Goal: Task Accomplishment & Management: Manage account settings

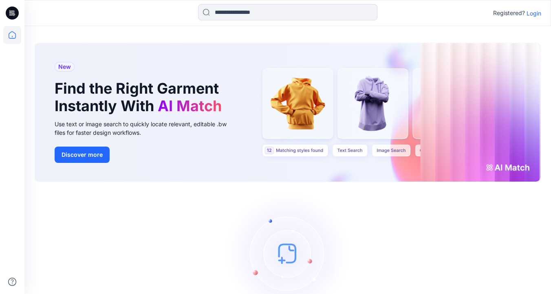
click at [536, 13] on p "Login" at bounding box center [533, 13] width 15 height 9
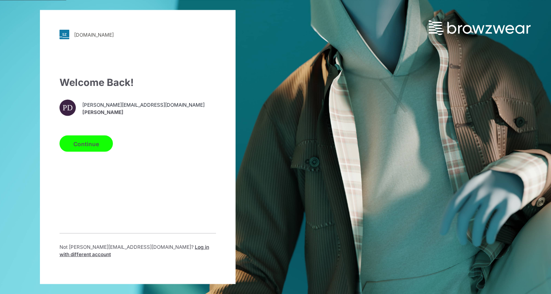
click at [96, 150] on button "Continue" at bounding box center [85, 144] width 53 height 16
click at [93, 147] on button "Continue" at bounding box center [85, 144] width 53 height 16
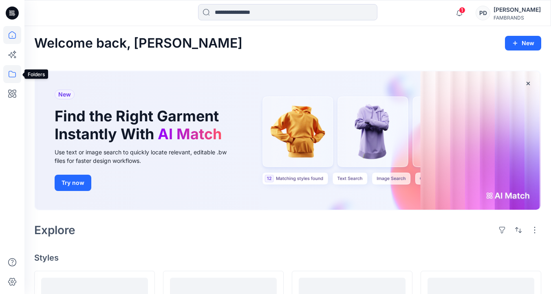
click at [16, 75] on icon at bounding box center [12, 74] width 18 height 18
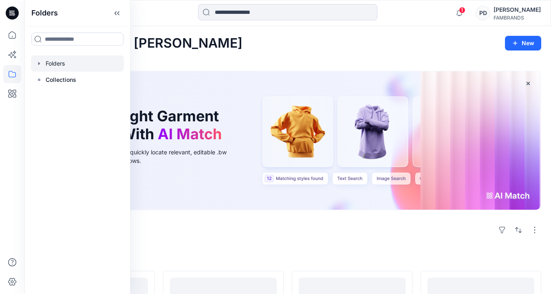
click at [55, 62] on div at bounding box center [77, 63] width 93 height 16
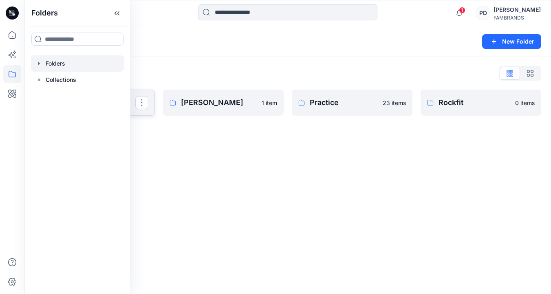
click at [140, 114] on link "Demo" at bounding box center [94, 103] width 121 height 26
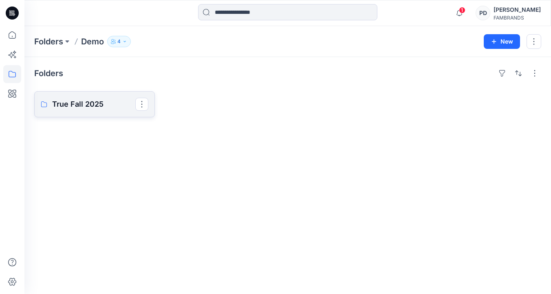
click at [107, 109] on p "True Fall 2025" at bounding box center [93, 104] width 83 height 11
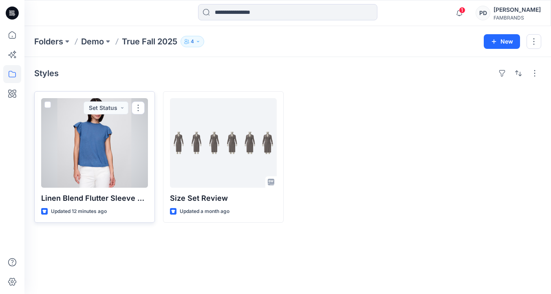
click at [110, 158] on div at bounding box center [94, 143] width 107 height 90
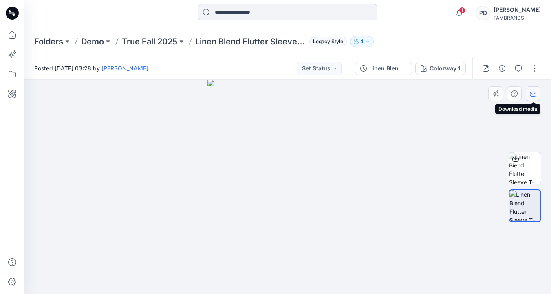
click at [534, 94] on icon "button" at bounding box center [532, 93] width 7 height 7
click at [461, 104] on div at bounding box center [287, 187] width 526 height 214
click at [502, 68] on icon "button" at bounding box center [501, 68] width 7 height 7
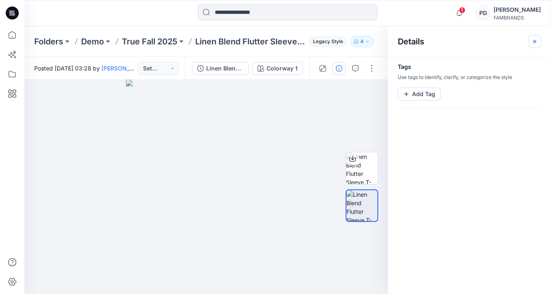
click at [536, 40] on icon "button" at bounding box center [534, 41] width 7 height 7
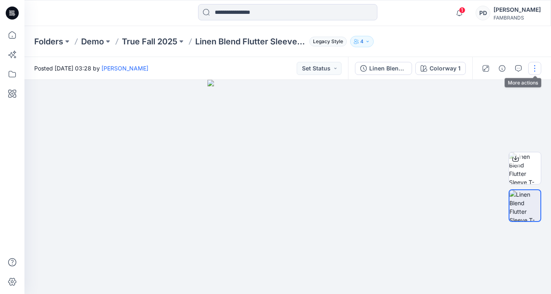
click at [531, 66] on button "button" at bounding box center [534, 68] width 13 height 13
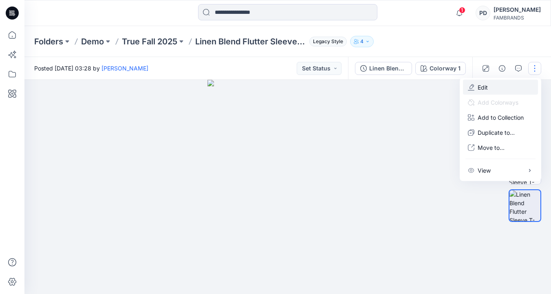
click at [485, 87] on p "Edit" at bounding box center [482, 87] width 10 height 9
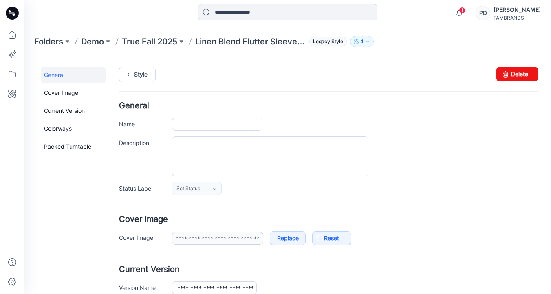
type input "**********"
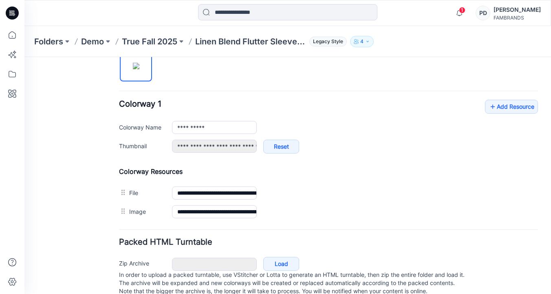
scroll to position [287, 0]
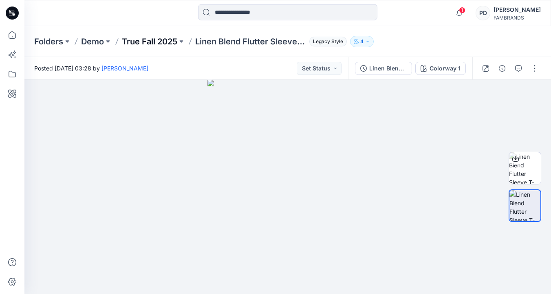
click at [151, 42] on p "True Fall 2025" at bounding box center [149, 41] width 55 height 11
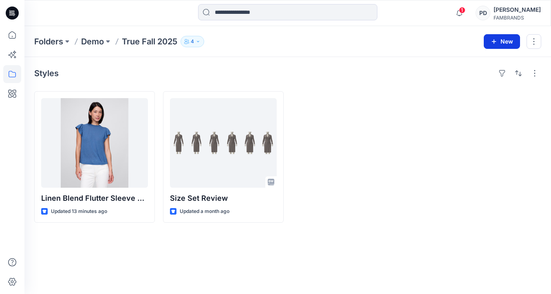
click at [503, 40] on button "New" at bounding box center [501, 41] width 36 height 15
click at [484, 64] on p "New Style" at bounding box center [476, 62] width 27 height 10
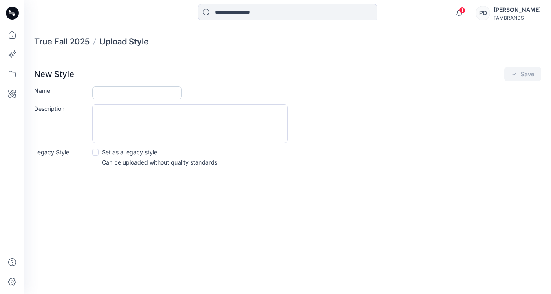
click at [112, 89] on input "Name" at bounding box center [137, 92] width 90 height 13
type input "****"
click at [96, 151] on span at bounding box center [95, 152] width 7 height 7
click at [528, 74] on button "Save" at bounding box center [522, 74] width 37 height 15
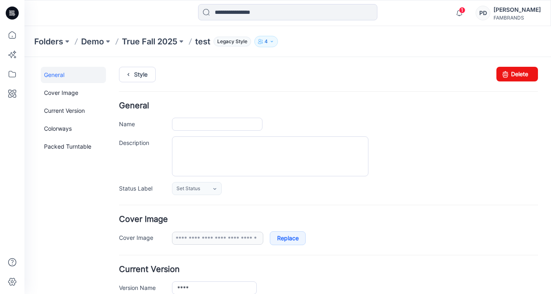
type input "****"
type input "**********"
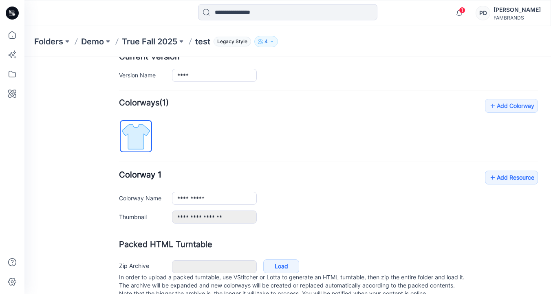
scroll to position [236, 0]
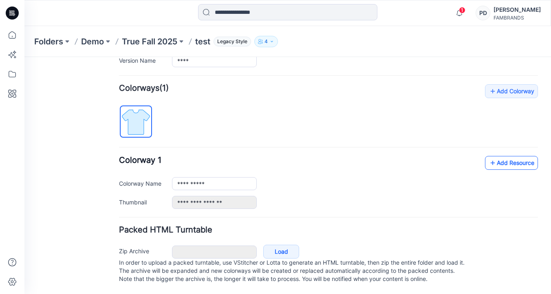
click at [511, 156] on link "Add Resource" at bounding box center [511, 163] width 53 height 14
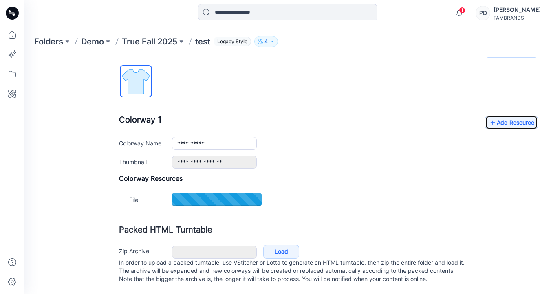
scroll to position [276, 0]
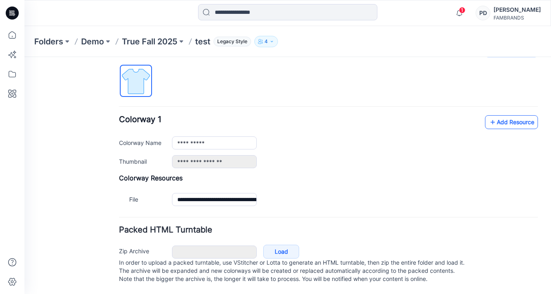
click at [495, 116] on icon at bounding box center [492, 122] width 8 height 13
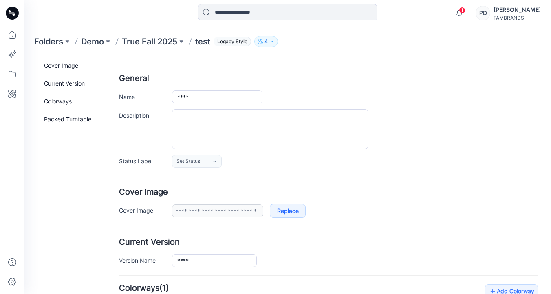
scroll to position [0, 0]
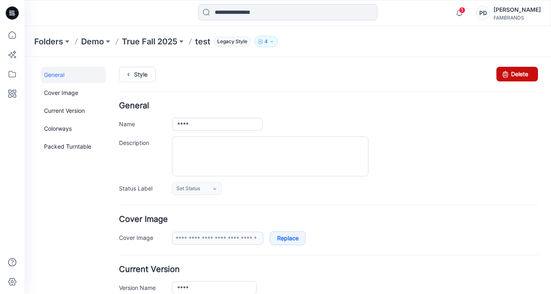
click at [517, 76] on link "Delete" at bounding box center [517, 74] width 42 height 15
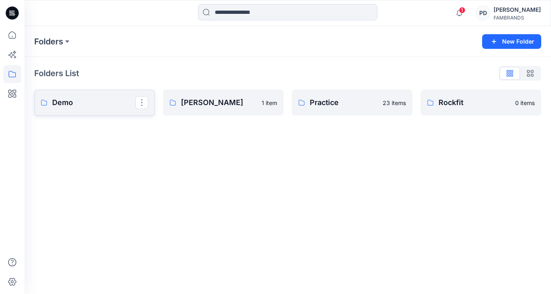
click at [103, 103] on p "Demo" at bounding box center [93, 102] width 83 height 11
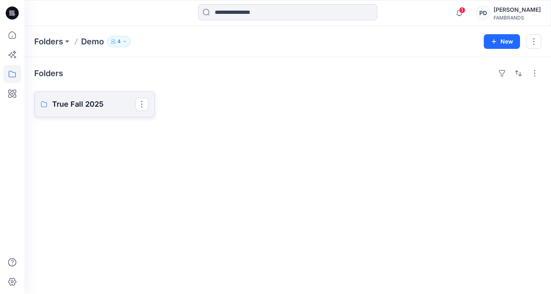
click at [112, 108] on p "True Fall 2025" at bounding box center [93, 104] width 83 height 11
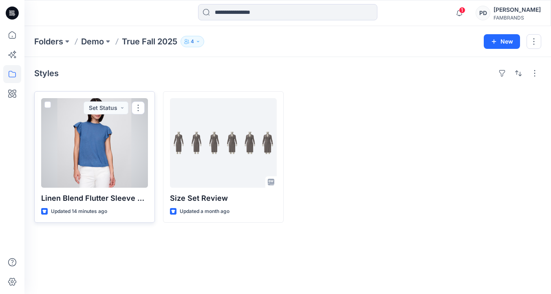
click at [119, 169] on div at bounding box center [94, 143] width 107 height 90
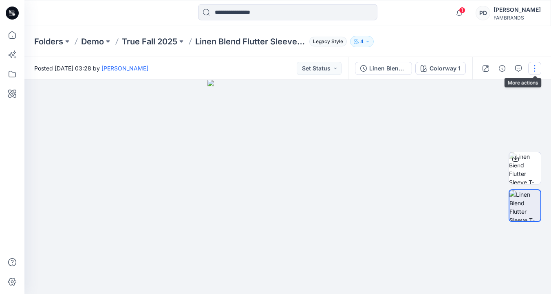
click at [538, 69] on button "button" at bounding box center [534, 68] width 13 height 13
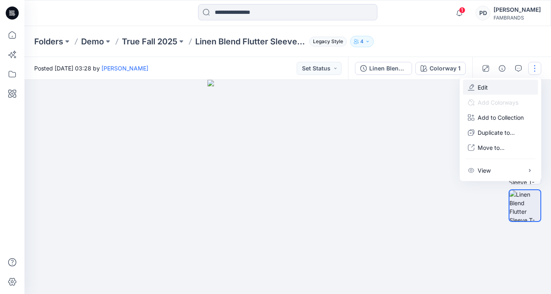
click at [494, 87] on button "Edit" at bounding box center [500, 87] width 75 height 15
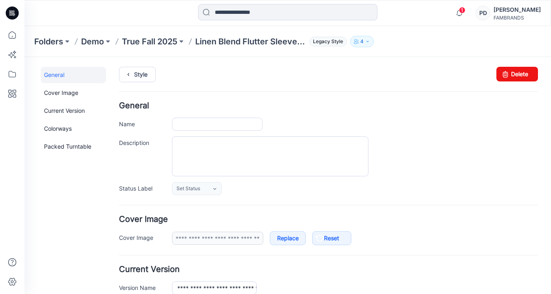
type input "**********"
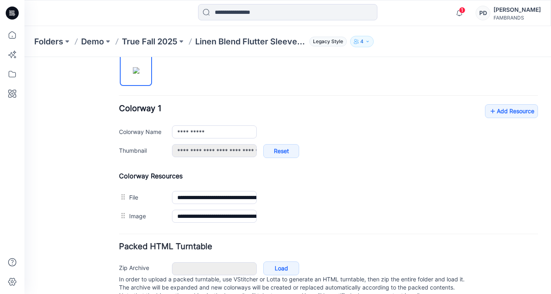
scroll to position [279, 0]
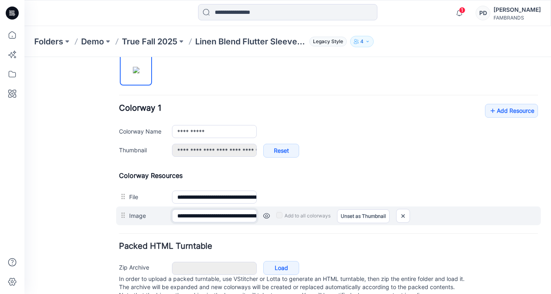
click at [251, 216] on input "**********" at bounding box center [214, 215] width 85 height 13
drag, startPoint x: 251, startPoint y: 216, endPoint x: 268, endPoint y: 217, distance: 17.5
click at [269, 217] on div "**********" at bounding box center [328, 215] width 424 height 19
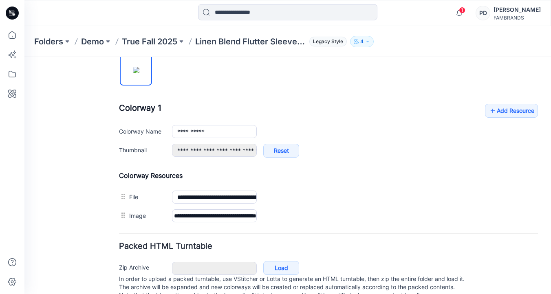
scroll to position [0, 0]
click at [266, 229] on form "**********" at bounding box center [328, 62] width 419 height 480
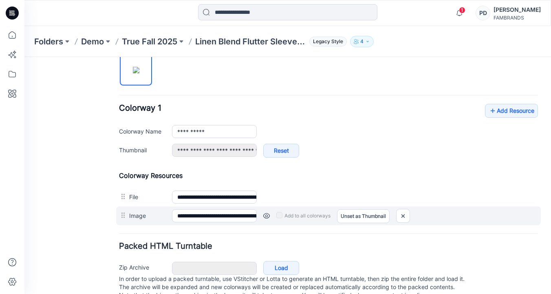
click at [133, 215] on label "Image" at bounding box center [146, 215] width 35 height 9
click at [172, 215] on input "**********" at bounding box center [214, 215] width 85 height 13
click at [133, 215] on label "Image" at bounding box center [146, 215] width 35 height 9
click at [172, 215] on input "**********" at bounding box center [214, 215] width 85 height 13
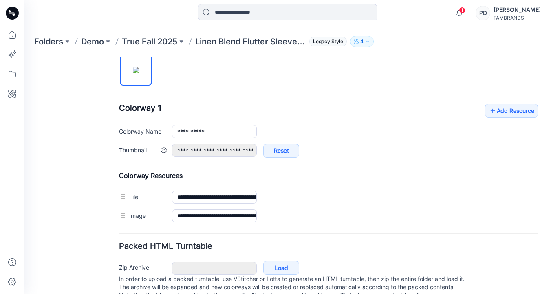
click at [360, 164] on div "**********" at bounding box center [355, 155] width 366 height 22
click at [513, 110] on link "Add Resource" at bounding box center [511, 111] width 53 height 14
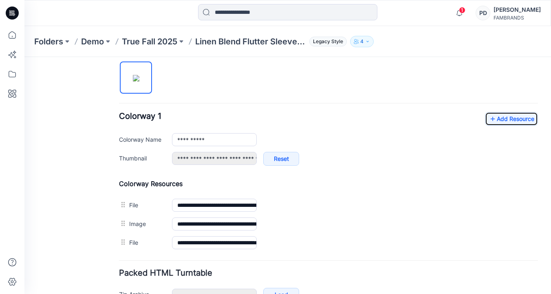
scroll to position [323, 0]
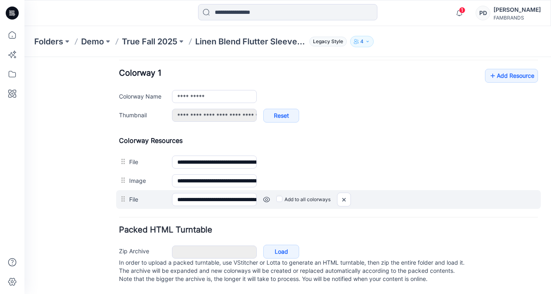
click at [266, 196] on link at bounding box center [266, 199] width 7 height 7
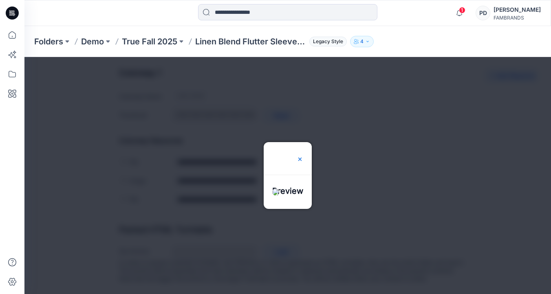
click at [303, 156] on img at bounding box center [299, 159] width 7 height 7
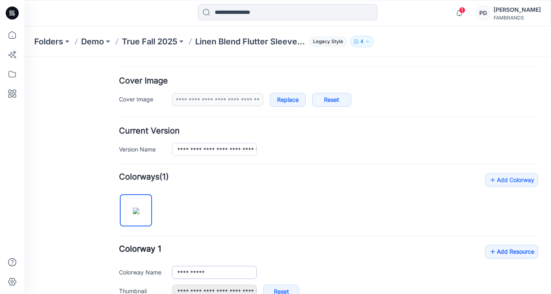
scroll to position [0, 0]
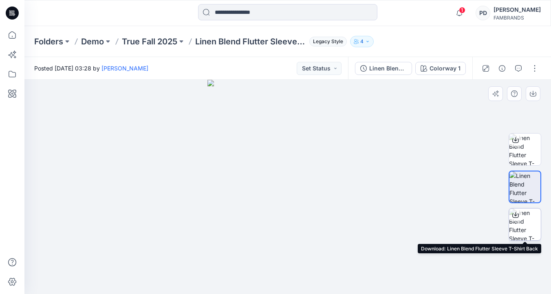
click at [522, 222] on img at bounding box center [525, 225] width 32 height 32
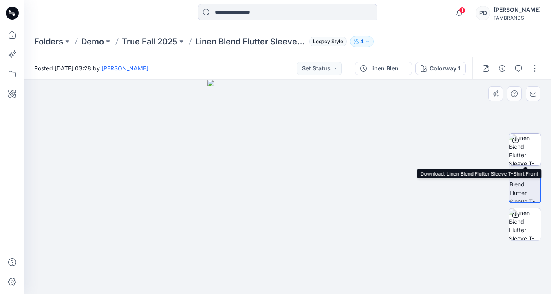
click at [531, 147] on img at bounding box center [525, 150] width 32 height 32
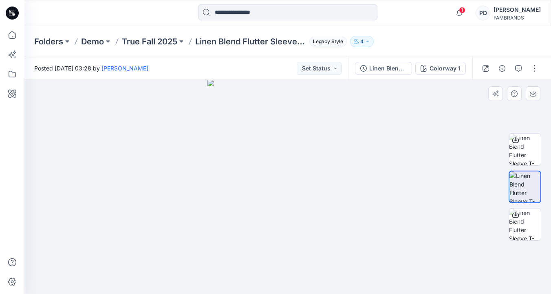
click at [418, 209] on div at bounding box center [287, 187] width 526 height 214
click at [165, 41] on p "True Fall 2025" at bounding box center [149, 41] width 55 height 11
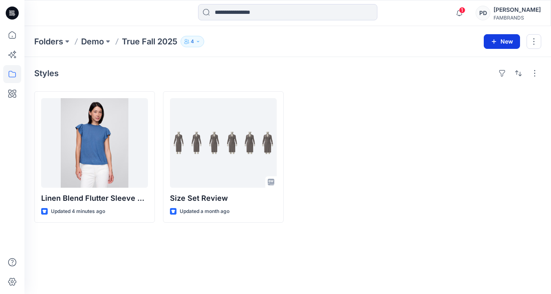
click at [501, 42] on button "New" at bounding box center [501, 41] width 36 height 15
click at [481, 63] on p "New Style" at bounding box center [476, 62] width 27 height 10
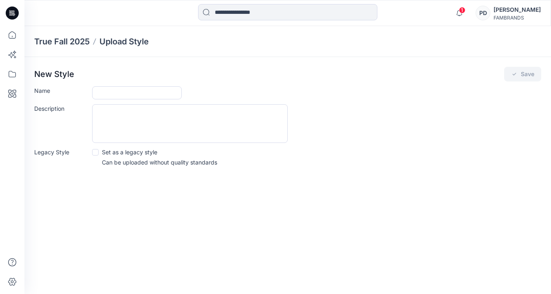
click at [95, 152] on span at bounding box center [95, 152] width 7 height 7
click at [118, 95] on input "Name" at bounding box center [137, 92] width 90 height 13
type input "**********"
click at [504, 67] on button "Save" at bounding box center [522, 74] width 37 height 15
click at [285, 187] on div "**********" at bounding box center [287, 160] width 526 height 268
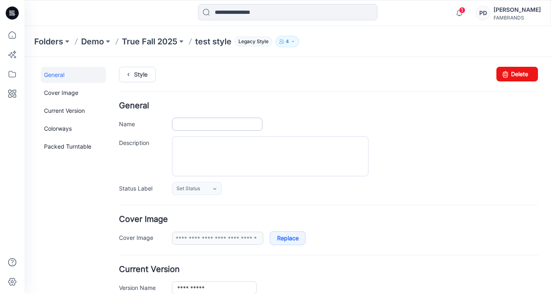
type input "**********"
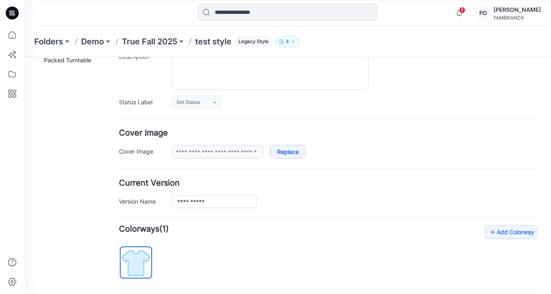
scroll to position [87, 0]
click at [334, 185] on h4 "Current Version" at bounding box center [328, 182] width 419 height 8
click at [294, 151] on link "Replace" at bounding box center [288, 151] width 36 height 14
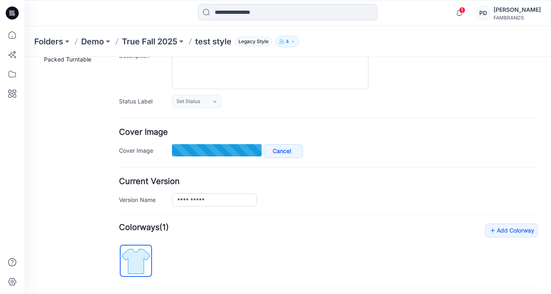
type input "****"
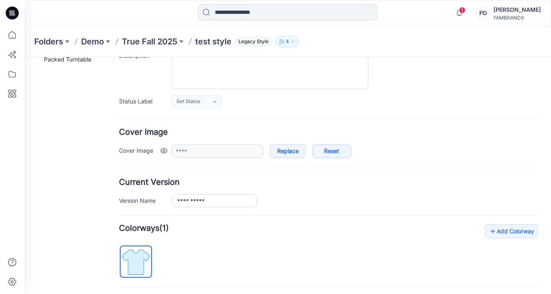
click at [165, 152] on link at bounding box center [163, 150] width 7 height 7
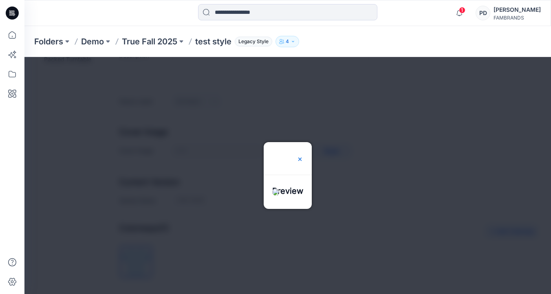
click at [303, 156] on img at bounding box center [299, 159] width 7 height 7
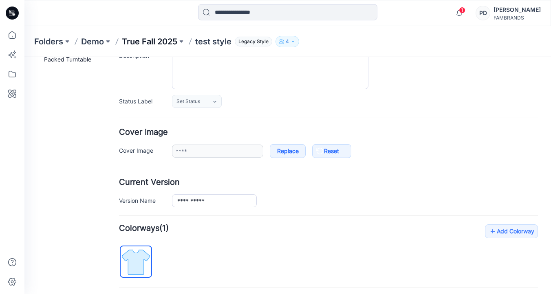
click at [151, 42] on p "True Fall 2025" at bounding box center [149, 41] width 55 height 11
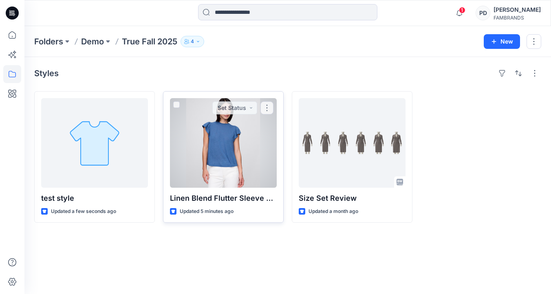
click at [235, 162] on div at bounding box center [223, 143] width 107 height 90
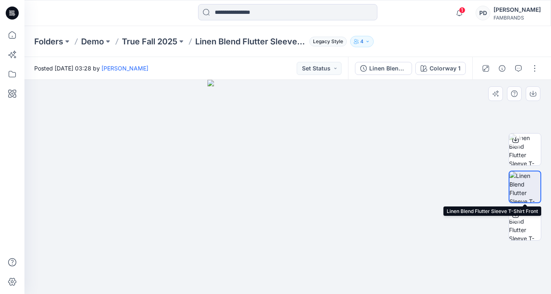
click at [526, 181] on img at bounding box center [524, 186] width 31 height 31
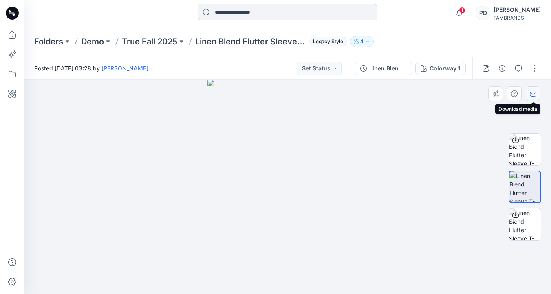
click at [533, 94] on icon "button" at bounding box center [532, 93] width 7 height 7
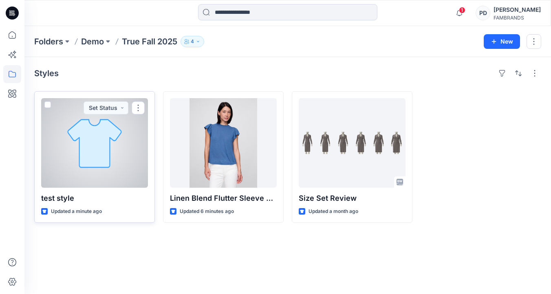
click at [106, 148] on div at bounding box center [94, 143] width 107 height 90
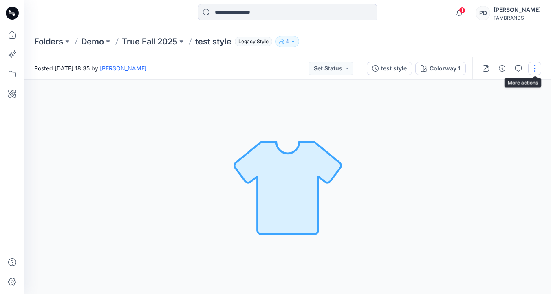
click at [535, 67] on button "button" at bounding box center [534, 68] width 13 height 13
click at [505, 88] on button "Edit" at bounding box center [500, 87] width 75 height 15
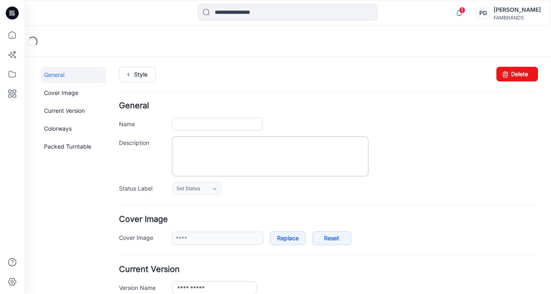
type input "**********"
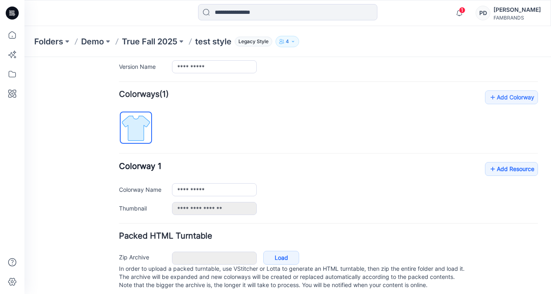
scroll to position [236, 0]
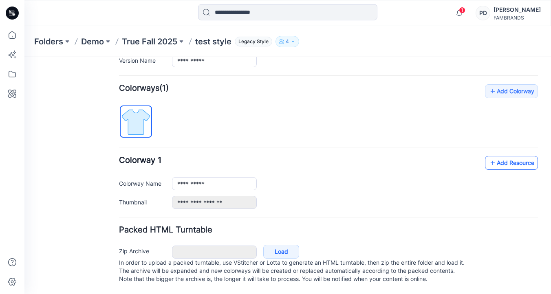
click at [512, 156] on link "Add Resource" at bounding box center [511, 163] width 53 height 14
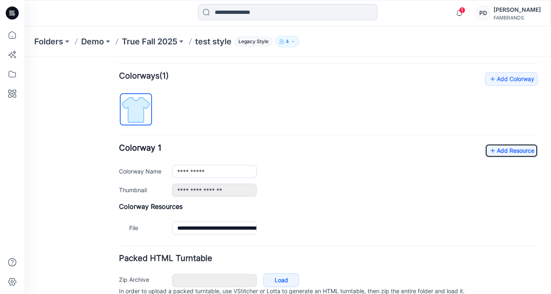
scroll to position [241, 0]
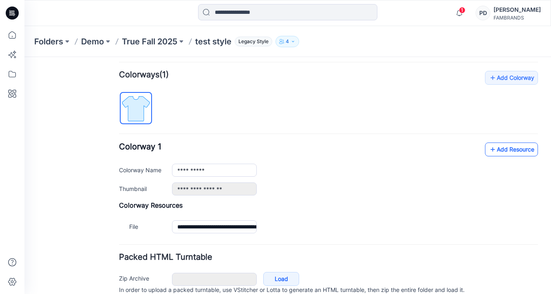
click at [501, 152] on link "Add Resource" at bounding box center [511, 150] width 53 height 14
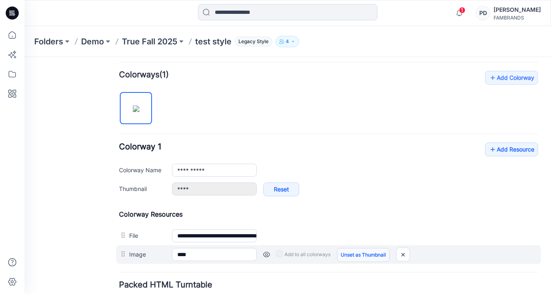
click at [357, 257] on link "Unset as Thumbnail" at bounding box center [363, 255] width 53 height 14
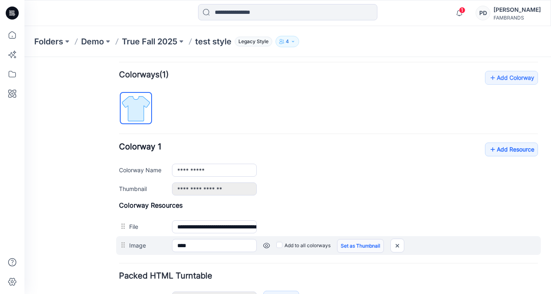
click at [355, 246] on link "Set as Thumbnail" at bounding box center [360, 246] width 47 height 14
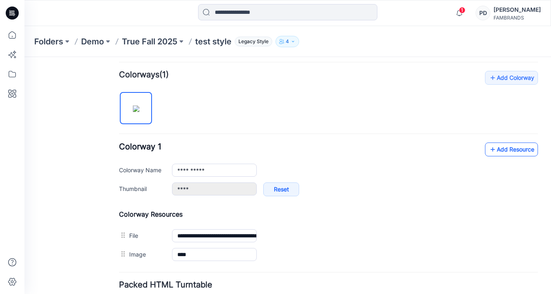
click at [503, 150] on link "Add Resource" at bounding box center [511, 150] width 53 height 14
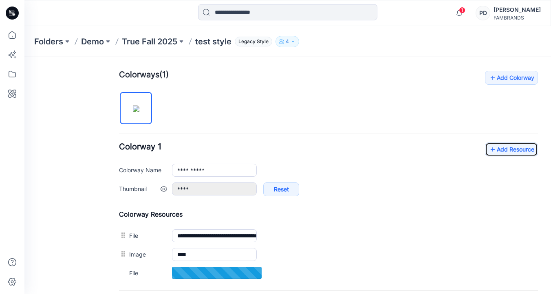
scroll to position [238, 0]
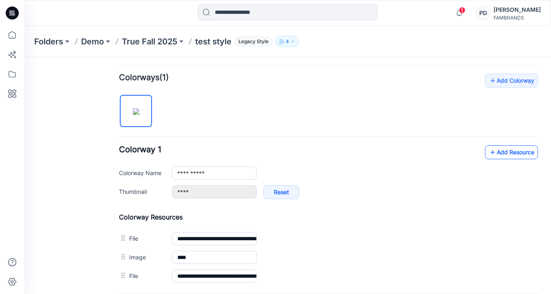
click at [502, 154] on link "Add Resource" at bounding box center [511, 152] width 53 height 14
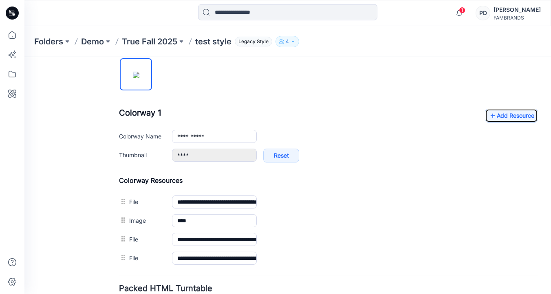
scroll to position [277, 0]
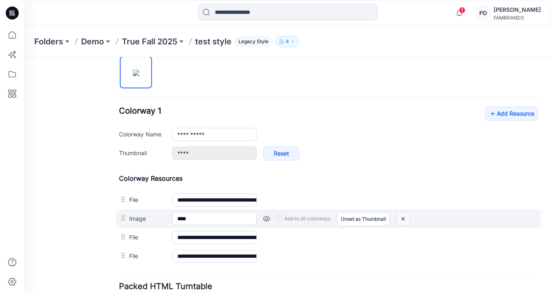
click at [402, 219] on img at bounding box center [402, 218] width 13 height 13
type input "**********"
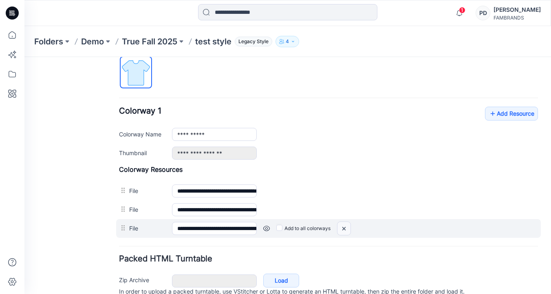
click at [345, 230] on img at bounding box center [343, 228] width 13 height 13
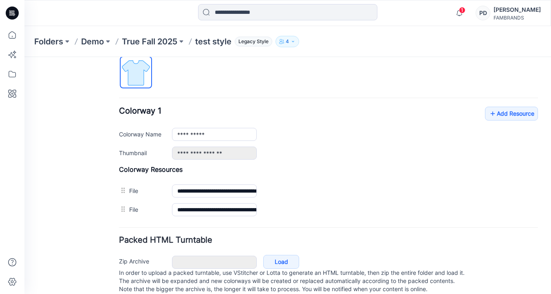
click at [24, 57] on img at bounding box center [24, 57] width 0 height 0
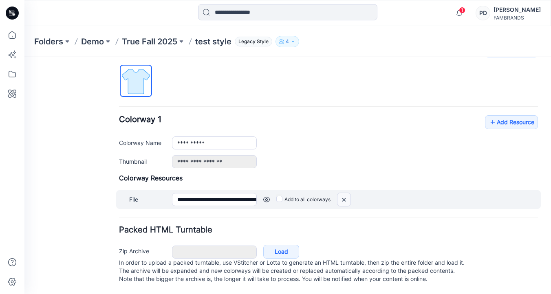
click at [345, 193] on img at bounding box center [343, 199] width 13 height 13
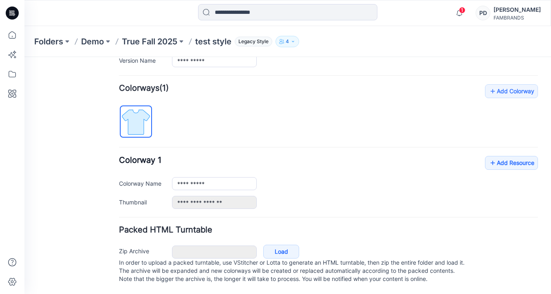
scroll to position [236, 0]
click at [514, 156] on link "Add Resource" at bounding box center [511, 163] width 53 height 14
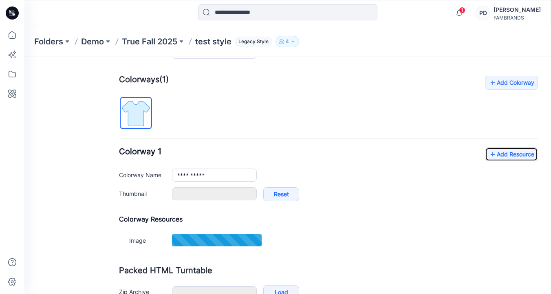
type input "**********"
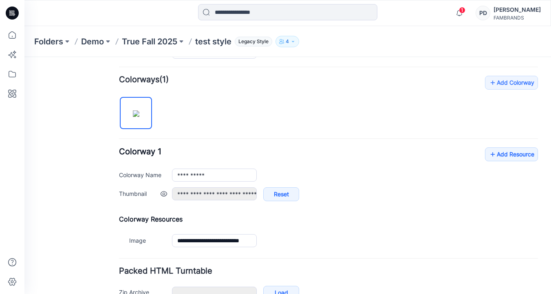
click at [385, 191] on div "**********" at bounding box center [355, 198] width 366 height 22
click at [160, 43] on p "True Fall 2025" at bounding box center [149, 41] width 55 height 11
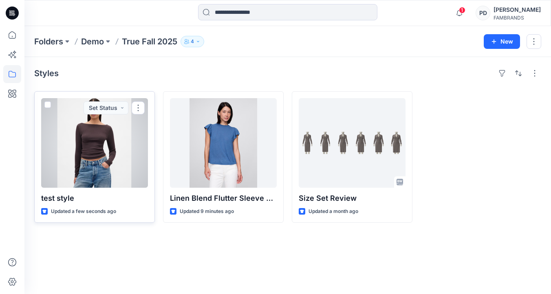
click at [115, 178] on div at bounding box center [94, 143] width 107 height 90
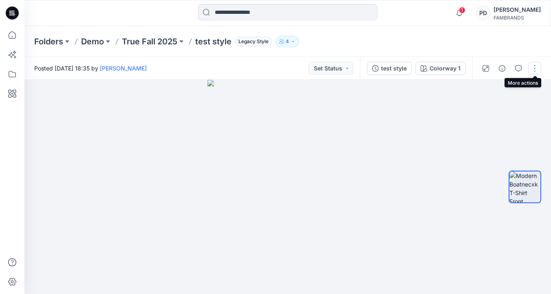
click at [535, 68] on button "button" at bounding box center [534, 68] width 13 height 13
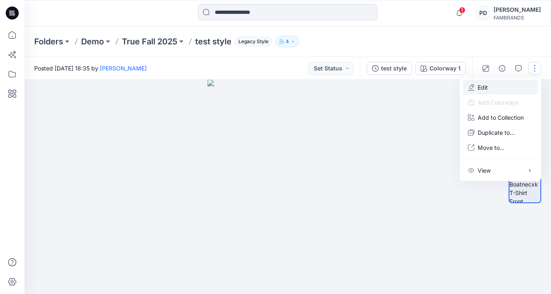
click at [514, 88] on button "Edit" at bounding box center [500, 87] width 75 height 15
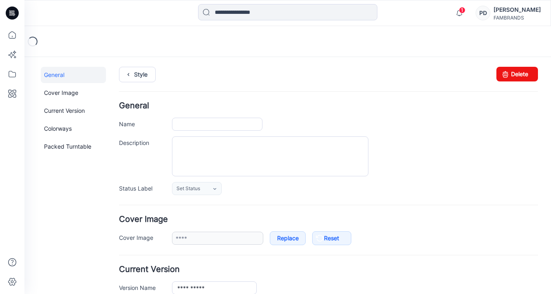
type input "**********"
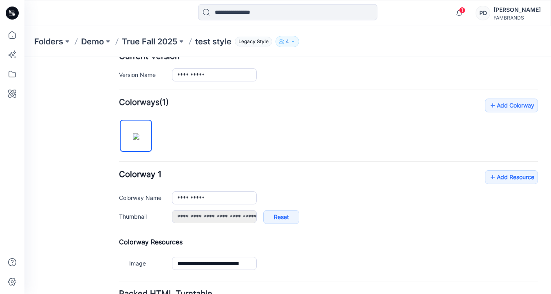
scroll to position [214, 0]
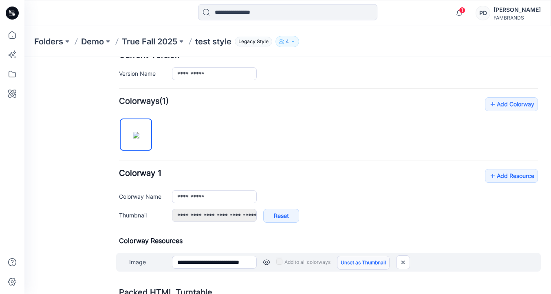
click at [356, 263] on link "Unset as Thumbnail" at bounding box center [363, 263] width 53 height 14
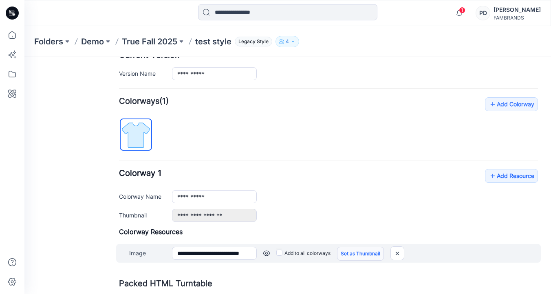
click at [356, 252] on link "Set as Thumbnail" at bounding box center [360, 254] width 47 height 14
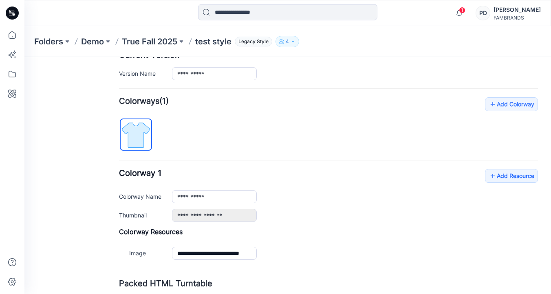
type input "**********"
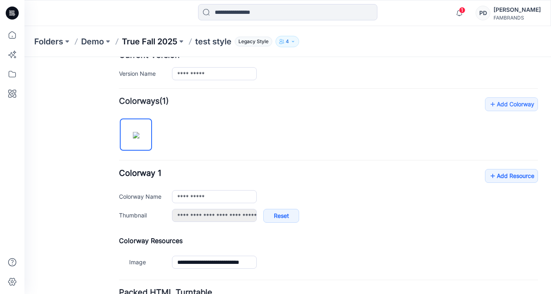
click at [142, 43] on p "True Fall 2025" at bounding box center [149, 41] width 55 height 11
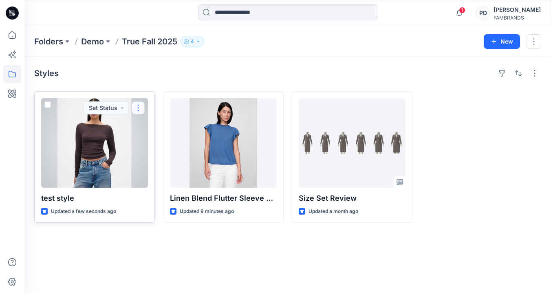
click at [139, 106] on button "button" at bounding box center [138, 107] width 13 height 13
click at [112, 175] on div at bounding box center [94, 143] width 107 height 90
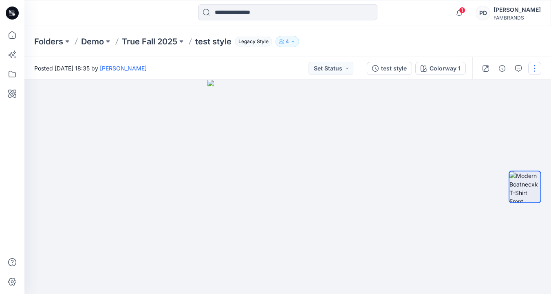
click at [534, 68] on button "button" at bounding box center [534, 68] width 13 height 13
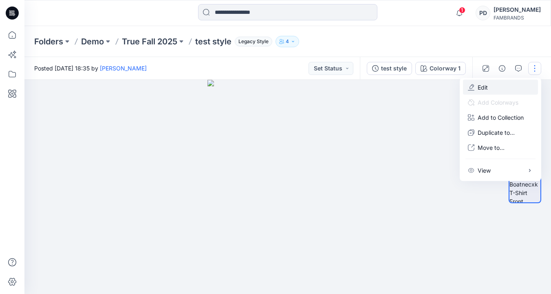
click at [492, 82] on button "Edit" at bounding box center [500, 87] width 75 height 15
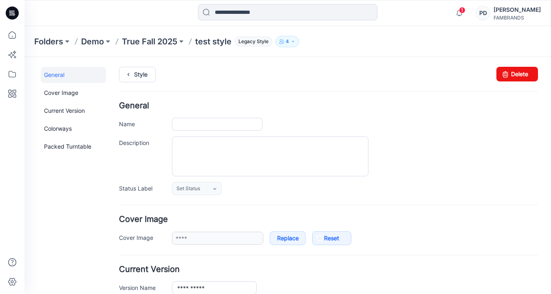
type input "**********"
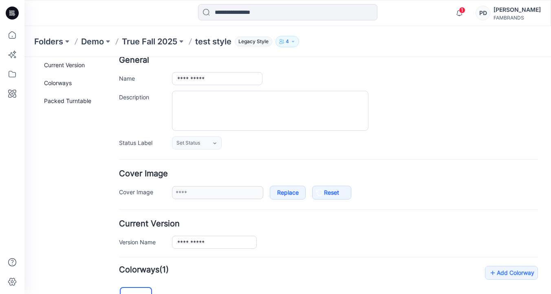
scroll to position [51, 0]
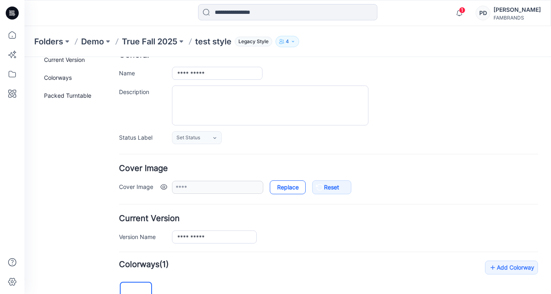
click at [292, 187] on link "Replace" at bounding box center [288, 187] width 36 height 14
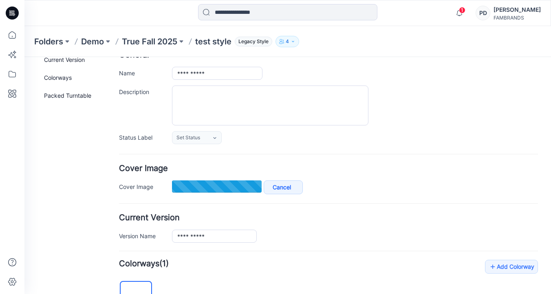
type input "**********"
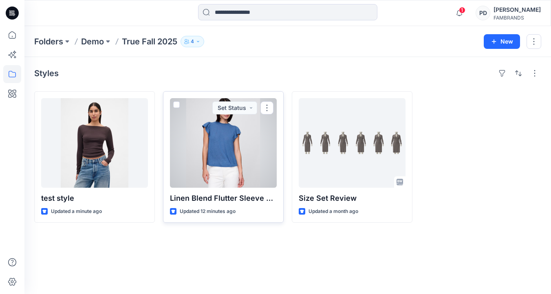
click at [228, 169] on div at bounding box center [223, 143] width 107 height 90
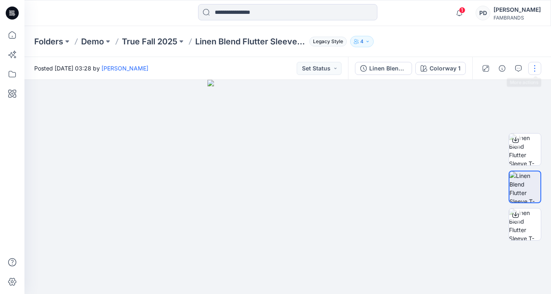
click at [535, 70] on button "button" at bounding box center [534, 68] width 13 height 13
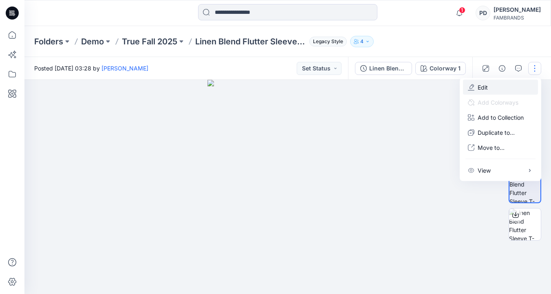
click at [500, 86] on button "Edit" at bounding box center [500, 87] width 75 height 15
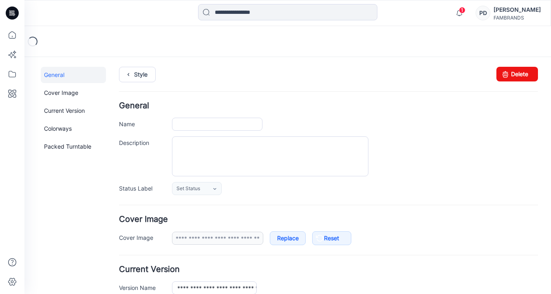
type input "**********"
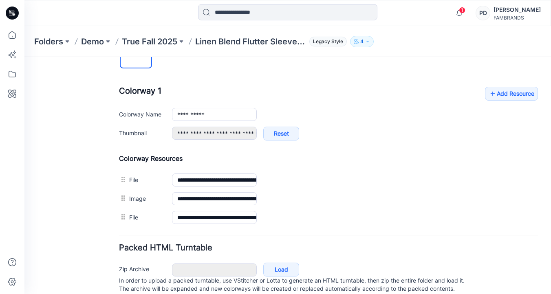
scroll to position [323, 0]
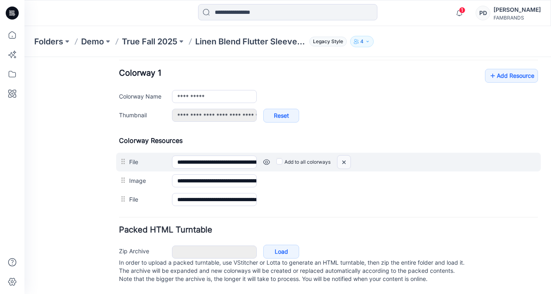
click at [346, 156] on img at bounding box center [343, 162] width 13 height 13
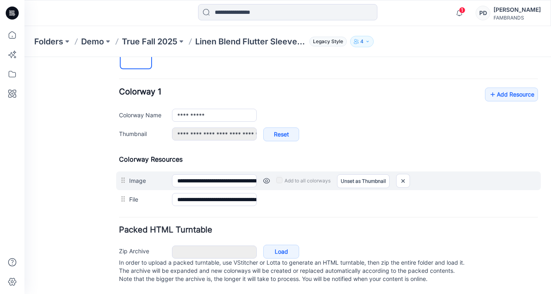
scroll to position [304, 0]
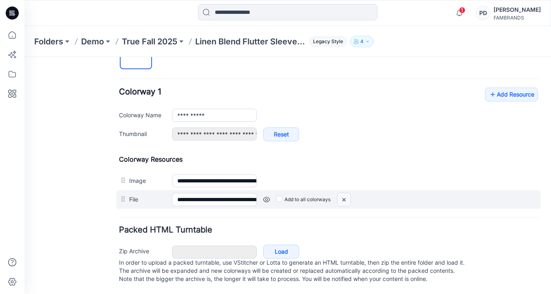
click at [347, 193] on img at bounding box center [343, 199] width 13 height 13
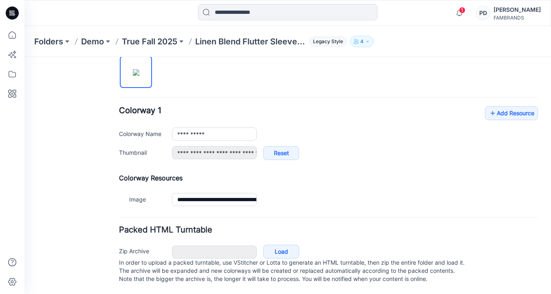
scroll to position [0, 0]
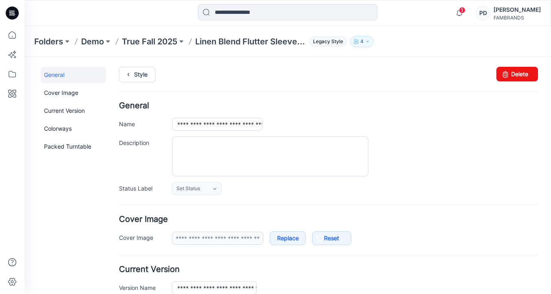
click at [508, 15] on div "FAMBRANDS" at bounding box center [516, 18] width 47 height 6
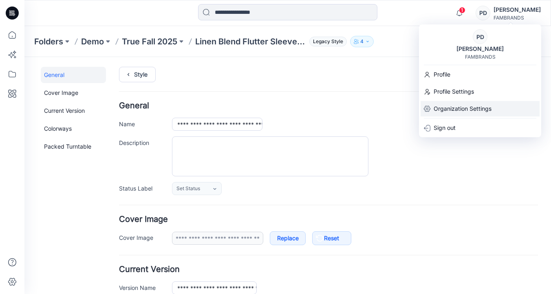
click at [456, 111] on p "Organization Settings" at bounding box center [462, 108] width 58 height 15
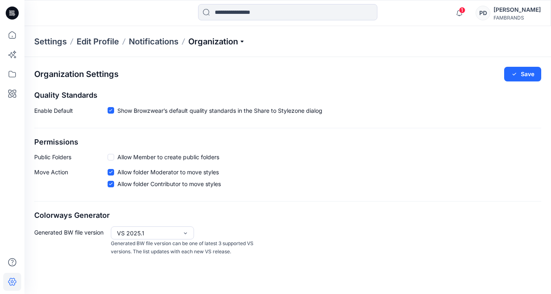
click at [231, 40] on p "Organization" at bounding box center [216, 41] width 57 height 11
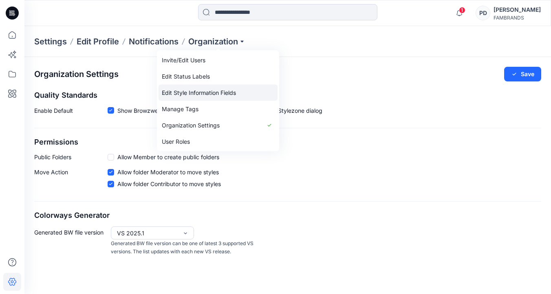
click at [217, 91] on link "Edit Style Information Fields" at bounding box center [217, 93] width 119 height 16
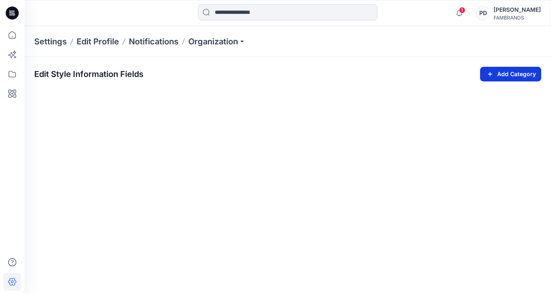
click at [500, 76] on button "Add Category" at bounding box center [510, 74] width 61 height 15
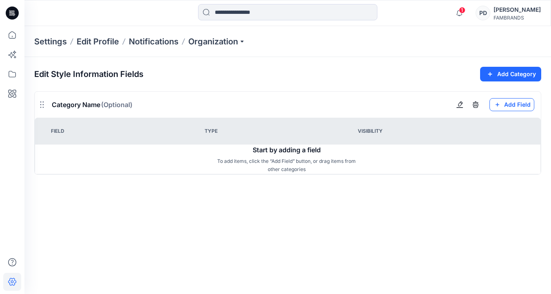
click at [514, 104] on button "Add Field" at bounding box center [511, 104] width 45 height 13
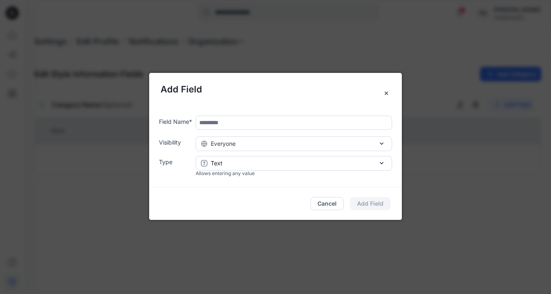
click at [222, 122] on input "text" at bounding box center [293, 123] width 196 height 14
type input "**********"
click at [226, 163] on div "Text" at bounding box center [294, 163] width 186 height 9
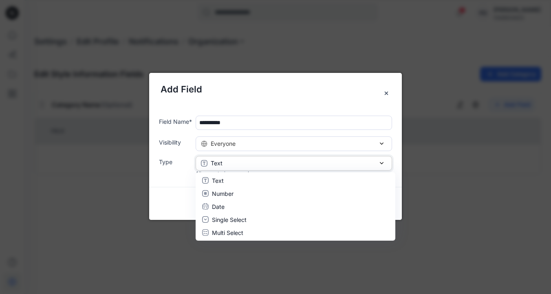
click at [226, 163] on div "Text" at bounding box center [294, 163] width 186 height 9
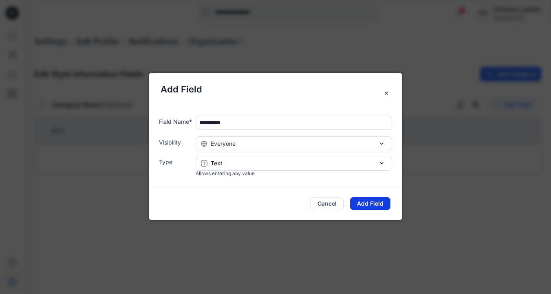
click at [366, 205] on button "Add Field" at bounding box center [370, 203] width 40 height 13
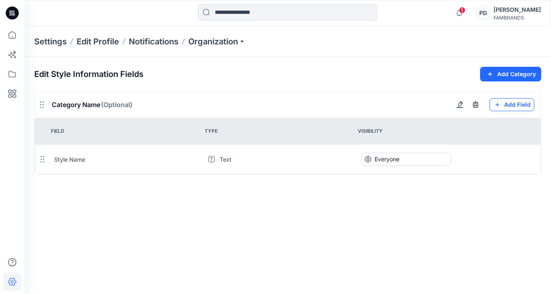
click at [520, 105] on button "Add Field" at bounding box center [511, 104] width 45 height 13
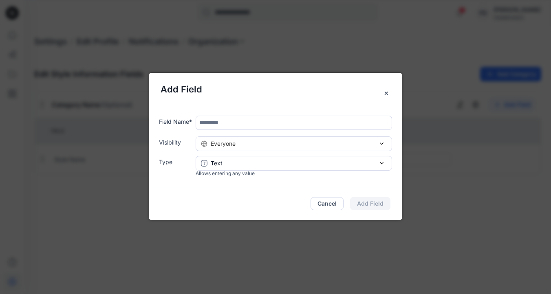
click at [327, 125] on input "text" at bounding box center [293, 123] width 196 height 14
type input "**********"
click at [376, 203] on button "Add Field" at bounding box center [370, 203] width 40 height 13
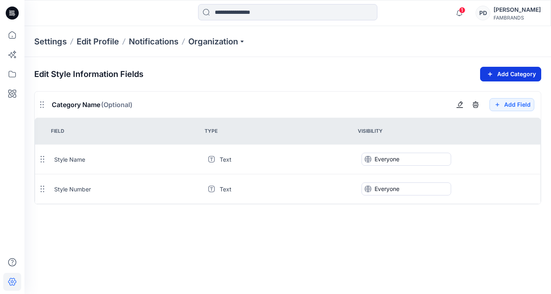
click at [525, 74] on button "Add Category" at bounding box center [510, 74] width 61 height 15
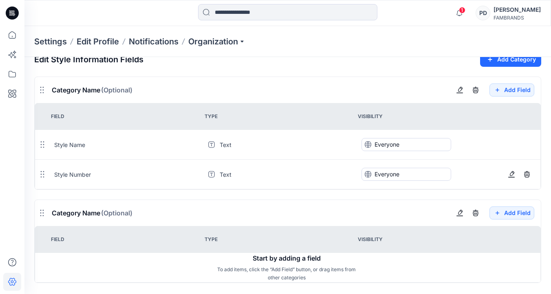
scroll to position [23, 0]
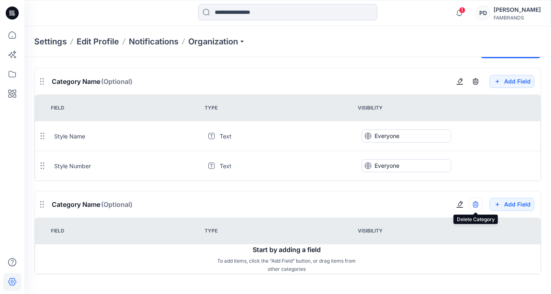
click at [475, 204] on icon "button" at bounding box center [475, 204] width 7 height 7
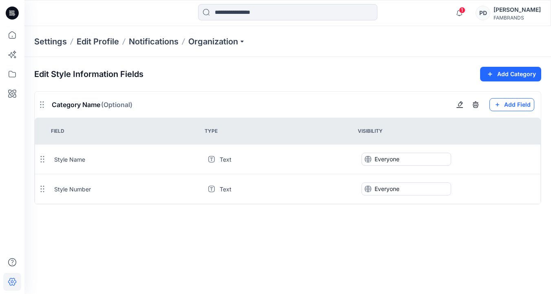
click at [512, 104] on button "Add Field" at bounding box center [511, 104] width 45 height 13
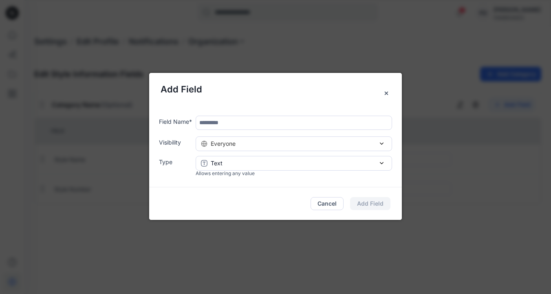
click at [314, 121] on input "text" at bounding box center [293, 123] width 196 height 14
type input "******"
click at [371, 204] on button "Add Field" at bounding box center [370, 203] width 40 height 13
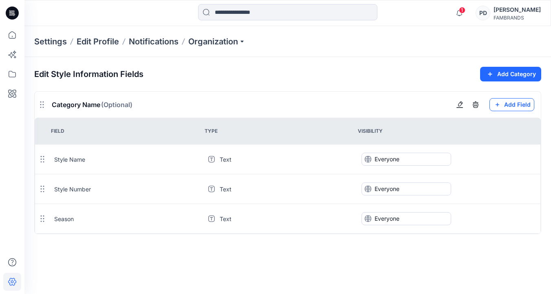
click at [510, 105] on button "Add Field" at bounding box center [511, 104] width 45 height 13
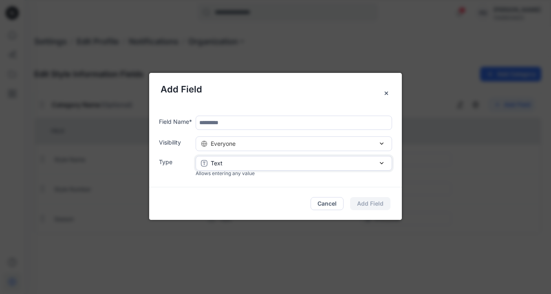
click at [382, 162] on icon "button" at bounding box center [382, 163] width 4 height 4
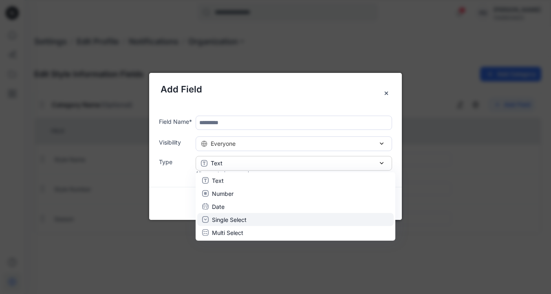
click at [278, 218] on div "Single Select" at bounding box center [295, 219] width 187 height 9
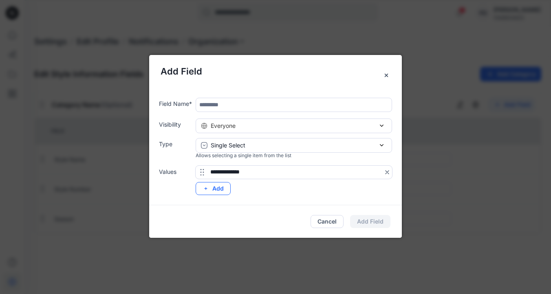
type input "**********"
click at [212, 191] on button "Add" at bounding box center [212, 188] width 35 height 13
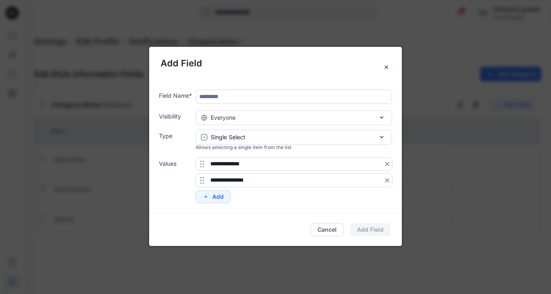
type input "**********"
click at [285, 211] on div "**********" at bounding box center [275, 146] width 252 height 134
click at [367, 232] on div "Cancel Add Field" at bounding box center [275, 229] width 252 height 33
click at [283, 214] on div "Cancel Add Field" at bounding box center [275, 229] width 252 height 33
click at [267, 196] on div "**********" at bounding box center [293, 181] width 196 height 46
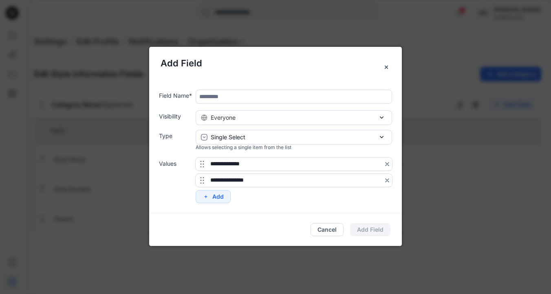
click at [259, 97] on input "text" at bounding box center [293, 97] width 196 height 14
type input "******"
click at [373, 230] on button "Add Field" at bounding box center [370, 229] width 40 height 13
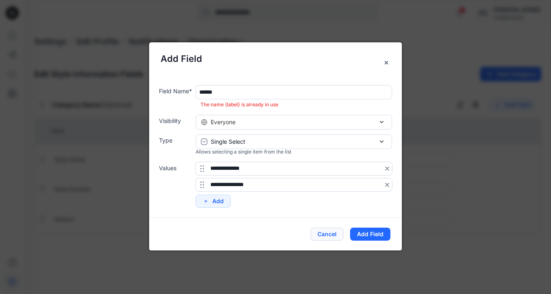
click at [331, 235] on button "Cancel" at bounding box center [326, 234] width 33 height 13
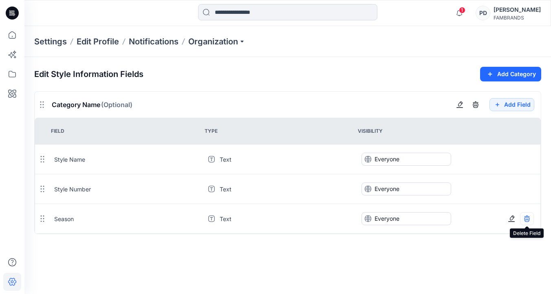
click at [531, 220] on button "button" at bounding box center [527, 218] width 14 height 13
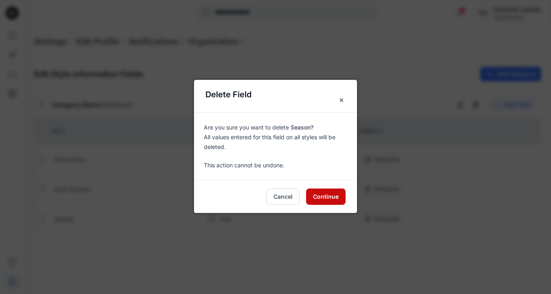
click at [329, 194] on button "Continue" at bounding box center [326, 197] width 40 height 16
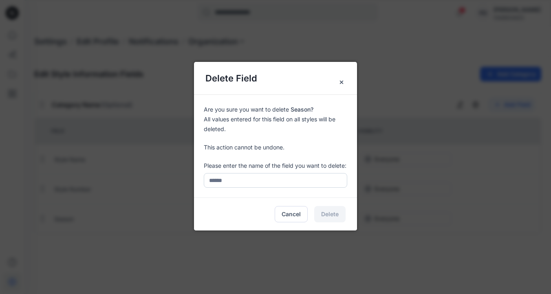
click at [282, 179] on input "text" at bounding box center [275, 180] width 143 height 15
type input "******"
click at [331, 213] on button "Delete" at bounding box center [329, 214] width 31 height 16
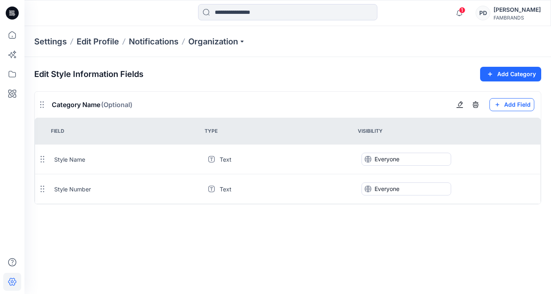
click at [508, 105] on button "Add Field" at bounding box center [511, 104] width 45 height 13
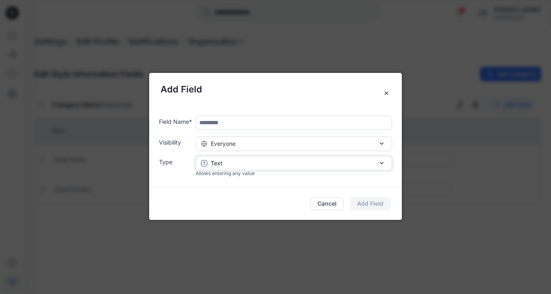
click at [247, 162] on div "Text" at bounding box center [294, 163] width 186 height 9
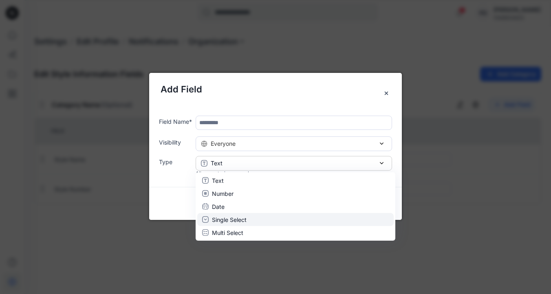
click at [224, 218] on p "Single Select" at bounding box center [229, 219] width 35 height 9
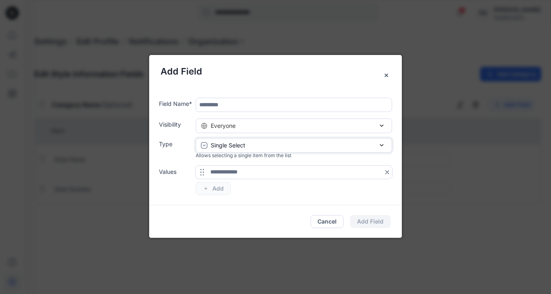
click at [259, 145] on div "Single Select" at bounding box center [294, 145] width 186 height 9
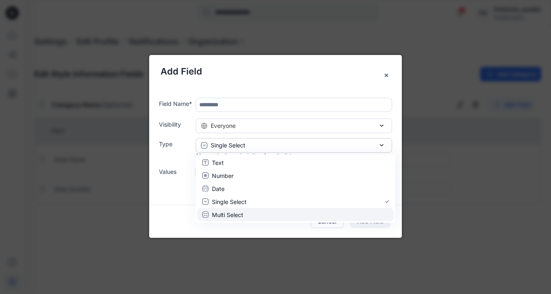
click at [238, 214] on p "Multi Select" at bounding box center [227, 214] width 31 height 9
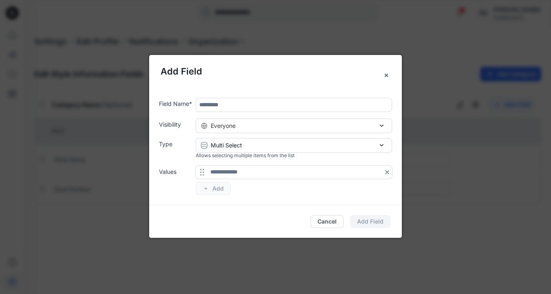
click at [247, 174] on input "text" at bounding box center [293, 172] width 196 height 13
type input "*"
type input "**********"
click at [221, 189] on button "Add" at bounding box center [212, 188] width 35 height 13
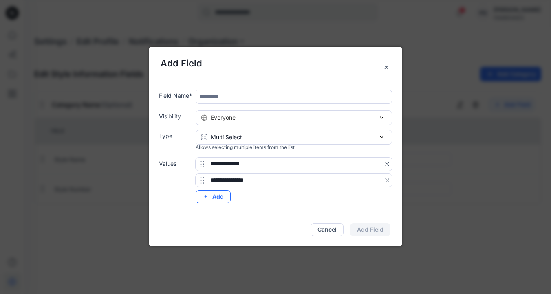
type input "**********"
click at [219, 198] on button "Add" at bounding box center [212, 196] width 35 height 13
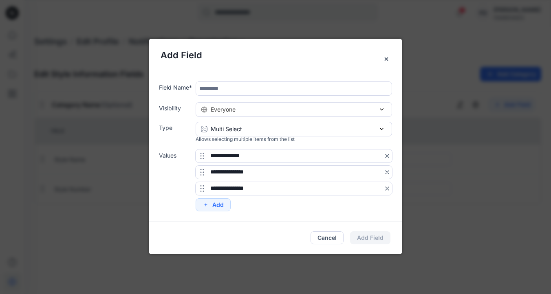
type input "**********"
click at [220, 90] on input "text" at bounding box center [293, 88] width 196 height 14
type input "******"
click at [378, 240] on button "Add Field" at bounding box center [370, 237] width 40 height 13
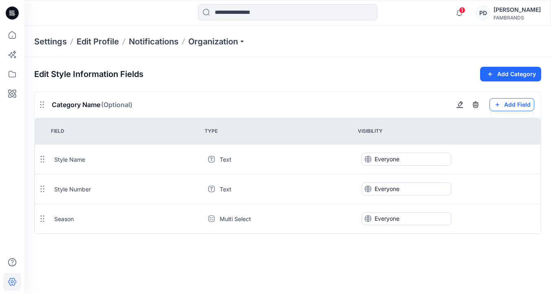
click at [521, 104] on button "Add Field" at bounding box center [511, 104] width 45 height 13
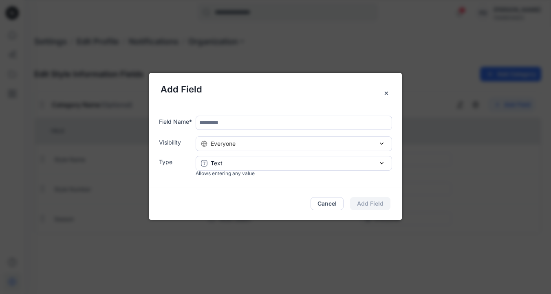
click at [237, 123] on input "text" at bounding box center [293, 123] width 196 height 14
type input "**********"
click at [250, 142] on div "Everyone" at bounding box center [294, 143] width 186 height 9
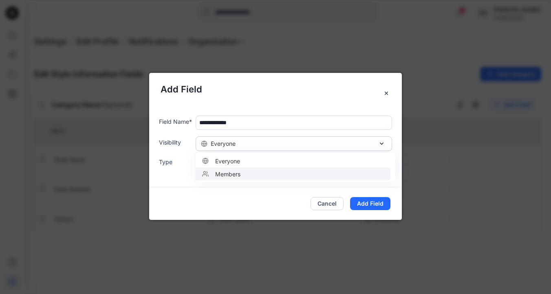
click at [235, 174] on span "Members" at bounding box center [226, 173] width 29 height 9
click at [235, 162] on div "Text" at bounding box center [294, 163] width 186 height 9
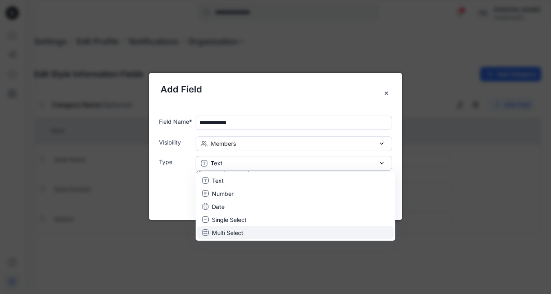
click at [228, 234] on p "Multi Select" at bounding box center [227, 232] width 31 height 9
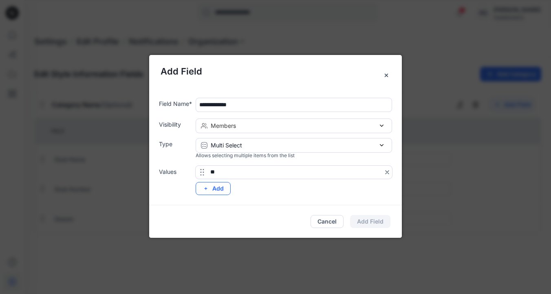
type input "**"
click at [217, 185] on button "Add" at bounding box center [212, 188] width 35 height 13
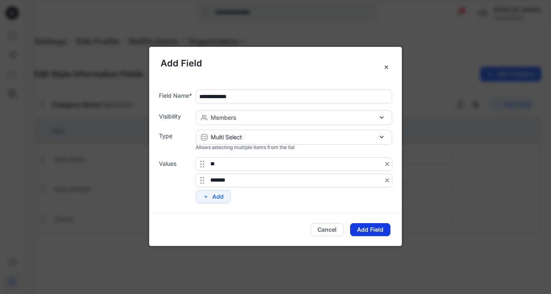
type input "*******"
click at [380, 229] on button "Add Field" at bounding box center [370, 229] width 40 height 13
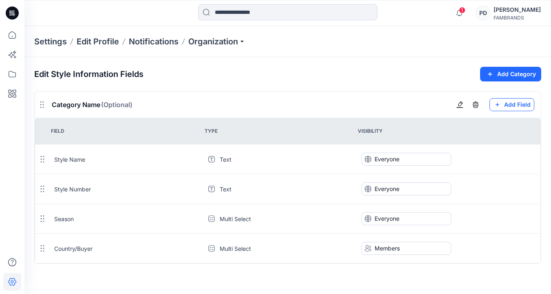
click at [514, 105] on button "Add Field" at bounding box center [511, 104] width 45 height 13
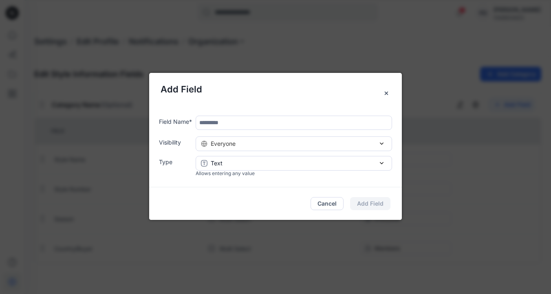
click at [303, 123] on input "text" at bounding box center [293, 123] width 196 height 14
type input "**********"
click at [375, 144] on div "Everyone" at bounding box center [294, 143] width 186 height 9
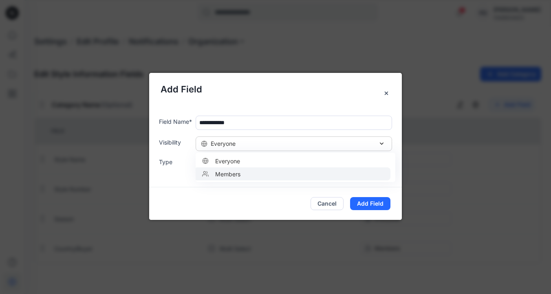
click at [342, 172] on div "Members" at bounding box center [292, 173] width 187 height 9
click at [375, 205] on button "Add Field" at bounding box center [370, 203] width 40 height 13
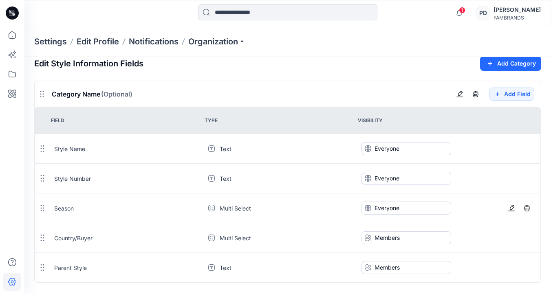
scroll to position [19, 0]
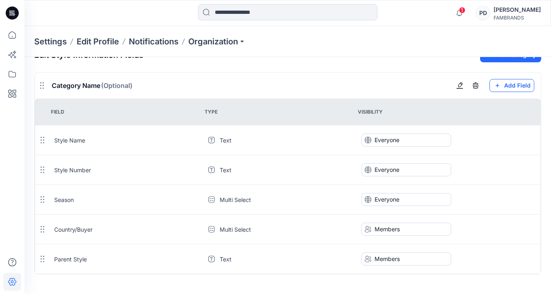
click at [510, 84] on button "Add Field" at bounding box center [511, 85] width 45 height 13
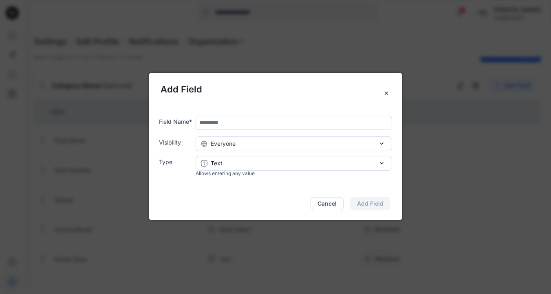
click at [247, 122] on input "text" at bounding box center [293, 123] width 196 height 14
type input "*****"
click at [351, 141] on div "Everyone" at bounding box center [294, 143] width 186 height 9
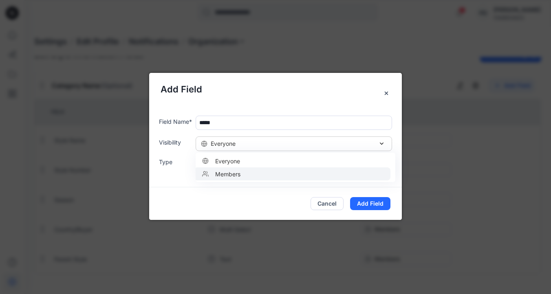
click at [288, 172] on div "Members" at bounding box center [292, 173] width 187 height 9
click at [244, 162] on div "Text" at bounding box center [294, 163] width 186 height 9
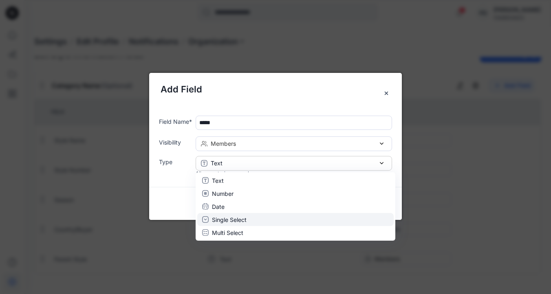
click at [233, 220] on p "Single Select" at bounding box center [229, 219] width 35 height 9
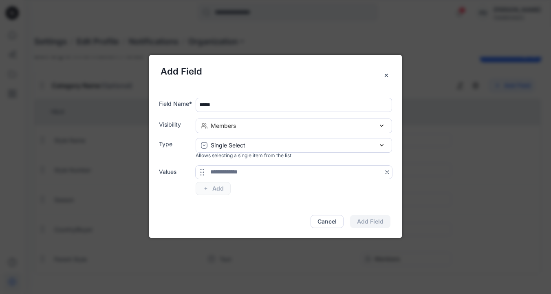
click at [227, 172] on input "text" at bounding box center [293, 172] width 196 height 13
paste input "***"
type input "***"
click at [222, 189] on button "Add" at bounding box center [212, 188] width 35 height 13
click at [213, 189] on button "Add" at bounding box center [212, 188] width 35 height 13
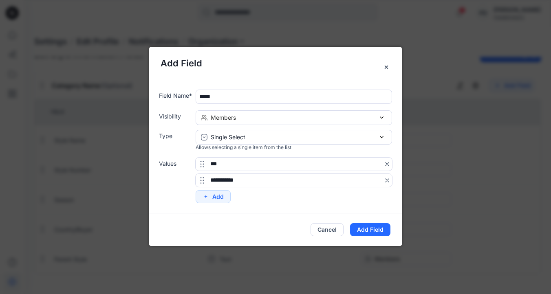
type input "**********"
click at [218, 195] on button "Add" at bounding box center [212, 196] width 35 height 13
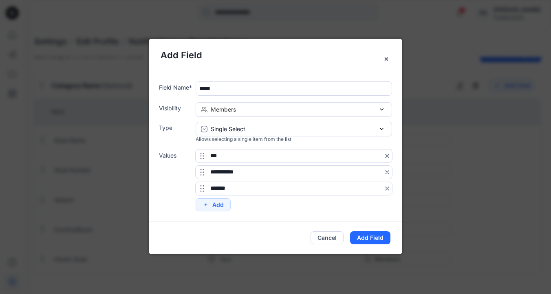
type input "*******"
click at [222, 206] on button "Add" at bounding box center [212, 204] width 35 height 13
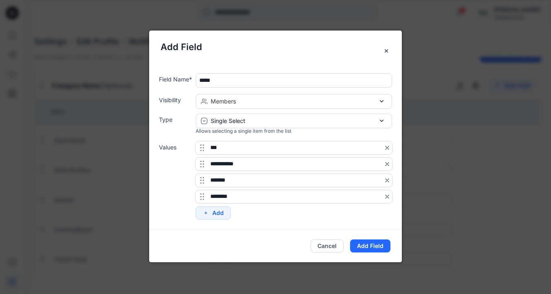
type input "********"
click at [215, 215] on button "Add" at bounding box center [212, 212] width 35 height 13
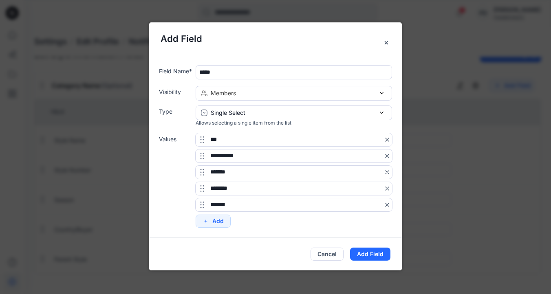
type input "*******"
click at [212, 221] on button "Add" at bounding box center [212, 221] width 35 height 13
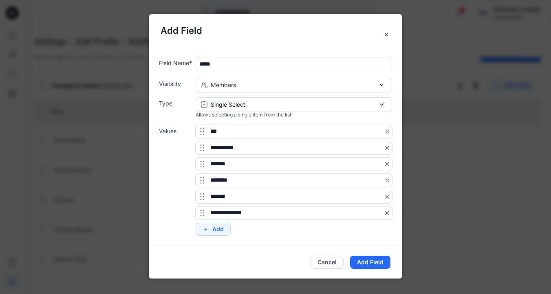
type input "**********"
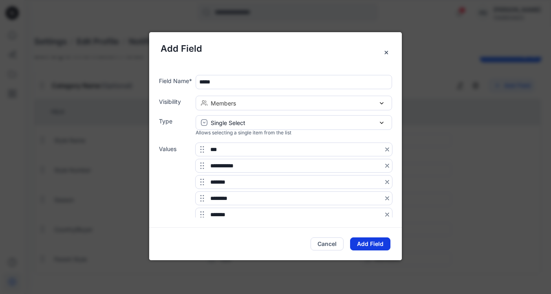
click at [373, 243] on button "Add Field" at bounding box center [370, 243] width 40 height 13
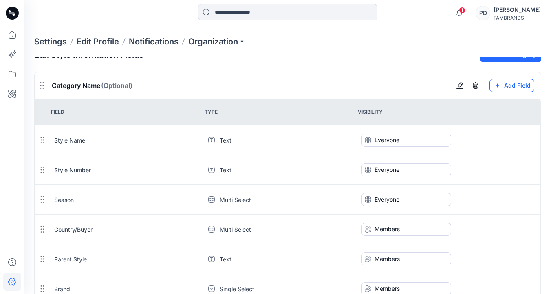
click at [504, 86] on button "Add Field" at bounding box center [511, 85] width 45 height 13
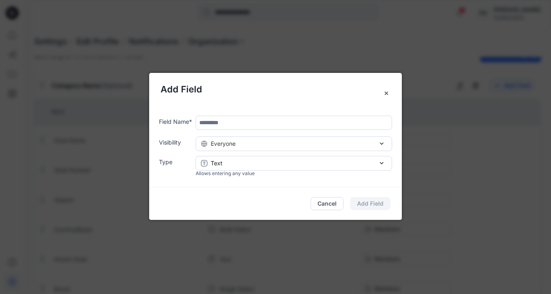
click at [253, 125] on input "text" at bounding box center [293, 123] width 196 height 14
type input "**********"
click at [248, 142] on div "Everyone" at bounding box center [294, 143] width 186 height 9
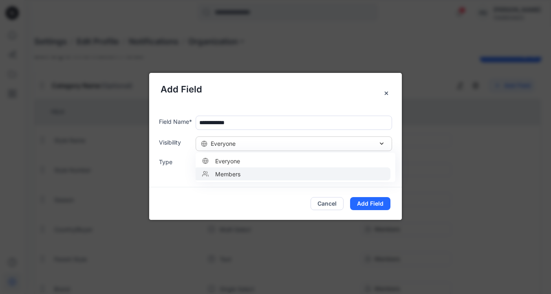
click at [242, 176] on div "Members" at bounding box center [292, 173] width 187 height 9
click at [235, 161] on div "Text" at bounding box center [294, 163] width 186 height 9
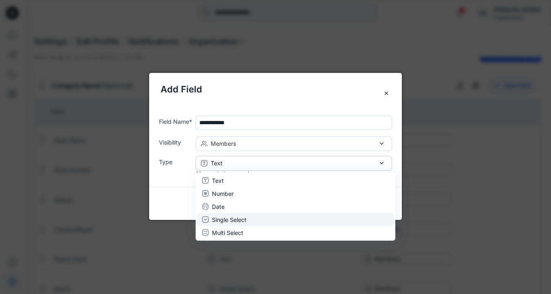
click at [228, 219] on p "Single Select" at bounding box center [229, 219] width 35 height 9
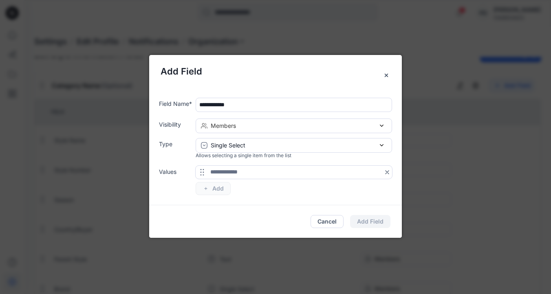
paste input "**********"
type input "**********"
click at [215, 189] on button "Add" at bounding box center [212, 188] width 35 height 13
click at [215, 187] on button "Add" at bounding box center [212, 188] width 35 height 13
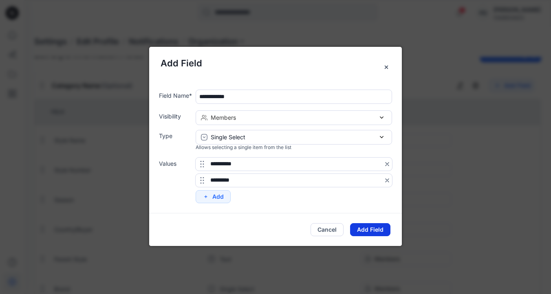
type input "*********"
click at [374, 229] on button "Add Field" at bounding box center [370, 229] width 40 height 13
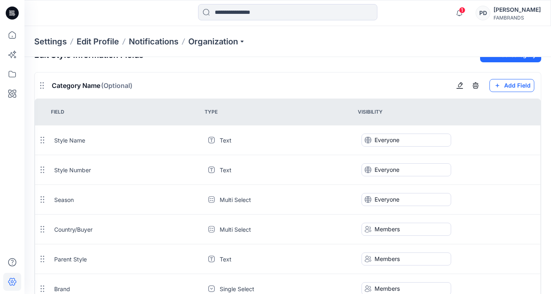
click at [515, 83] on button "Add Field" at bounding box center [511, 85] width 45 height 13
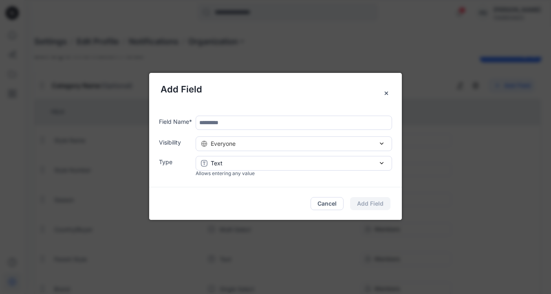
click at [357, 117] on input "text" at bounding box center [293, 123] width 196 height 14
type input "**********"
click at [288, 145] on div "Everyone" at bounding box center [294, 143] width 186 height 9
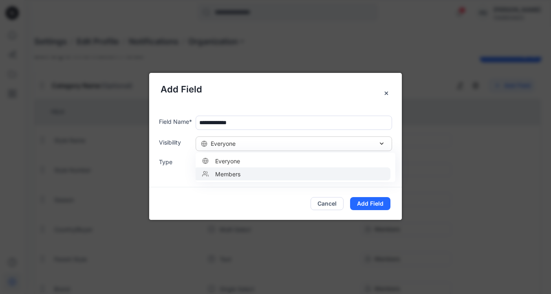
click at [256, 174] on div "Members" at bounding box center [292, 173] width 187 height 9
click at [249, 161] on div "Text" at bounding box center [294, 163] width 186 height 9
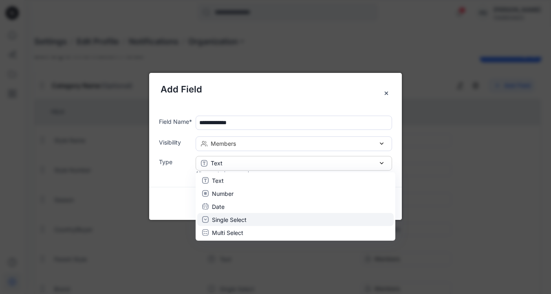
click at [230, 222] on p "Single Select" at bounding box center [229, 219] width 35 height 9
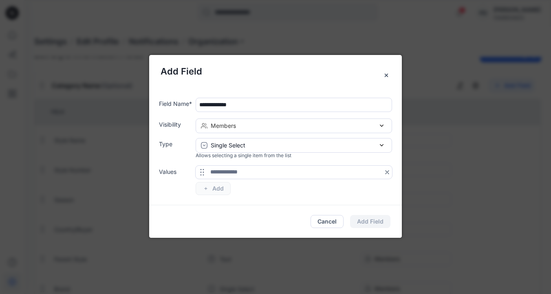
paste input "***"
type input "***"
click at [222, 189] on button "Add" at bounding box center [212, 188] width 35 height 13
click at [210, 188] on button "Add" at bounding box center [212, 188] width 35 height 13
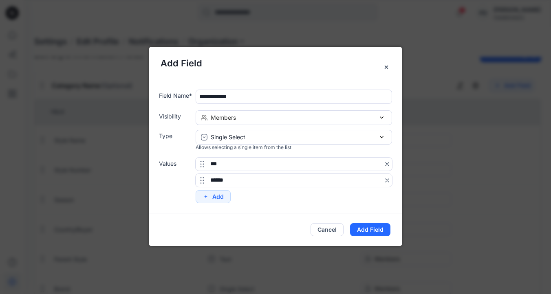
type input "******"
click at [213, 196] on button "Add" at bounding box center [212, 196] width 35 height 13
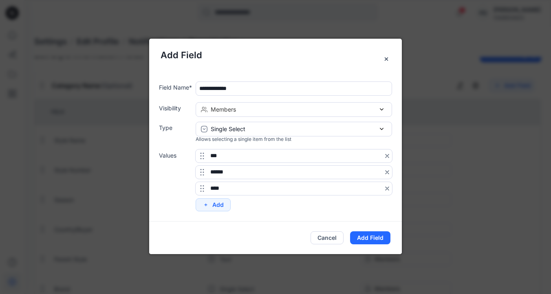
type input "****"
click at [213, 206] on button "Add" at bounding box center [212, 204] width 35 height 13
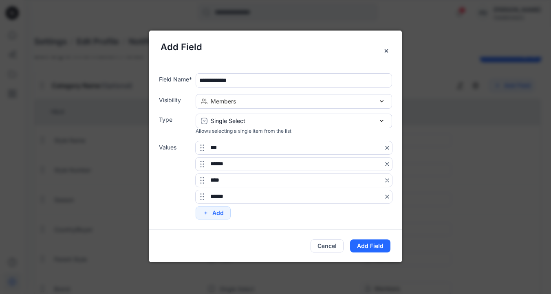
type input "******"
click at [213, 216] on button "Add" at bounding box center [212, 212] width 35 height 13
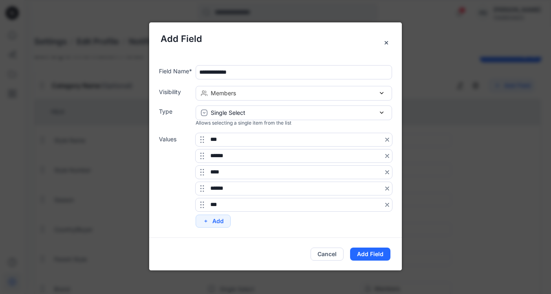
type input "***"
click at [370, 254] on button "Add Field" at bounding box center [370, 254] width 40 height 13
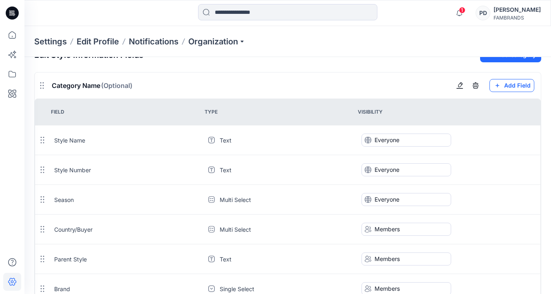
click at [511, 84] on button "Add Field" at bounding box center [511, 85] width 45 height 13
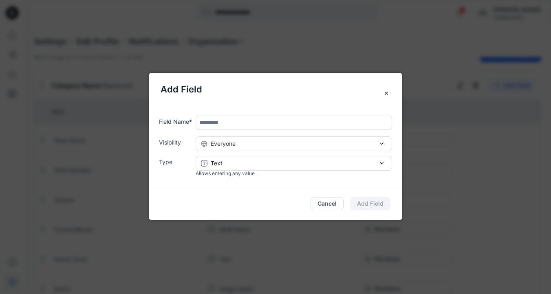
click at [249, 123] on input "text" at bounding box center [293, 123] width 196 height 14
paste input "*********"
type input "*********"
click at [235, 143] on span "Everyone" at bounding box center [223, 143] width 25 height 9
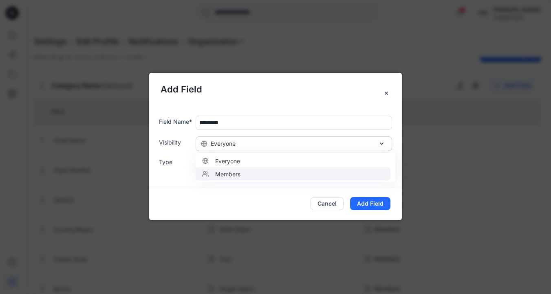
click at [238, 175] on span "Members" at bounding box center [226, 173] width 29 height 9
click at [218, 165] on p "Text" at bounding box center [217, 163] width 12 height 9
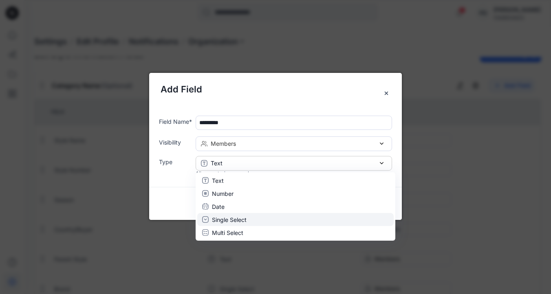
click at [228, 216] on p "Single Select" at bounding box center [229, 219] width 35 height 9
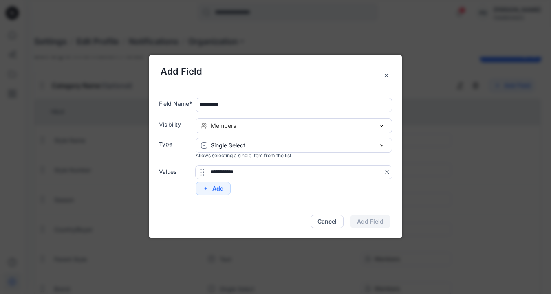
type input "**********"
click at [217, 189] on button "Add" at bounding box center [212, 188] width 35 height 13
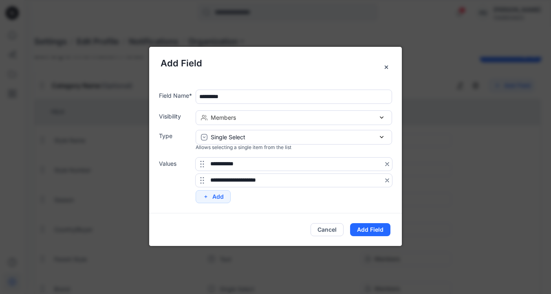
type input "**********"
click at [216, 195] on button "Add" at bounding box center [212, 196] width 35 height 13
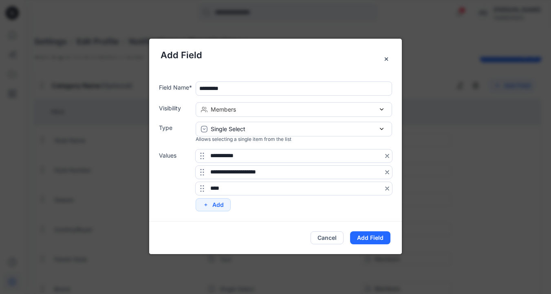
type input "****"
click at [220, 204] on button "Add" at bounding box center [212, 204] width 35 height 13
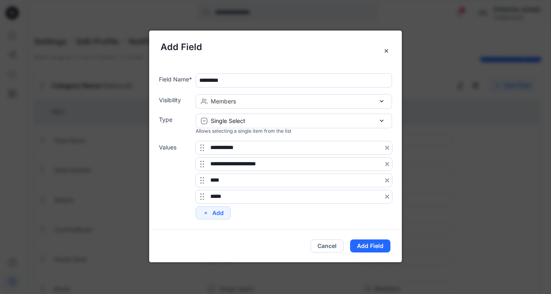
type input "*****"
click at [219, 213] on button "Add" at bounding box center [212, 212] width 35 height 13
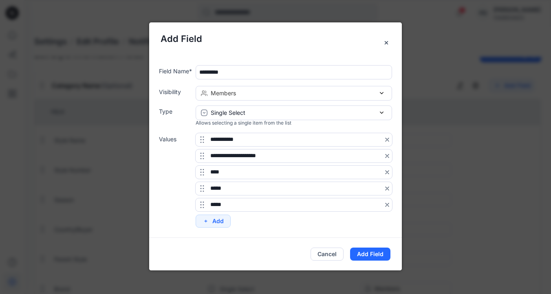
type input "*****"
click at [224, 222] on button "Add" at bounding box center [212, 221] width 35 height 13
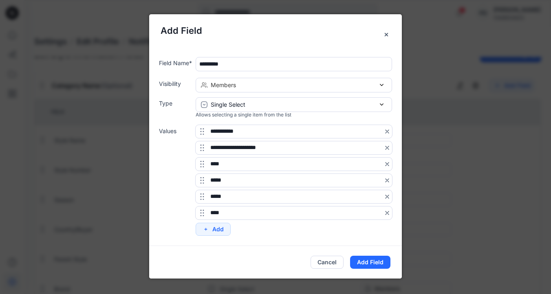
type input "****"
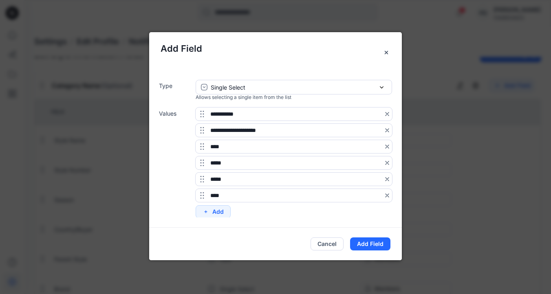
scroll to position [36, 0]
click at [224, 211] on button "Add" at bounding box center [212, 210] width 35 height 13
click at [231, 211] on input "text" at bounding box center [293, 210] width 196 height 13
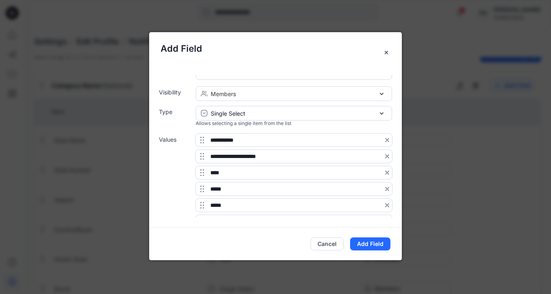
scroll to position [0, 0]
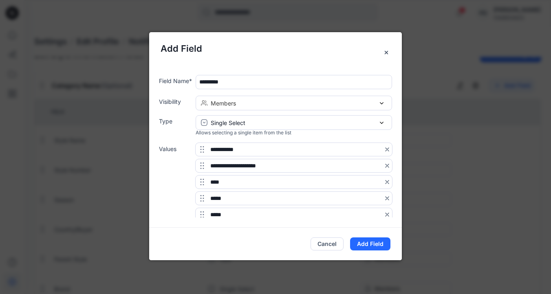
type input "*******"
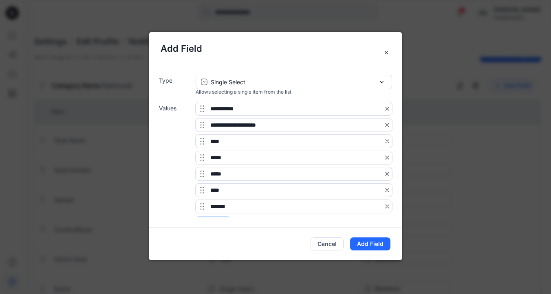
scroll to position [53, 0]
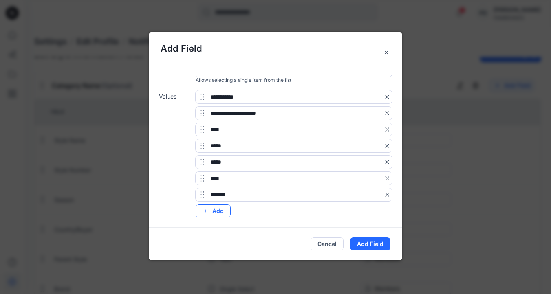
click at [220, 208] on button "Add" at bounding box center [212, 210] width 35 height 13
type input "***"
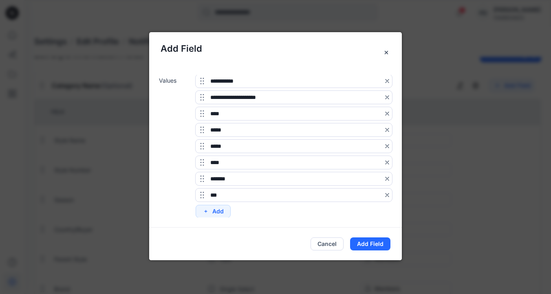
scroll to position [69, 0]
click at [222, 211] on button "Add" at bounding box center [212, 210] width 35 height 13
type input "**********"
drag, startPoint x: 202, startPoint y: 211, endPoint x: 201, endPoint y: 190, distance: 21.2
click at [201, 190] on icon at bounding box center [201, 189] width 7 height 7
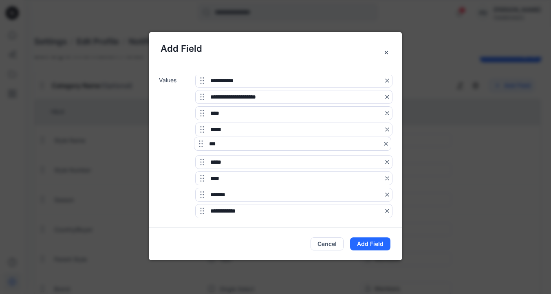
drag, startPoint x: 202, startPoint y: 211, endPoint x: 201, endPoint y: 145, distance: 66.0
click at [201, 145] on icon at bounding box center [201, 143] width 7 height 7
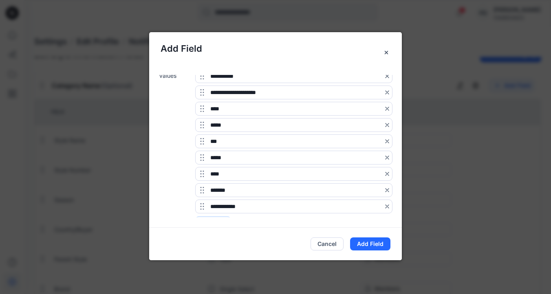
scroll to position [85, 0]
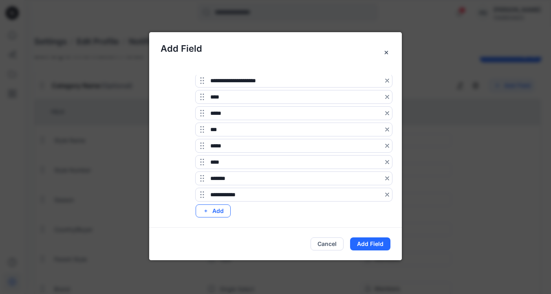
click at [214, 210] on button "Add" at bounding box center [212, 210] width 35 height 13
type input "**********"
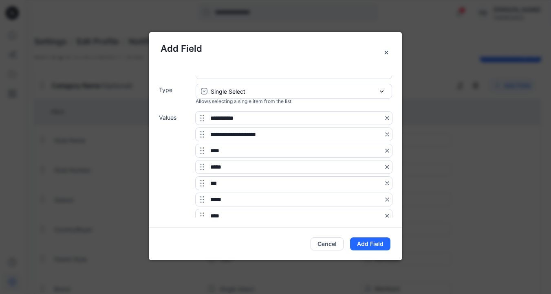
scroll to position [0, 0]
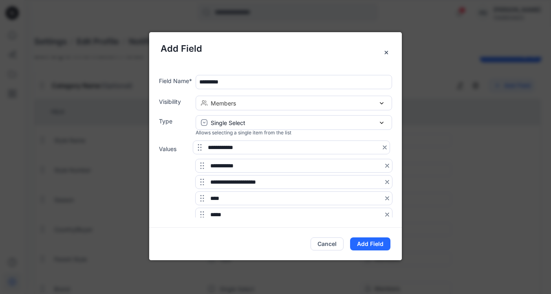
drag, startPoint x: 201, startPoint y: 210, endPoint x: 199, endPoint y: 148, distance: 61.9
click at [199, 148] on icon at bounding box center [199, 147] width 7 height 7
drag, startPoint x: 202, startPoint y: 197, endPoint x: 202, endPoint y: 148, distance: 48.9
click at [202, 148] on icon at bounding box center [202, 148] width 7 height 7
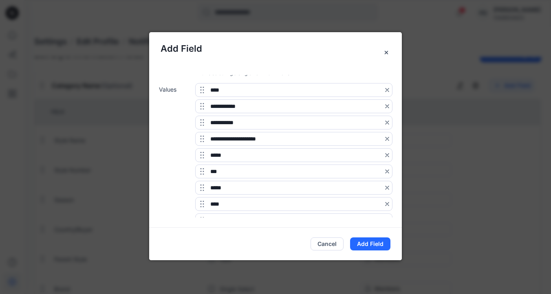
scroll to position [61, 0]
click at [369, 243] on button "Add Field" at bounding box center [370, 243] width 40 height 13
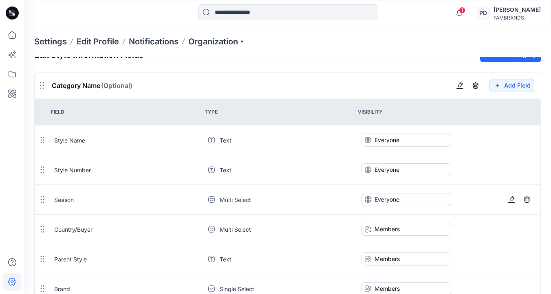
scroll to position [0, 0]
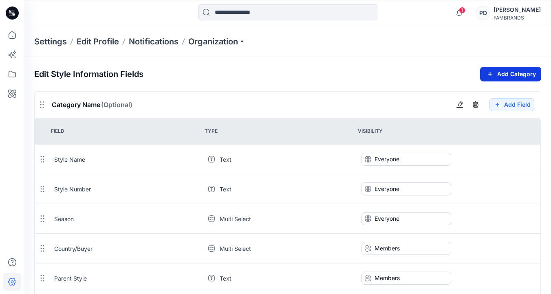
click at [517, 75] on button "Add Category" at bounding box center [510, 74] width 61 height 15
click at [120, 105] on span "(Optional)" at bounding box center [116, 105] width 31 height 8
click at [74, 106] on span "Category Name (Optional)" at bounding box center [92, 105] width 81 height 8
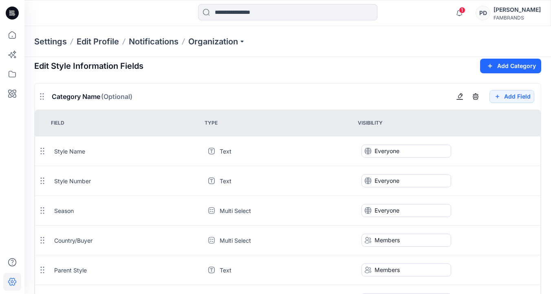
scroll to position [6, 0]
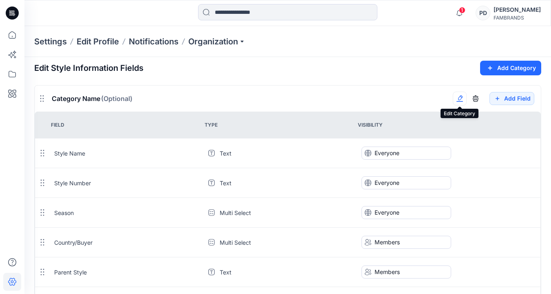
click at [461, 99] on icon "button" at bounding box center [460, 97] width 4 height 5
type input "**********"
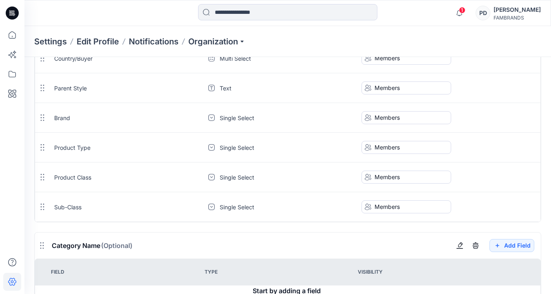
scroll to position [231, 0]
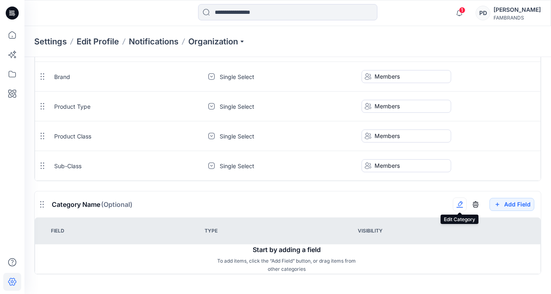
click at [461, 204] on icon "button" at bounding box center [459, 204] width 7 height 7
type input "**********"
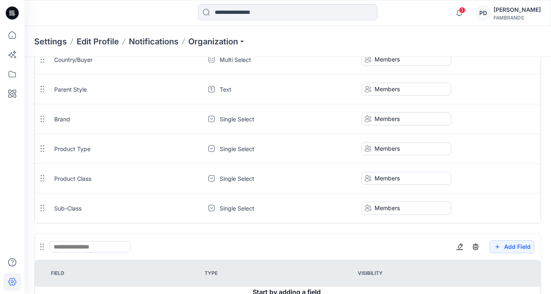
scroll to position [187, 0]
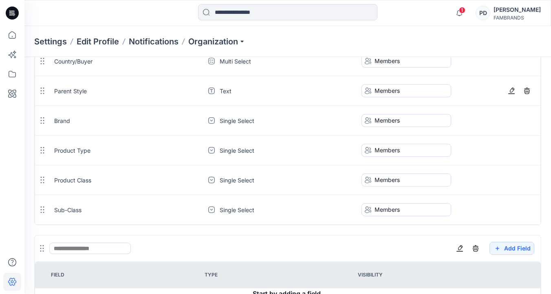
click at [83, 92] on div "Parent Style" at bounding box center [125, 91] width 143 height 9
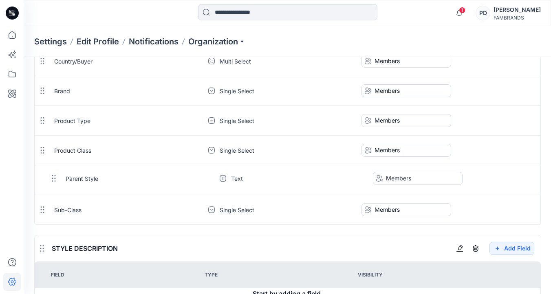
scroll to position [202, 0]
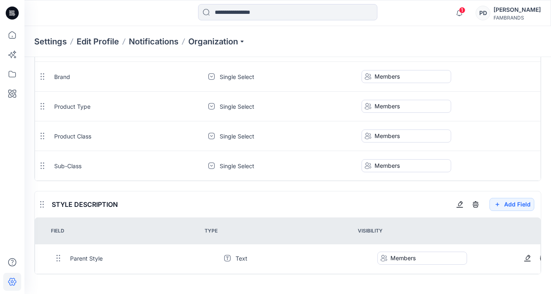
drag, startPoint x: 43, startPoint y: 89, endPoint x: 59, endPoint y: 257, distance: 168.1
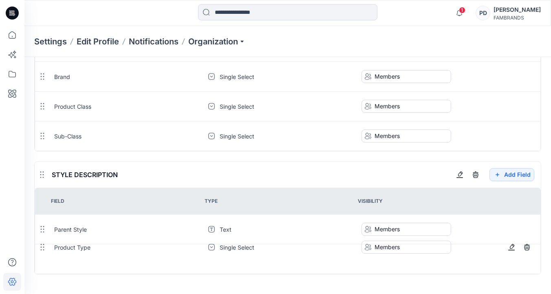
drag, startPoint x: 42, startPoint y: 107, endPoint x: 42, endPoint y: 248, distance: 140.9
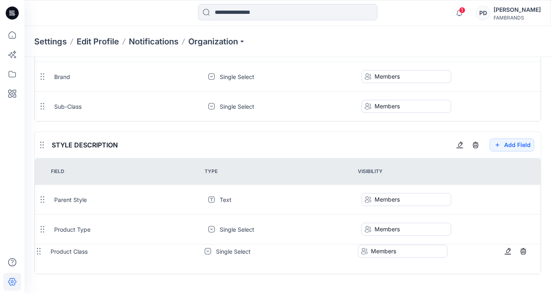
drag, startPoint x: 43, startPoint y: 105, endPoint x: 38, endPoint y: 250, distance: 144.7
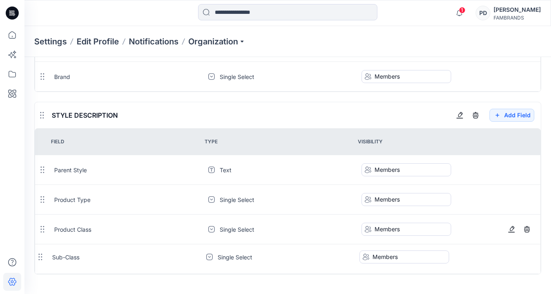
drag, startPoint x: 41, startPoint y: 104, endPoint x: 38, endPoint y: 253, distance: 149.1
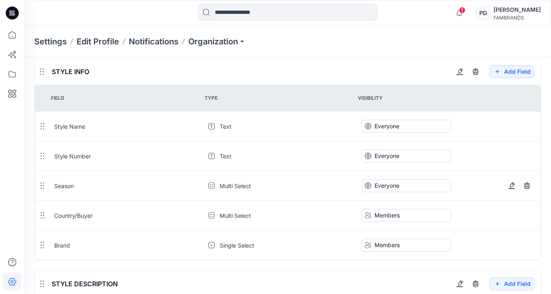
scroll to position [0, 0]
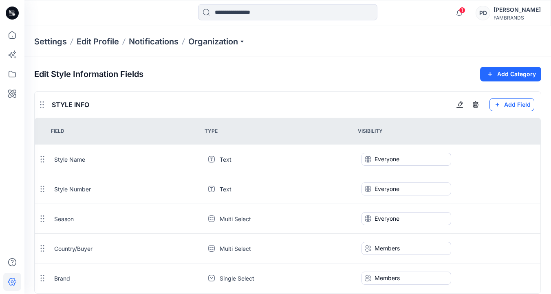
click at [513, 106] on button "Add Field" at bounding box center [511, 104] width 45 height 13
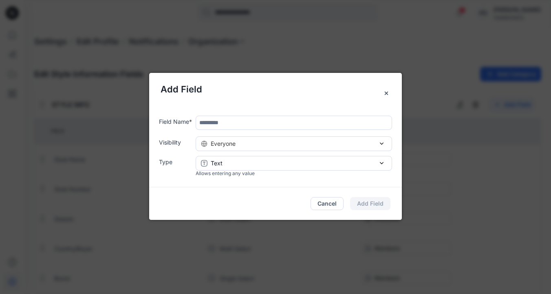
click at [223, 123] on input "text" at bounding box center [293, 123] width 196 height 14
paste input "********"
type input "********"
click at [233, 143] on span "Everyone" at bounding box center [223, 143] width 25 height 9
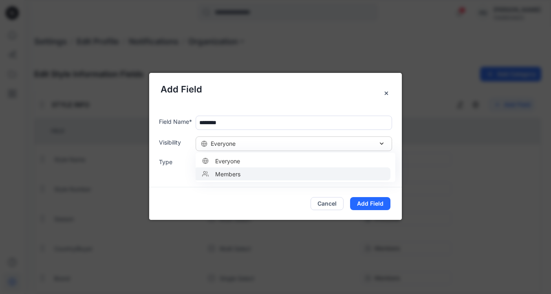
click at [233, 173] on span "Members" at bounding box center [226, 173] width 29 height 9
click at [230, 162] on div "Text" at bounding box center [294, 163] width 186 height 9
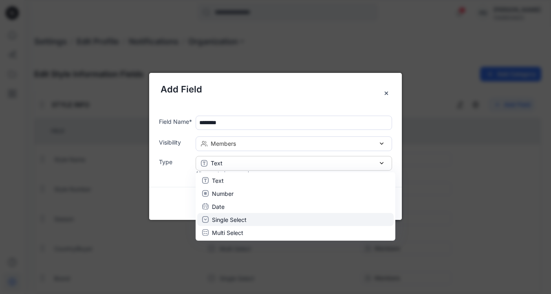
click at [226, 220] on p "Single Select" at bounding box center [229, 219] width 35 height 9
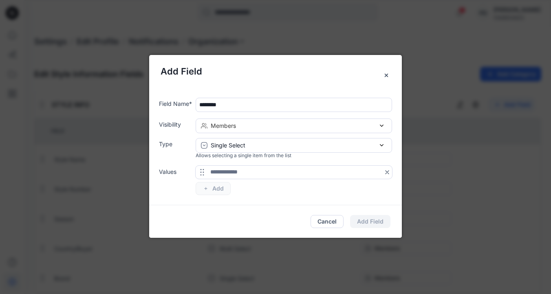
paste input "**********"
type input "**********"
click at [221, 189] on button "Add" at bounding box center [212, 188] width 35 height 13
click at [213, 189] on button "Add" at bounding box center [212, 188] width 35 height 13
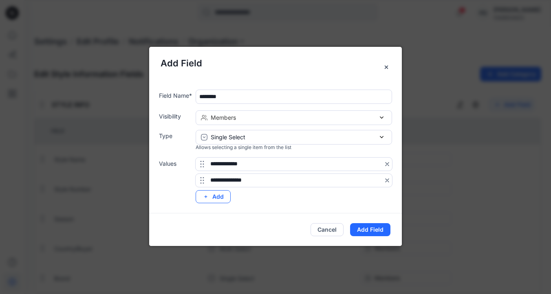
type input "**********"
click at [220, 197] on button "Add" at bounding box center [212, 196] width 35 height 13
click at [221, 199] on button "Add" at bounding box center [212, 196] width 35 height 13
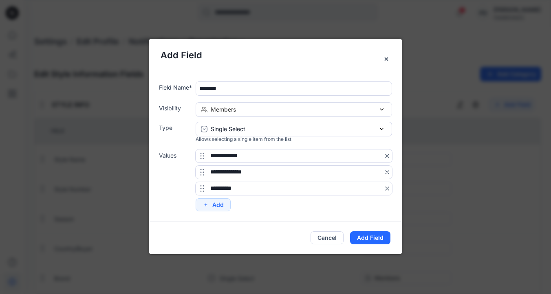
type input "**********"
click at [217, 207] on button "Add" at bounding box center [212, 204] width 35 height 13
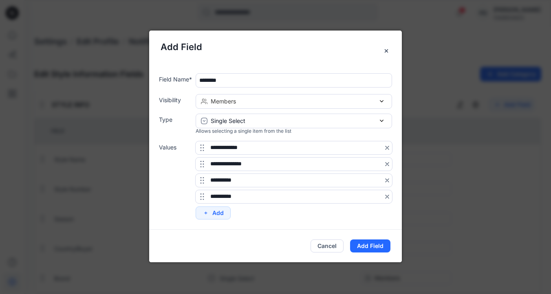
type input "**********"
click at [220, 211] on button "Add" at bounding box center [212, 212] width 35 height 13
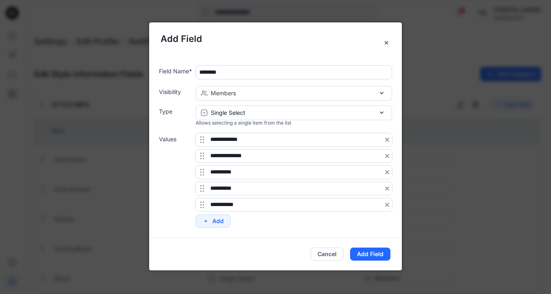
type input "**********"
drag, startPoint x: 201, startPoint y: 204, endPoint x: 200, endPoint y: 154, distance: 50.5
click at [200, 154] on icon at bounding box center [201, 153] width 7 height 7
drag, startPoint x: 202, startPoint y: 186, endPoint x: 202, endPoint y: 140, distance: 46.4
click at [202, 140] on icon at bounding box center [202, 139] width 7 height 7
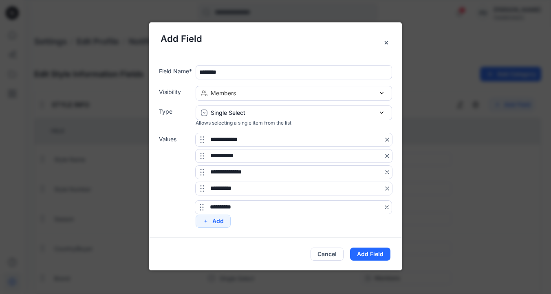
drag, startPoint x: 202, startPoint y: 138, endPoint x: 201, endPoint y: 205, distance: 67.2
click at [378, 255] on button "Add Field" at bounding box center [370, 254] width 40 height 13
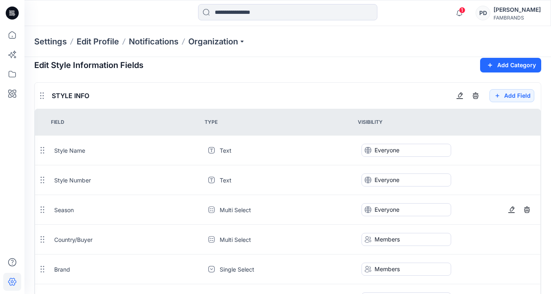
scroll to position [9, 0]
click at [518, 96] on button "Add Field" at bounding box center [511, 96] width 45 height 13
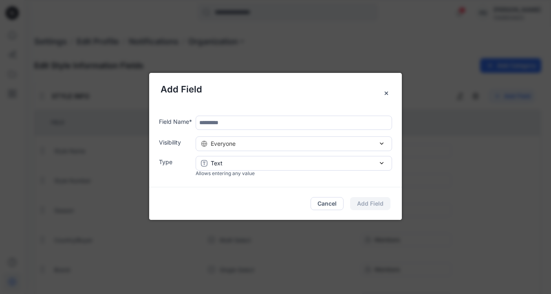
click at [307, 120] on input "text" at bounding box center [293, 123] width 196 height 14
type input "*********"
click at [285, 144] on div "Everyone" at bounding box center [294, 143] width 186 height 9
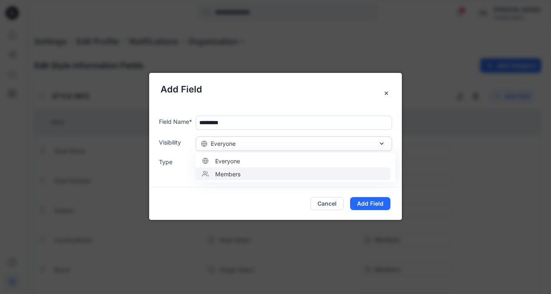
click at [266, 173] on div "Members" at bounding box center [292, 173] width 187 height 9
click at [264, 164] on div "Text" at bounding box center [294, 163] width 186 height 9
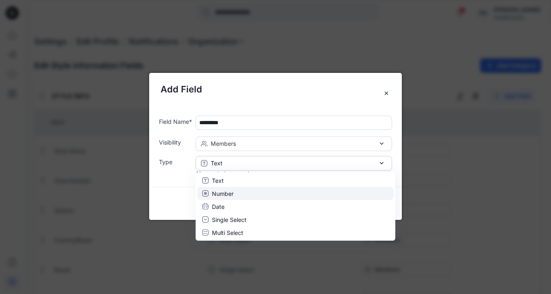
click at [234, 193] on div "Number" at bounding box center [295, 193] width 187 height 9
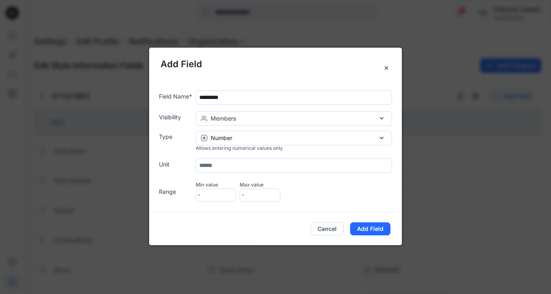
click at [243, 167] on input "text" at bounding box center [293, 165] width 196 height 14
click at [236, 166] on input "text" at bounding box center [293, 165] width 196 height 14
type input "*"
click at [378, 228] on button "Add Field" at bounding box center [370, 228] width 40 height 13
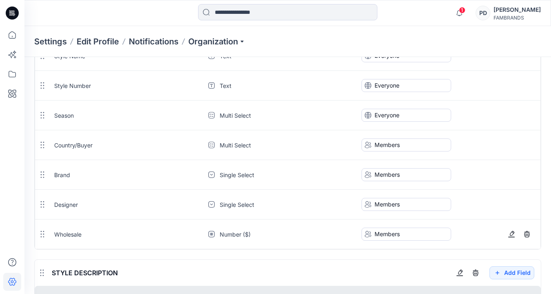
scroll to position [104, 0]
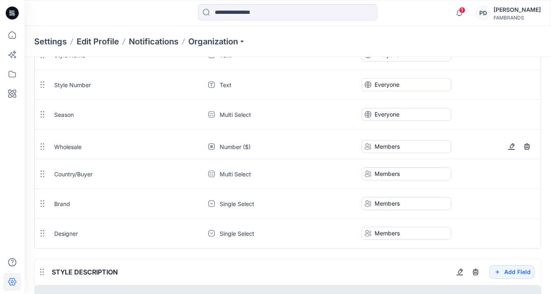
drag, startPoint x: 42, startPoint y: 235, endPoint x: 42, endPoint y: 148, distance: 86.7
click at [42, 148] on icon at bounding box center [42, 146] width 7 height 7
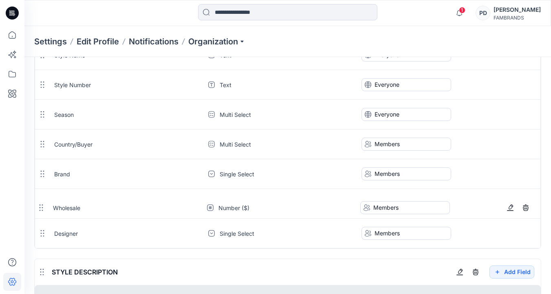
drag, startPoint x: 43, startPoint y: 143, endPoint x: 42, endPoint y: 205, distance: 62.7
click at [42, 205] on icon at bounding box center [41, 207] width 7 height 7
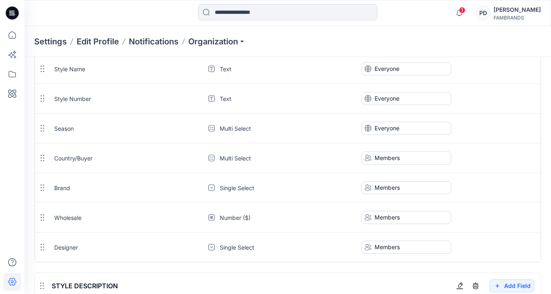
scroll to position [0, 0]
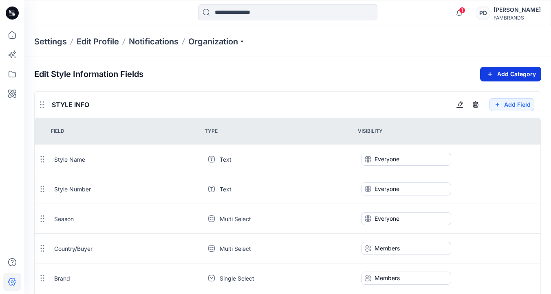
click at [511, 77] on button "Add Category" at bounding box center [510, 74] width 61 height 15
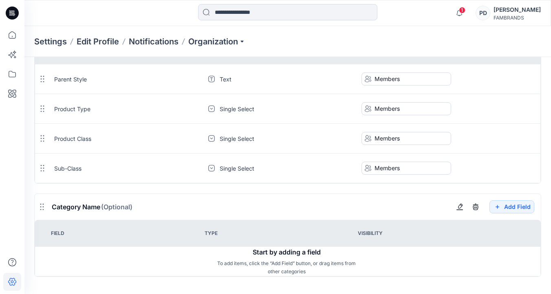
scroll to position [354, 0]
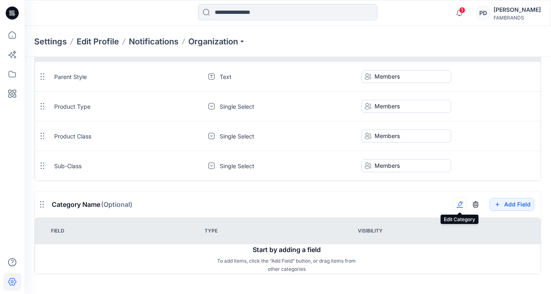
click at [459, 205] on icon "button" at bounding box center [459, 204] width 7 height 7
type input "**********"
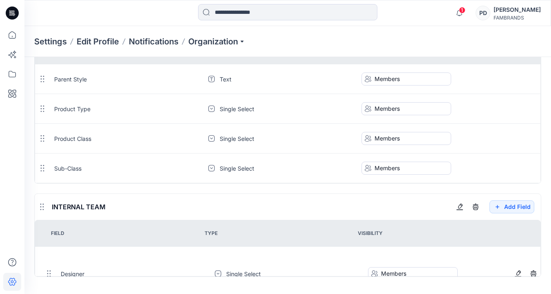
scroll to position [325, 0]
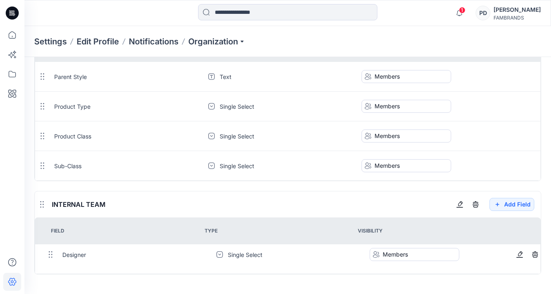
drag, startPoint x: 41, startPoint y: 64, endPoint x: 48, endPoint y: 250, distance: 186.2
click at [523, 203] on button "Add Field" at bounding box center [511, 204] width 45 height 13
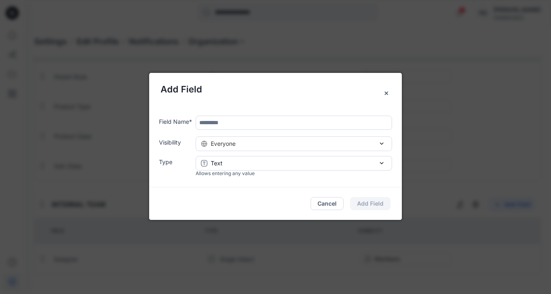
click at [215, 120] on input "text" at bounding box center [293, 123] width 196 height 14
paste input "**********"
type input "**********"
click at [224, 143] on span "Everyone" at bounding box center [223, 143] width 25 height 9
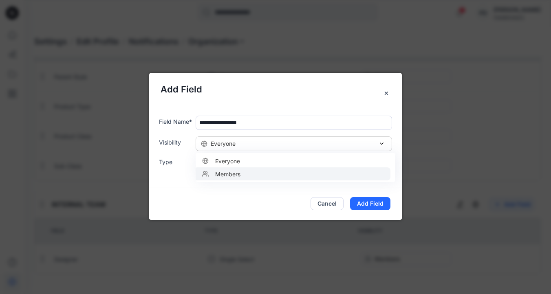
click at [226, 172] on span "Members" at bounding box center [226, 173] width 29 height 9
click at [231, 160] on div "Text" at bounding box center [294, 163] width 186 height 9
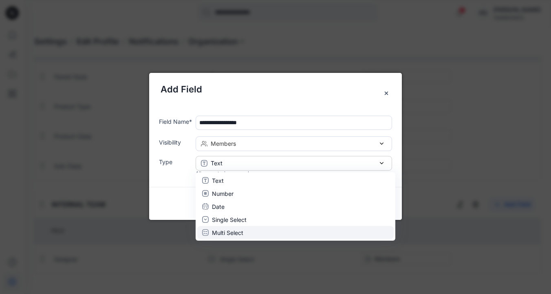
click at [228, 233] on p "Multi Select" at bounding box center [227, 232] width 31 height 9
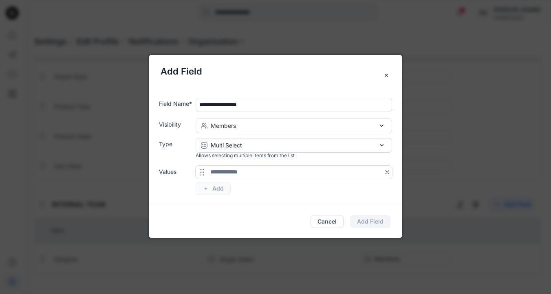
click at [232, 174] on input "text" at bounding box center [293, 172] width 196 height 13
paste input "**********"
type input "**********"
click at [221, 189] on button "Add" at bounding box center [212, 188] width 35 height 13
click at [224, 188] on button "Add" at bounding box center [212, 188] width 35 height 13
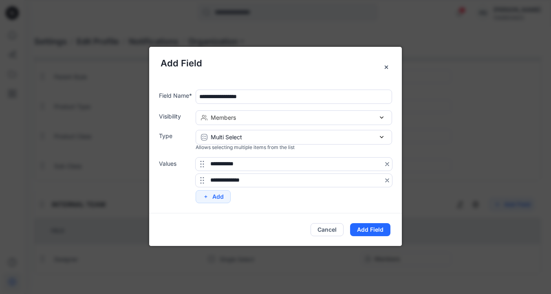
type input "**********"
click at [366, 230] on button "Add Field" at bounding box center [370, 229] width 40 height 13
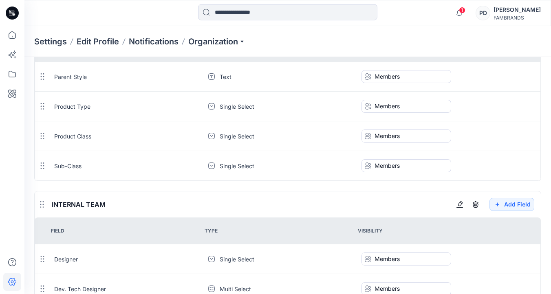
scroll to position [354, 0]
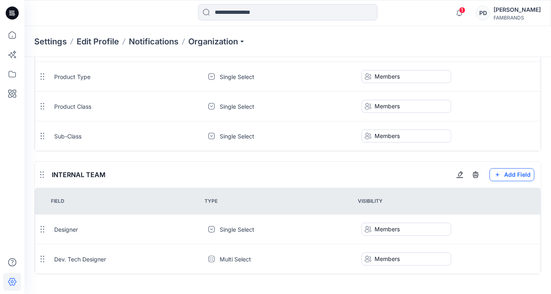
click at [511, 176] on button "Add Field" at bounding box center [511, 174] width 45 height 13
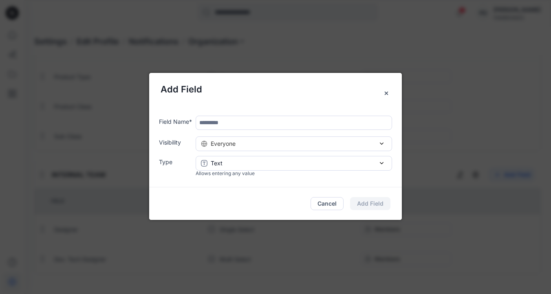
click at [275, 124] on input "text" at bounding box center [293, 123] width 196 height 14
paste input "**********"
type input "**********"
click at [265, 144] on div "Everyone" at bounding box center [294, 143] width 186 height 9
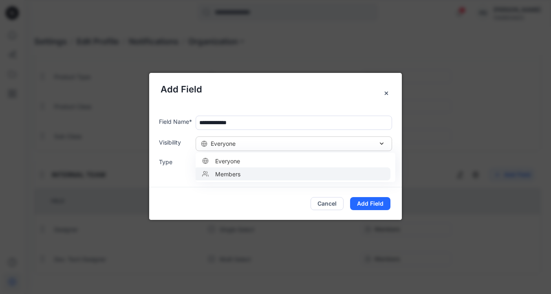
click at [258, 175] on div "Members" at bounding box center [292, 173] width 187 height 9
click at [237, 164] on div "Text" at bounding box center [294, 163] width 186 height 9
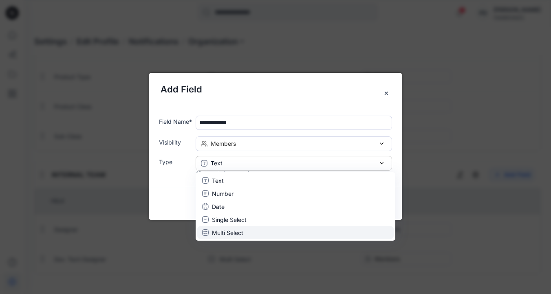
click at [234, 231] on p "Multi Select" at bounding box center [227, 232] width 31 height 9
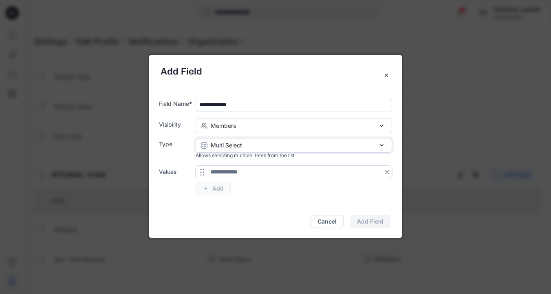
click at [243, 145] on div "Multi Select" at bounding box center [294, 145] width 186 height 9
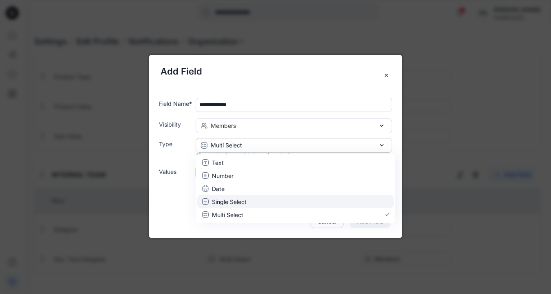
click at [239, 202] on p "Single Select" at bounding box center [229, 201] width 35 height 9
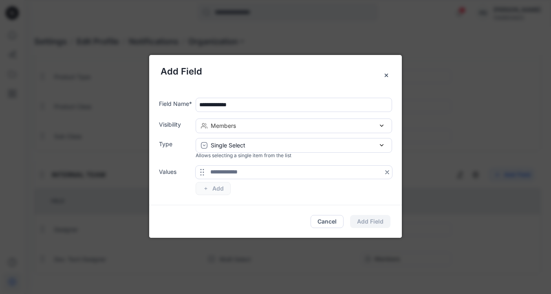
click at [223, 170] on input "text" at bounding box center [293, 172] width 196 height 13
paste input "**********"
type input "**********"
click at [216, 192] on button "Add" at bounding box center [212, 188] width 35 height 13
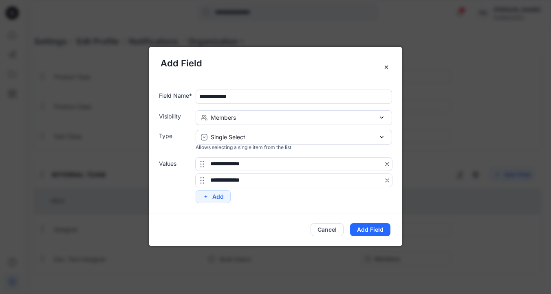
type input "**********"
click at [221, 198] on button "Add" at bounding box center [212, 196] width 35 height 13
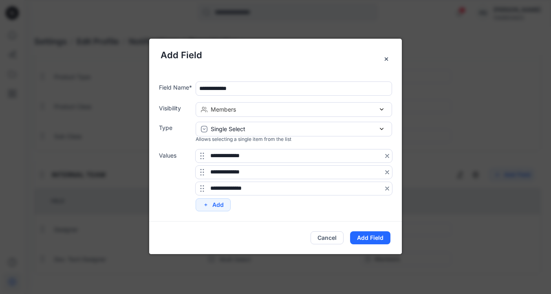
type input "**********"
drag, startPoint x: 202, startPoint y: 156, endPoint x: 201, endPoint y: 187, distance: 31.4
click at [373, 237] on button "Add Field" at bounding box center [370, 237] width 40 height 13
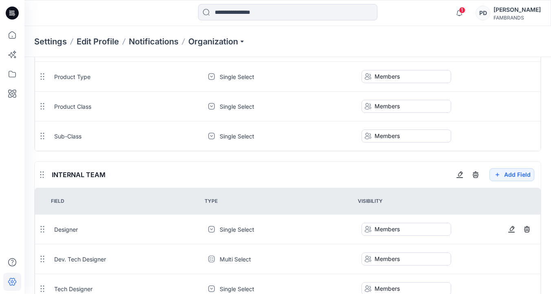
scroll to position [384, 0]
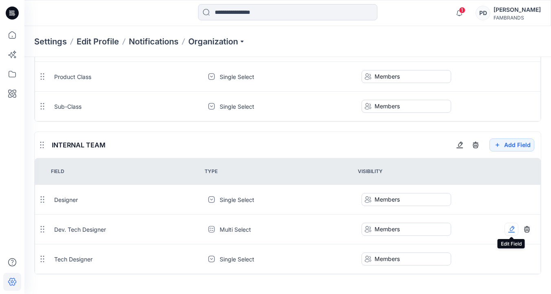
click at [511, 229] on icon "button" at bounding box center [511, 229] width 7 height 7
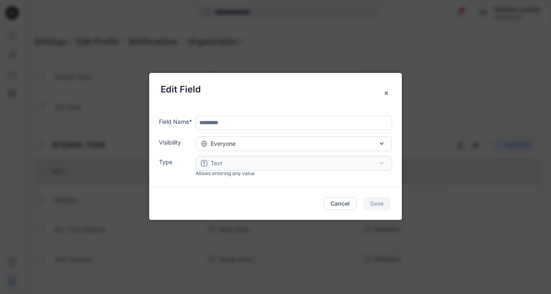
type input "**********"
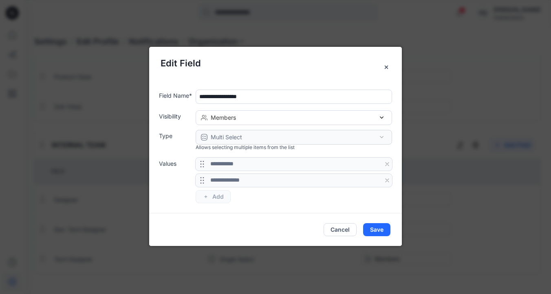
click at [255, 151] on div "**********" at bounding box center [280, 147] width 243 height 114
click at [261, 204] on div "**********" at bounding box center [275, 146] width 252 height 134
click at [343, 229] on button "Cancel" at bounding box center [339, 229] width 33 height 13
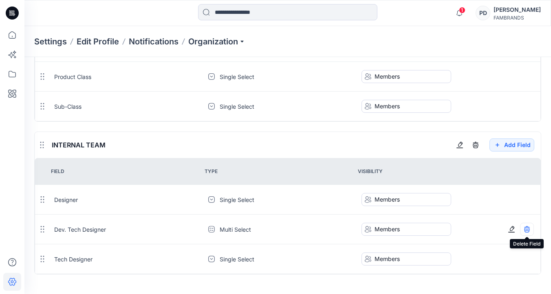
click at [529, 229] on icon "button" at bounding box center [526, 230] width 5 height 5
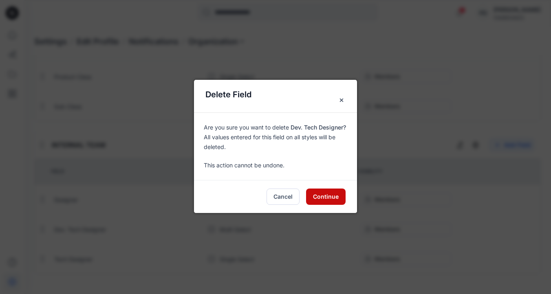
click at [330, 196] on button "Continue" at bounding box center [326, 197] width 40 height 16
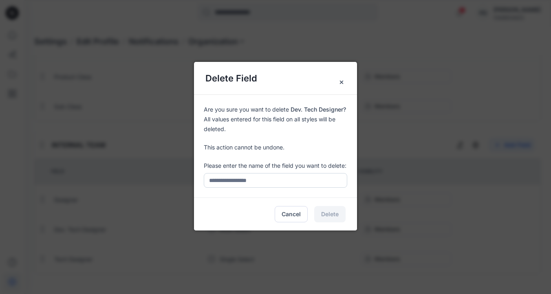
click at [290, 180] on input "text" at bounding box center [275, 180] width 143 height 15
drag, startPoint x: 230, startPoint y: 180, endPoint x: 185, endPoint y: 180, distance: 44.8
click at [185, 180] on div "Delete Field Are you sure you want to delete Dev. Tech Designer? All values ent…" at bounding box center [275, 147] width 551 height 294
paste input "**********"
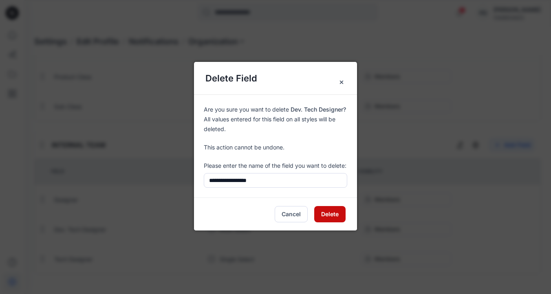
type input "**********"
click at [336, 214] on button "Delete" at bounding box center [329, 214] width 31 height 16
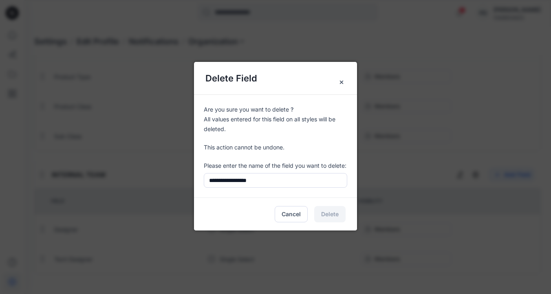
scroll to position [354, 0]
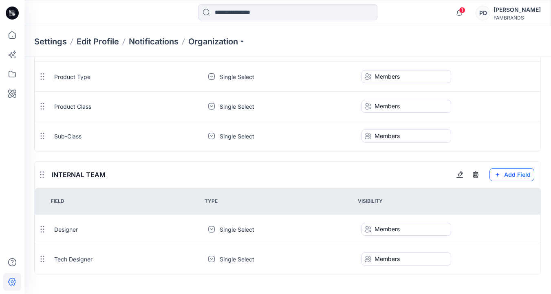
click at [519, 178] on button "Add Field" at bounding box center [511, 174] width 45 height 13
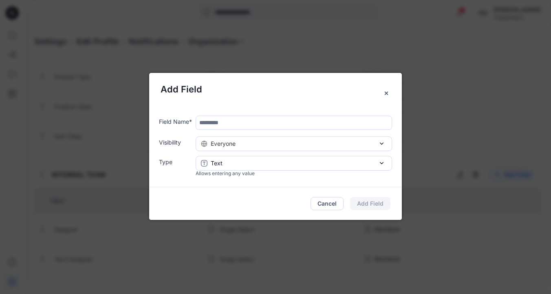
click at [315, 120] on input "text" at bounding box center [293, 123] width 196 height 14
paste input "**********"
type input "**********"
click at [295, 145] on div "Everyone" at bounding box center [294, 143] width 186 height 9
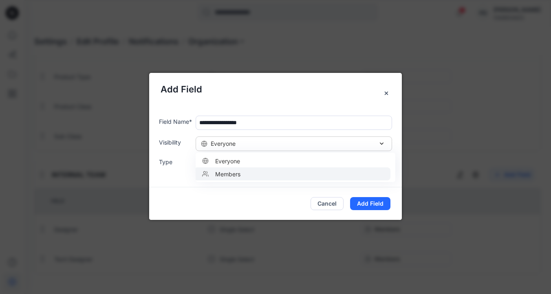
click at [272, 175] on div "Members" at bounding box center [292, 173] width 187 height 9
click at [268, 162] on div "Text" at bounding box center [294, 163] width 186 height 9
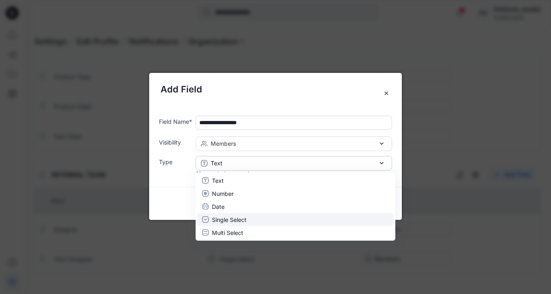
click at [247, 218] on div "Single Select" at bounding box center [295, 219] width 187 height 9
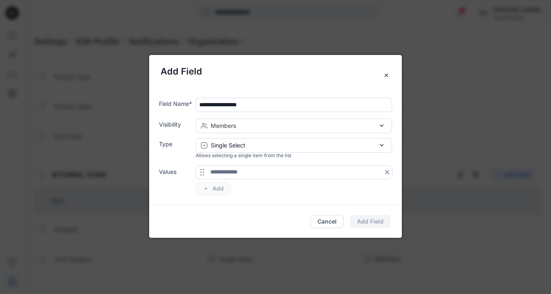
click at [240, 172] on input "text" at bounding box center [293, 172] width 196 height 13
paste input "**********"
type input "**********"
click at [221, 193] on button "Add" at bounding box center [212, 188] width 35 height 13
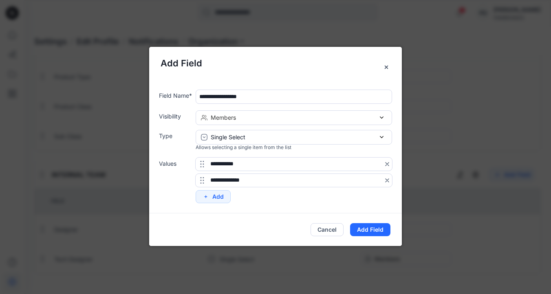
type input "**********"
drag, startPoint x: 203, startPoint y: 180, endPoint x: 203, endPoint y: 161, distance: 19.5
click at [203, 161] on icon at bounding box center [202, 161] width 4 height 7
click at [381, 230] on button "Add Field" at bounding box center [370, 229] width 40 height 13
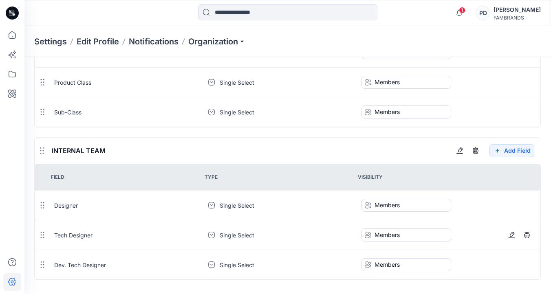
scroll to position [384, 0]
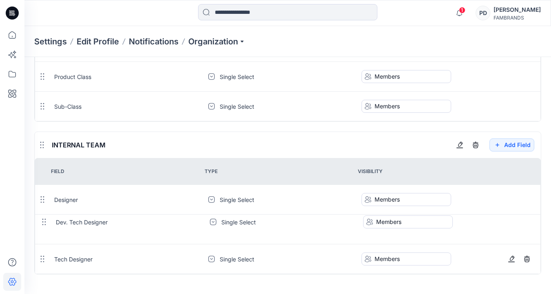
drag, startPoint x: 42, startPoint y: 259, endPoint x: 44, endPoint y: 221, distance: 38.3
click at [44, 220] on icon at bounding box center [44, 222] width 7 height 7
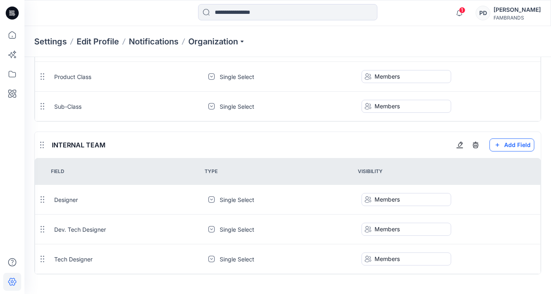
click at [513, 145] on button "Add Field" at bounding box center [511, 144] width 45 height 13
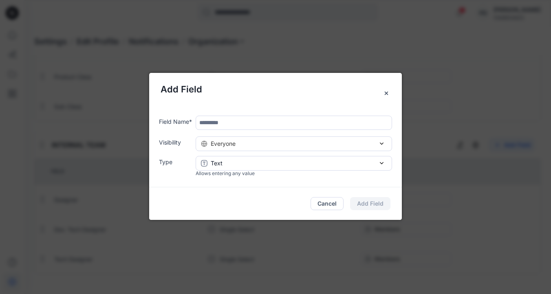
click at [235, 123] on input "text" at bounding box center [293, 123] width 196 height 14
paste input "**********"
type input "**********"
click at [235, 143] on span "Everyone" at bounding box center [223, 143] width 25 height 9
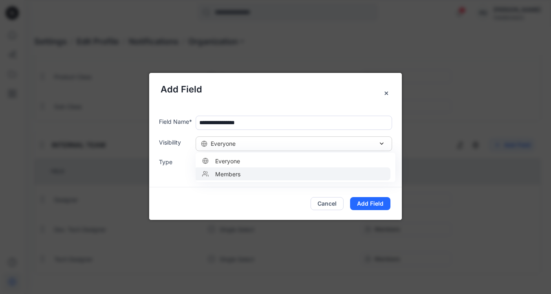
click at [235, 172] on span "Members" at bounding box center [226, 173] width 29 height 9
click at [239, 164] on div "Text" at bounding box center [294, 163] width 186 height 9
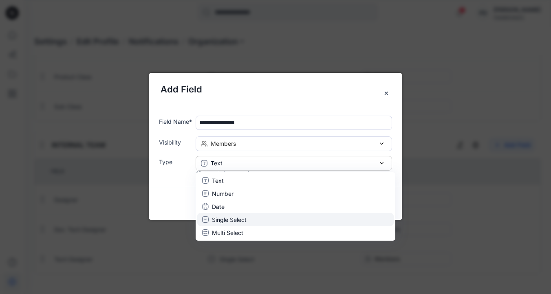
click at [237, 219] on p "Single Select" at bounding box center [229, 219] width 35 height 9
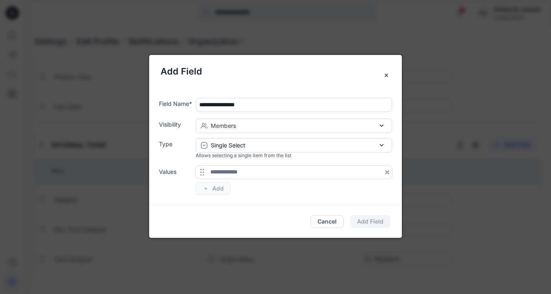
click at [232, 171] on input "text" at bounding box center [293, 172] width 196 height 13
paste input "**********"
type input "**********"
click at [221, 190] on button "Add" at bounding box center [212, 188] width 35 height 13
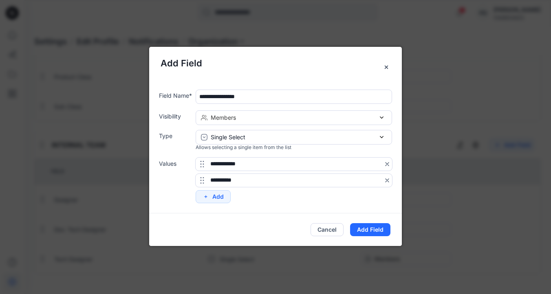
type input "**********"
click at [219, 199] on button "Add" at bounding box center [212, 196] width 35 height 13
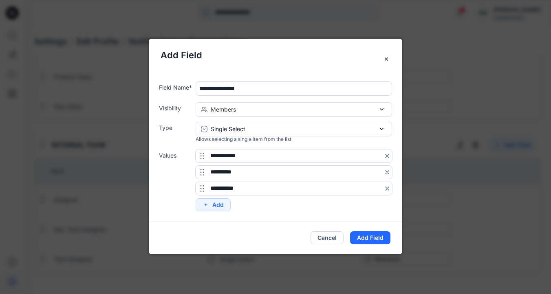
type input "**********"
click at [218, 205] on button "Add" at bounding box center [212, 204] width 35 height 13
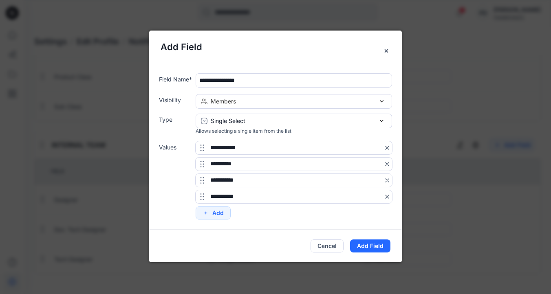
type input "**********"
drag, startPoint x: 202, startPoint y: 195, endPoint x: 200, endPoint y: 145, distance: 50.1
click at [200, 145] on icon at bounding box center [200, 146] width 7 height 7
drag, startPoint x: 201, startPoint y: 196, endPoint x: 201, endPoint y: 181, distance: 15.1
click at [201, 181] on icon at bounding box center [202, 181] width 7 height 7
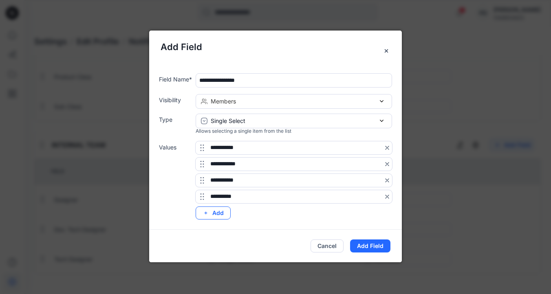
click at [220, 213] on button "Add" at bounding box center [212, 212] width 35 height 13
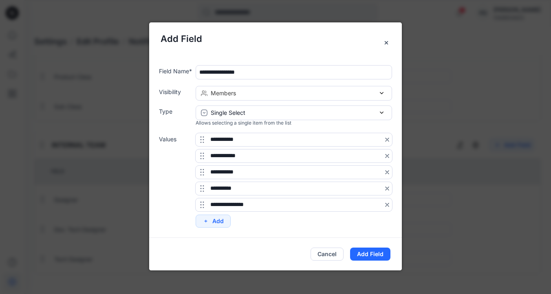
type input "**********"
drag, startPoint x: 202, startPoint y: 205, endPoint x: 202, endPoint y: 182, distance: 22.4
click at [202, 182] on icon at bounding box center [202, 182] width 7 height 7
click at [368, 252] on button "Add Field" at bounding box center [370, 254] width 40 height 13
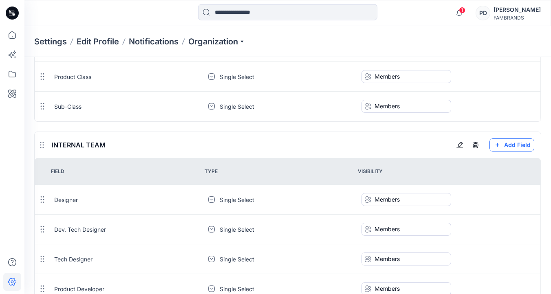
click at [513, 143] on button "Add Field" at bounding box center [511, 144] width 45 height 13
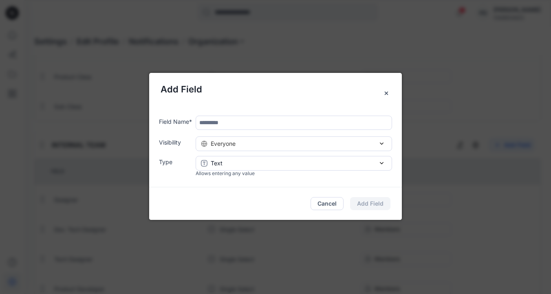
click at [249, 125] on input "text" at bounding box center [293, 123] width 196 height 14
paste input "**********"
type input "**********"
click at [246, 144] on div "Everyone" at bounding box center [294, 143] width 186 height 9
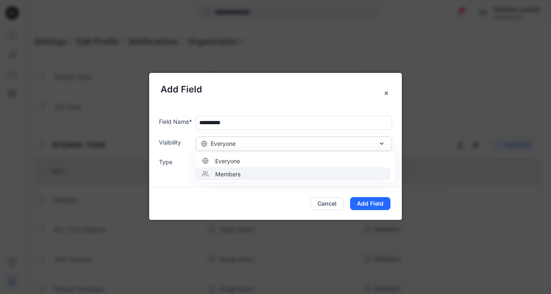
click at [240, 171] on div "Members" at bounding box center [292, 173] width 187 height 9
click at [239, 162] on div "Text" at bounding box center [294, 163] width 186 height 9
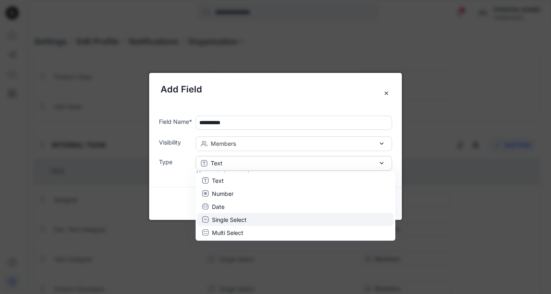
click at [235, 218] on p "Single Select" at bounding box center [229, 219] width 35 height 9
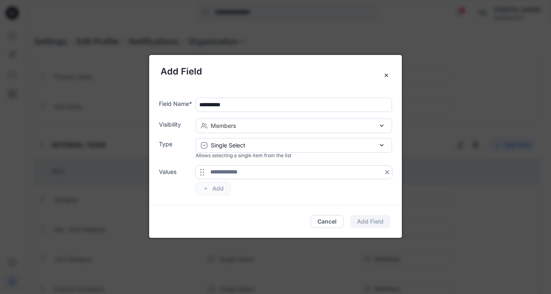
paste input "*******"
type input "*******"
click at [223, 187] on button "Add" at bounding box center [212, 188] width 35 height 13
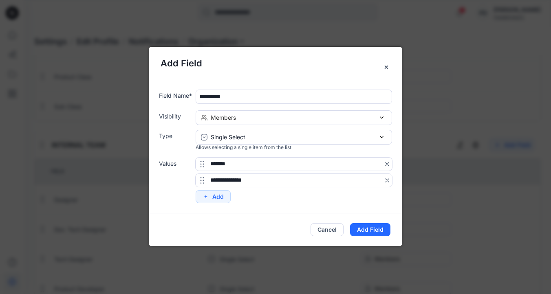
type input "**********"
click at [210, 196] on button "Add" at bounding box center [212, 196] width 35 height 13
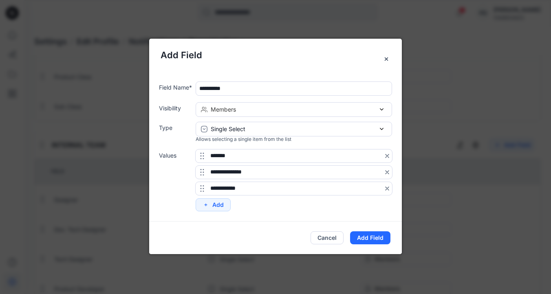
type input "**********"
click at [216, 203] on button "Add" at bounding box center [212, 204] width 35 height 13
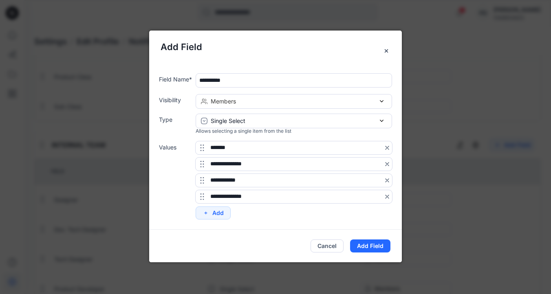
type input "**********"
click at [221, 215] on button "Add" at bounding box center [212, 212] width 35 height 13
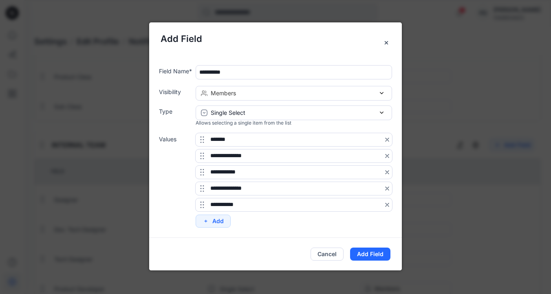
type input "**********"
drag, startPoint x: 202, startPoint y: 204, endPoint x: 201, endPoint y: 139, distance: 65.2
click at [201, 139] on icon at bounding box center [201, 139] width 7 height 7
drag, startPoint x: 203, startPoint y: 188, endPoint x: 202, endPoint y: 159, distance: 28.9
click at [202, 159] on icon at bounding box center [202, 158] width 4 height 7
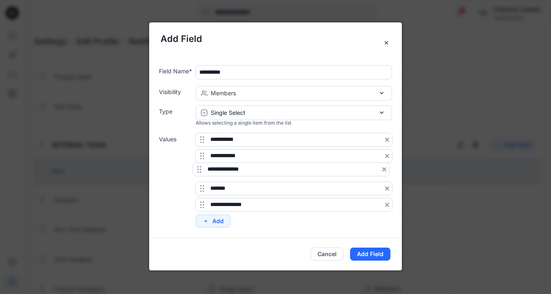
drag, startPoint x: 202, startPoint y: 205, endPoint x: 199, endPoint y: 170, distance: 35.1
click at [199, 170] on icon at bounding box center [199, 169] width 7 height 7
click at [218, 219] on button "Add" at bounding box center [212, 221] width 35 height 13
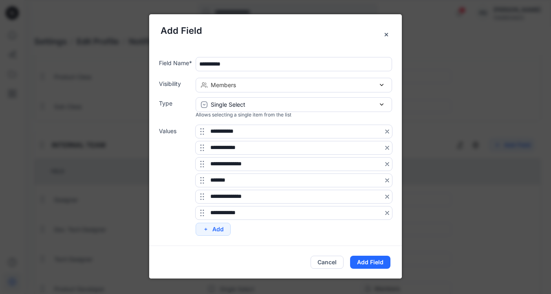
type input "**********"
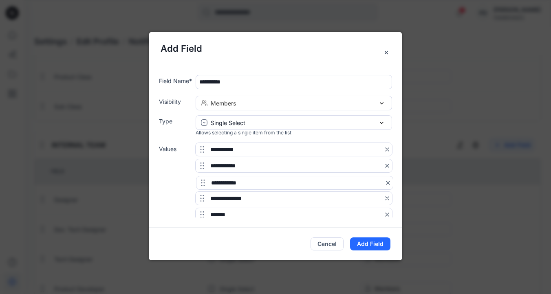
drag, startPoint x: 201, startPoint y: 212, endPoint x: 202, endPoint y: 182, distance: 30.5
click at [202, 182] on icon at bounding box center [203, 183] width 7 height 7
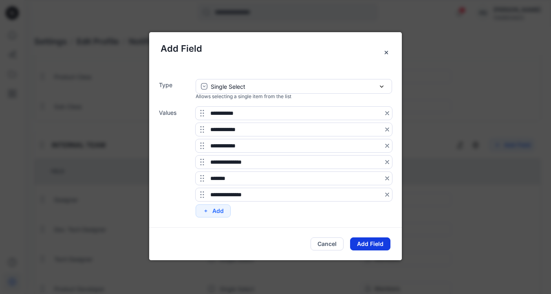
click at [372, 242] on button "Add Field" at bounding box center [370, 243] width 40 height 13
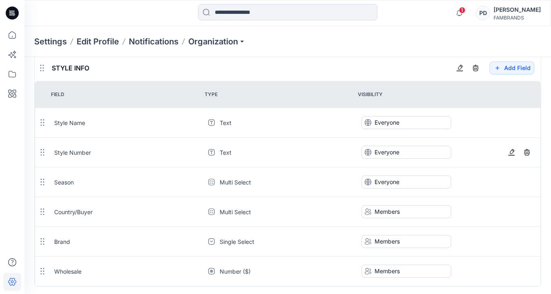
scroll to position [0, 0]
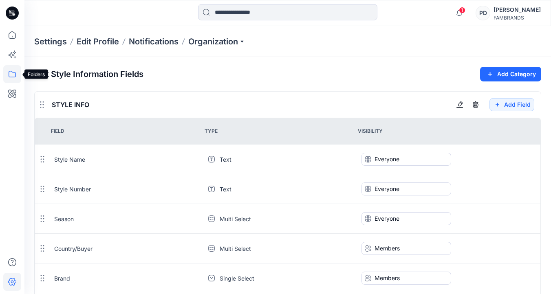
click at [12, 75] on icon at bounding box center [12, 74] width 18 height 18
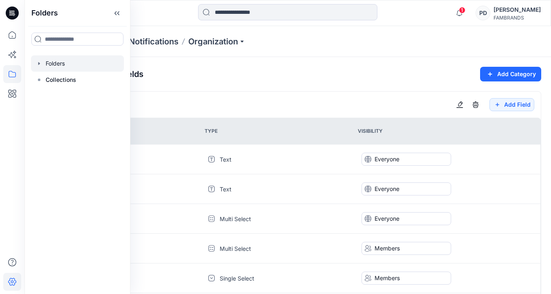
click at [68, 66] on div at bounding box center [77, 63] width 93 height 16
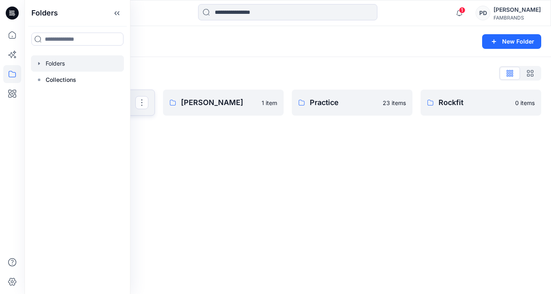
click at [136, 109] on div at bounding box center [141, 102] width 13 height 13
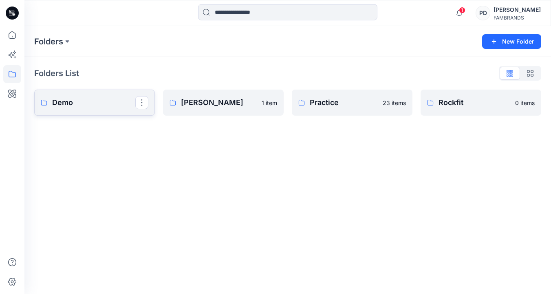
click at [87, 111] on link "Demo" at bounding box center [94, 103] width 121 height 26
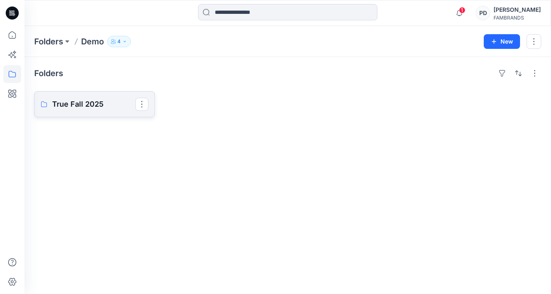
click at [90, 104] on p "True Fall 2025" at bounding box center [93, 104] width 83 height 11
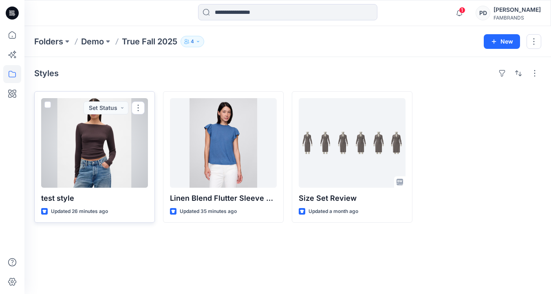
click at [106, 176] on div at bounding box center [94, 143] width 107 height 90
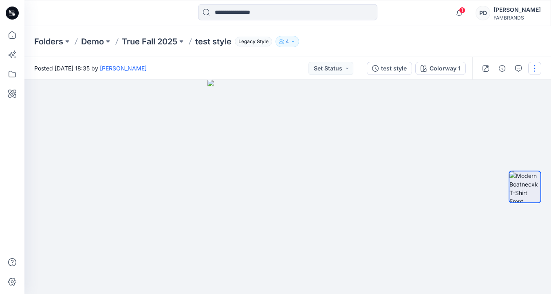
click at [536, 70] on button "button" at bounding box center [534, 68] width 13 height 13
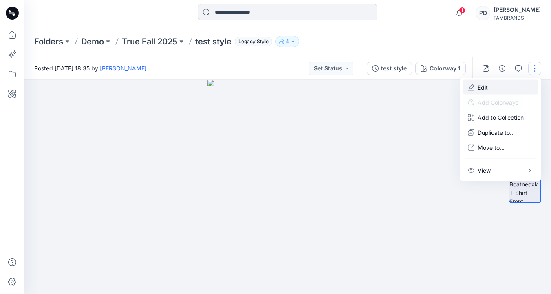
click at [497, 88] on button "Edit" at bounding box center [500, 87] width 75 height 15
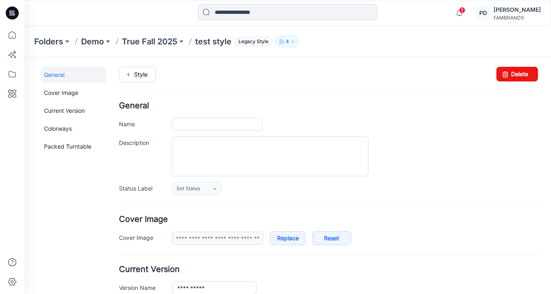
type input "**********"
drag, startPoint x: 208, startPoint y: 126, endPoint x: 163, endPoint y: 122, distance: 44.6
click at [163, 122] on div "**********" at bounding box center [328, 124] width 419 height 13
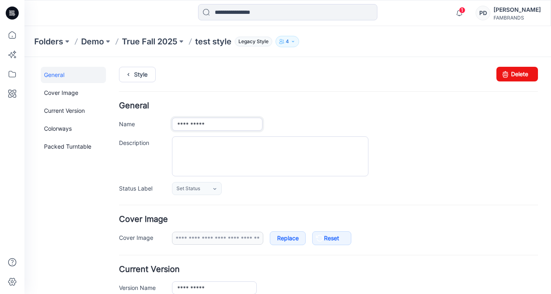
paste input "**********"
type input "**********"
click at [258, 163] on textarea "Description" at bounding box center [270, 156] width 196 height 40
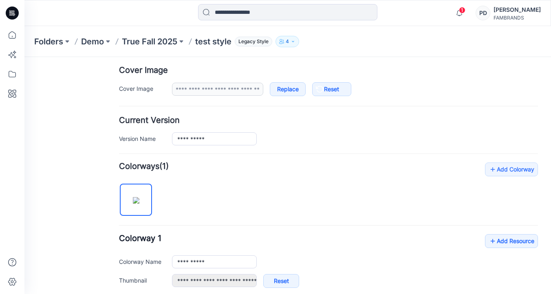
scroll to position [159, 0]
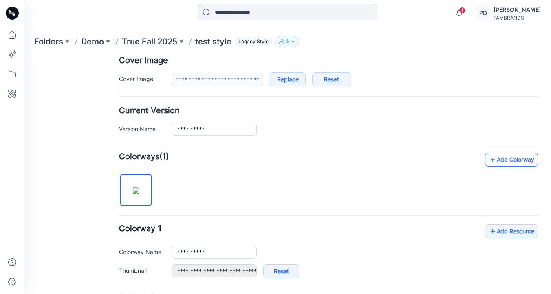
click at [505, 160] on link "Add Colorway" at bounding box center [511, 160] width 53 height 14
type input "**********"
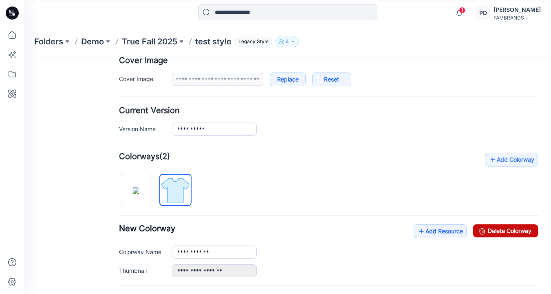
click at [489, 230] on link "Delete Colorway" at bounding box center [505, 230] width 65 height 13
type input "**********"
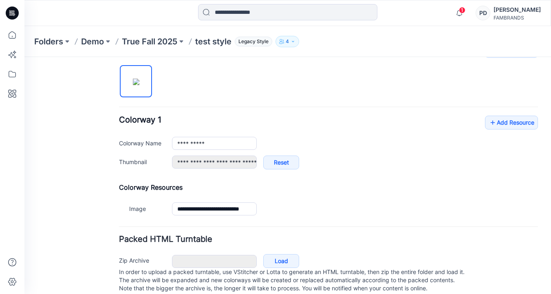
scroll to position [272, 0]
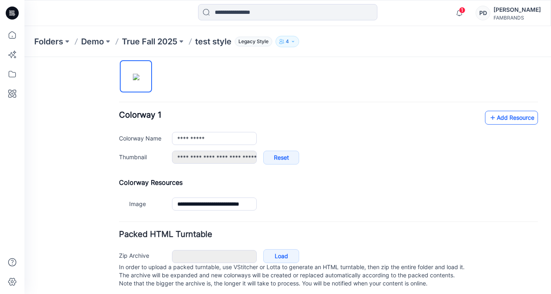
click at [520, 119] on link "Add Resource" at bounding box center [511, 118] width 53 height 14
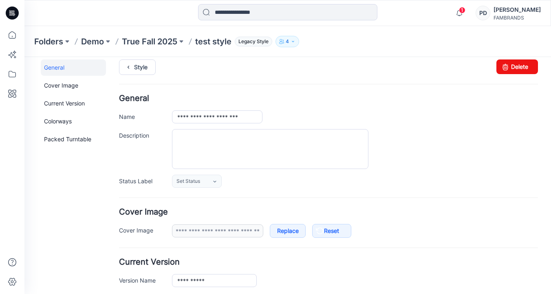
scroll to position [0, 0]
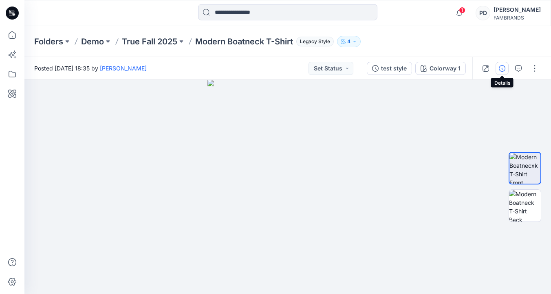
click at [503, 68] on icon "button" at bounding box center [501, 68] width 7 height 7
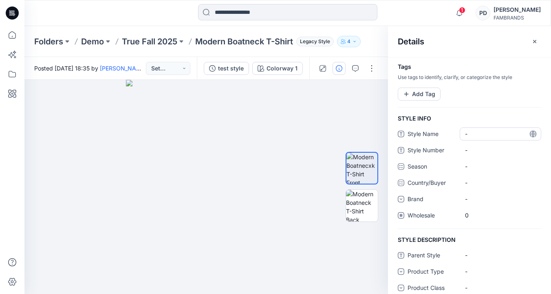
click at [492, 134] on Name "-" at bounding box center [500, 134] width 71 height 9
type textarea "**********"
click at [486, 150] on Number "-" at bounding box center [500, 150] width 71 height 9
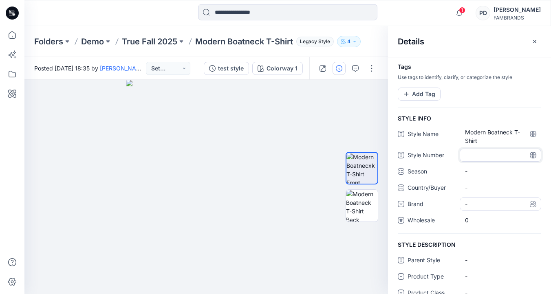
click at [477, 203] on div "-" at bounding box center [499, 204] width 81 height 13
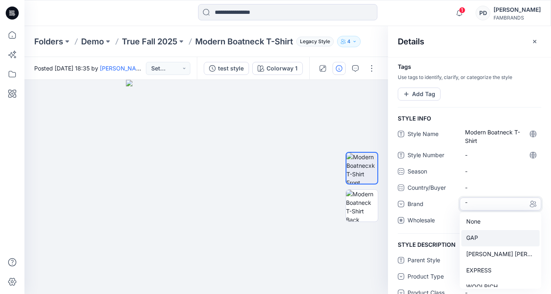
click at [477, 237] on div "GAP" at bounding box center [500, 238] width 78 height 16
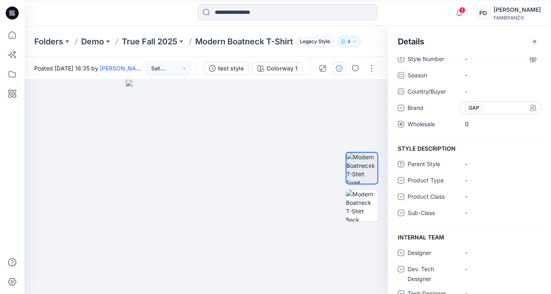
scroll to position [98, 0]
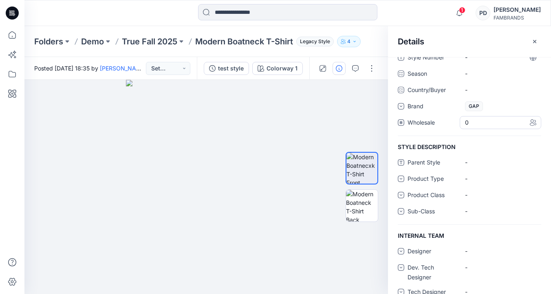
click at [471, 123] on span "0" at bounding box center [500, 122] width 71 height 9
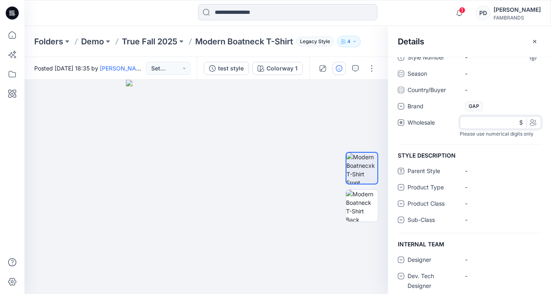
type input "**"
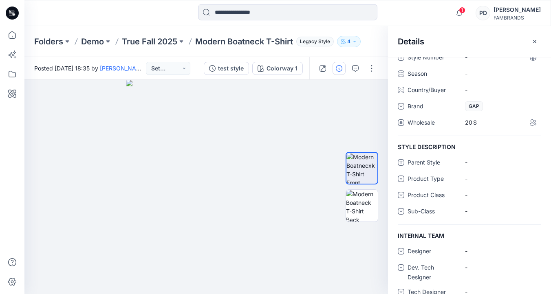
click at [475, 186] on div "Parent Style - Product Type - Product Class - Sub-Class -" at bounding box center [468, 190] width 143 height 69
click at [485, 175] on div "-" at bounding box center [499, 178] width 81 height 13
click at [487, 210] on div "SPORTSWEAR" at bounding box center [500, 213] width 78 height 16
click at [485, 193] on div "-" at bounding box center [499, 195] width 81 height 13
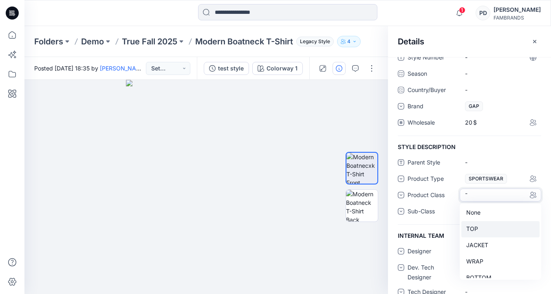
click at [479, 227] on div "TOP" at bounding box center [500, 229] width 78 height 16
click at [481, 209] on div "-" at bounding box center [499, 211] width 81 height 13
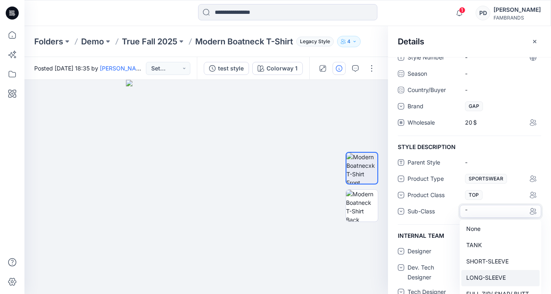
click at [485, 276] on div "LONG-SLEEVE" at bounding box center [500, 278] width 78 height 16
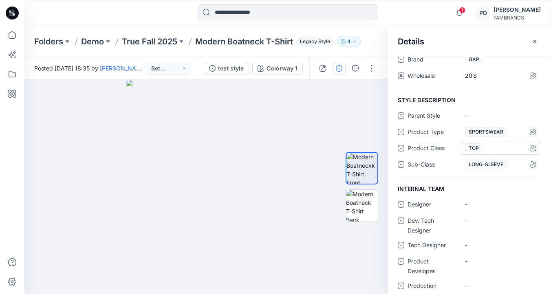
scroll to position [153, 0]
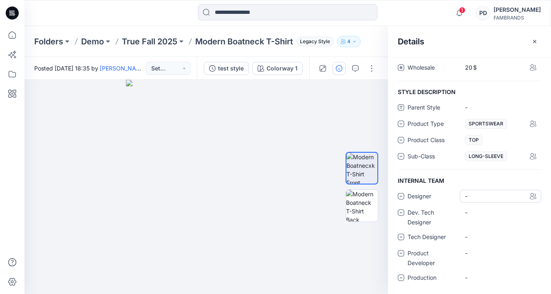
click at [482, 197] on div "-" at bounding box center [499, 196] width 81 height 13
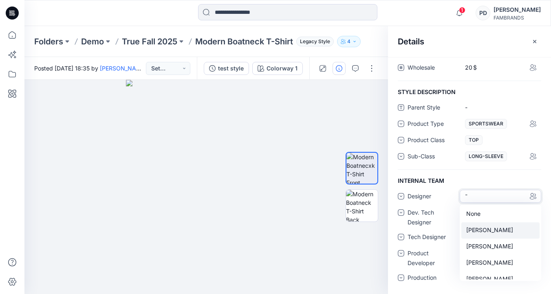
click at [490, 231] on div "ANGELICA VOLO" at bounding box center [500, 230] width 78 height 16
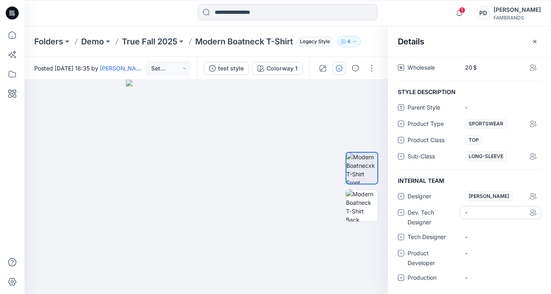
click at [478, 209] on div "-" at bounding box center [499, 212] width 81 height 13
click at [485, 246] on div "DARWIN MINISEE" at bounding box center [500, 247] width 78 height 16
click at [482, 237] on div "-" at bounding box center [499, 236] width 81 height 13
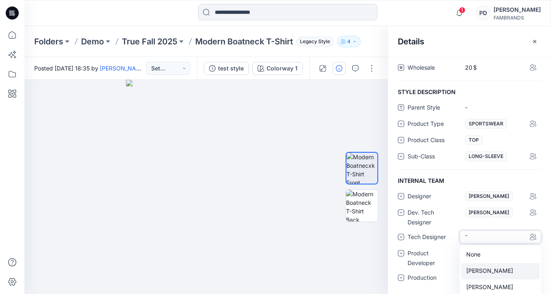
click at [484, 274] on div "BELKIN MIRANDA" at bounding box center [500, 271] width 78 height 16
click at [481, 254] on div "-" at bounding box center [499, 253] width 81 height 13
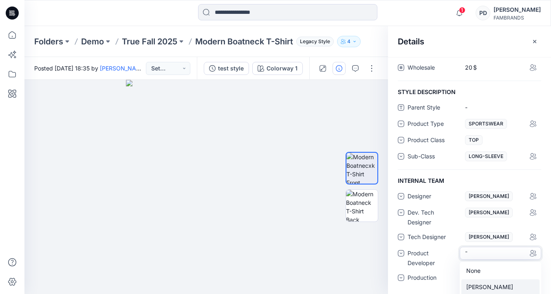
click at [485, 286] on div "DIANE RIVAS" at bounding box center [500, 287] width 78 height 16
click at [481, 278] on div "-" at bounding box center [499, 277] width 81 height 13
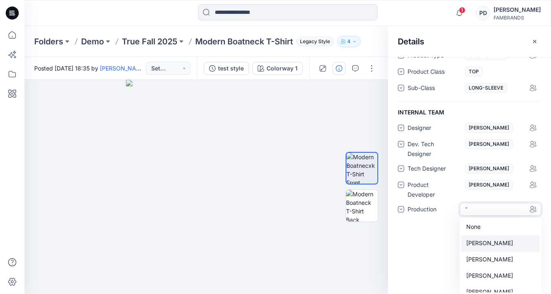
click at [493, 246] on div "ANA SANCHEZ" at bounding box center [500, 243] width 78 height 16
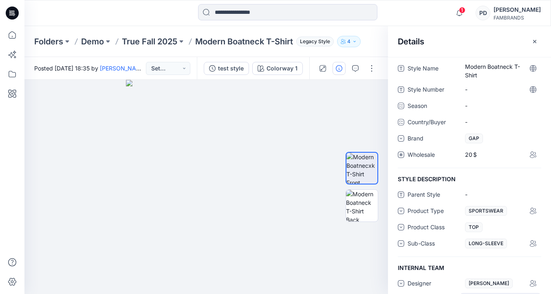
scroll to position [0, 0]
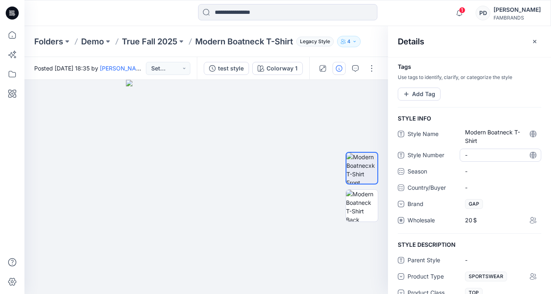
click at [471, 154] on Number "-" at bounding box center [500, 155] width 71 height 9
type textarea "**"
click at [476, 155] on Number "-" at bounding box center [500, 155] width 71 height 9
type textarea "******"
click at [474, 172] on div "-" at bounding box center [471, 171] width 12 height 12
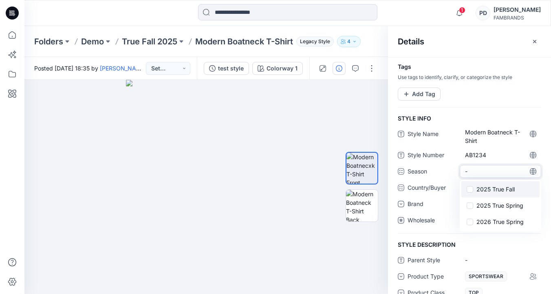
click at [474, 189] on label "2025 True Fall" at bounding box center [490, 189] width 48 height 10
click at [472, 190] on span at bounding box center [469, 190] width 7 height 7
click at [470, 206] on span at bounding box center [469, 205] width 7 height 7
click at [469, 224] on span at bounding box center [469, 223] width 7 height 7
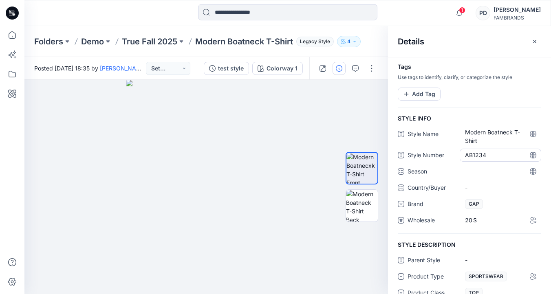
click at [509, 151] on Number "AB1234" at bounding box center [500, 155] width 71 height 9
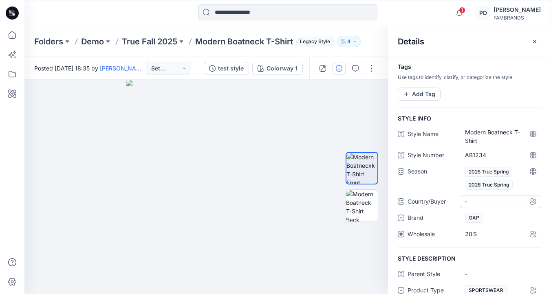
click at [484, 204] on div "-" at bounding box center [499, 201] width 81 height 13
click at [476, 220] on label "US" at bounding box center [475, 220] width 18 height 10
click at [516, 151] on Number "AB1234" at bounding box center [500, 155] width 71 height 9
click at [424, 94] on button "Add Tag" at bounding box center [418, 94] width 43 height 13
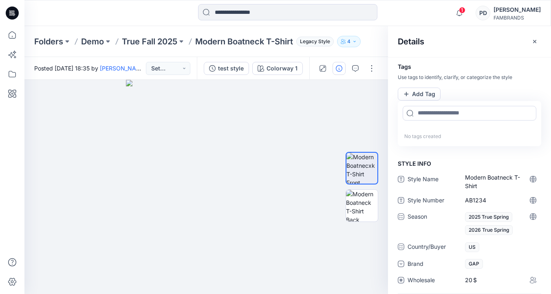
click at [467, 91] on div "Tags Use tags to identify, clarify, or categorize the style Add Tag No tags cre…" at bounding box center [469, 112] width 163 height 96
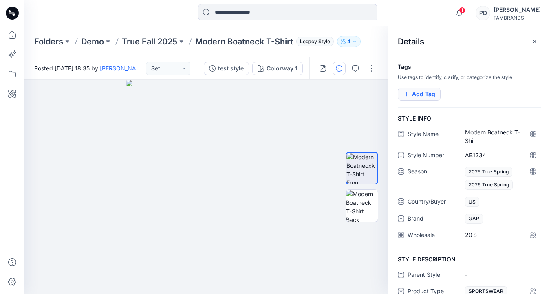
click at [426, 94] on button "Add Tag" at bounding box center [418, 94] width 43 height 13
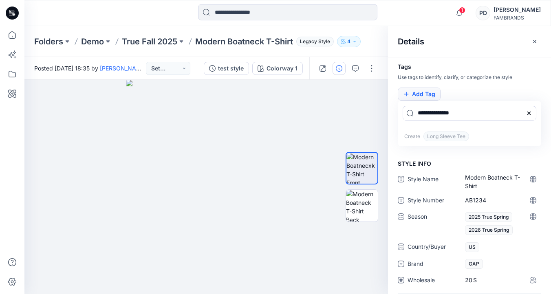
type input "**********"
click at [453, 94] on div "**********" at bounding box center [469, 112] width 163 height 96
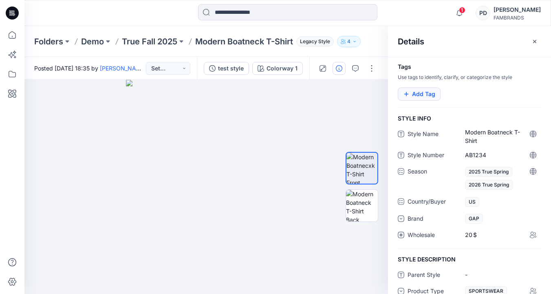
click at [425, 93] on button "Add Tag" at bounding box center [418, 94] width 43 height 13
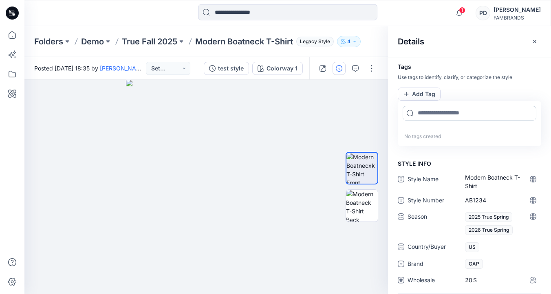
click at [431, 115] on input at bounding box center [469, 113] width 134 height 15
click at [479, 113] on input "*********" at bounding box center [469, 113] width 134 height 15
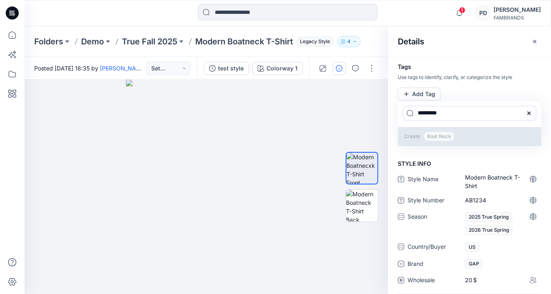
type input "*********"
click at [411, 138] on p "Create Boat Neck" at bounding box center [468, 136] width 143 height 19
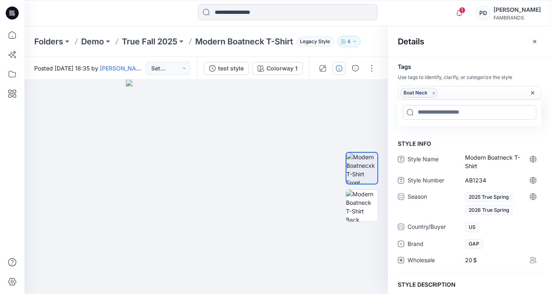
click at [449, 92] on div "Boat Neck" at bounding box center [465, 93] width 131 height 10
click at [439, 114] on input at bounding box center [469, 112] width 134 height 15
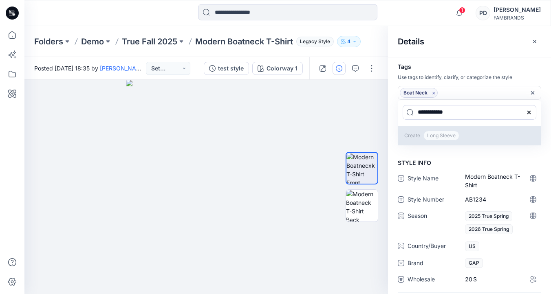
type input "**********"
click at [418, 138] on p "Create Long Sleeve" at bounding box center [468, 135] width 143 height 19
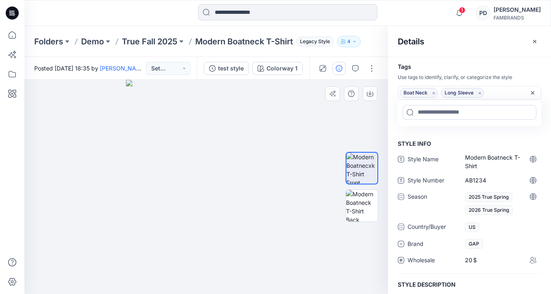
click at [350, 115] on div at bounding box center [205, 187] width 363 height 214
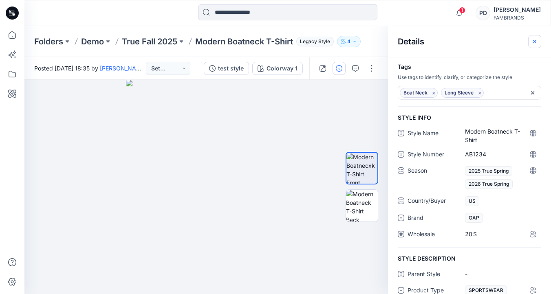
click at [535, 42] on icon "button" at bounding box center [534, 41] width 3 height 3
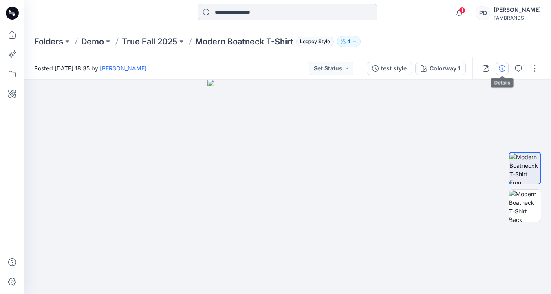
click at [505, 71] on button "button" at bounding box center [501, 68] width 13 height 13
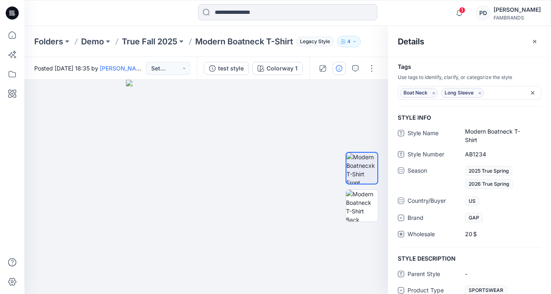
click at [501, 110] on div "Boat Neck Long Sleeve" at bounding box center [469, 97] width 163 height 32
click at [509, 94] on div "Boat Neck Long Sleeve" at bounding box center [465, 93] width 131 height 10
click at [518, 68] on h4 "Tags" at bounding box center [469, 67] width 163 height 7
click at [529, 68] on h4 "Tags" at bounding box center [469, 67] width 163 height 7
click at [508, 122] on div "STYLE INFO Style Name Modern Boatneck T-Shirt Style Number AB1234 Season 2025 T…" at bounding box center [469, 180] width 163 height 134
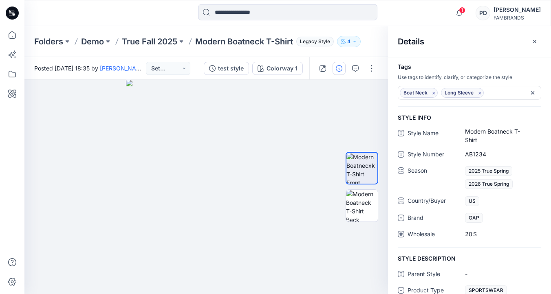
click at [485, 42] on div "Details" at bounding box center [469, 41] width 163 height 31
click at [336, 103] on div at bounding box center [205, 187] width 363 height 214
click at [533, 40] on icon "button" at bounding box center [534, 41] width 7 height 7
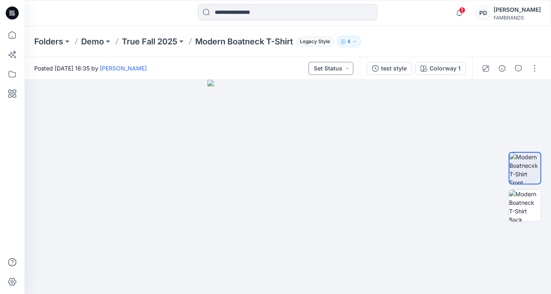
click at [346, 70] on button "Set Status" at bounding box center [330, 68] width 45 height 13
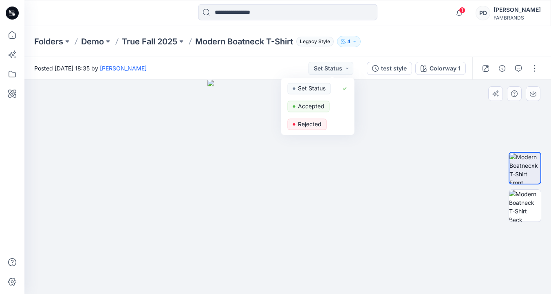
click at [380, 109] on div at bounding box center [287, 187] width 526 height 214
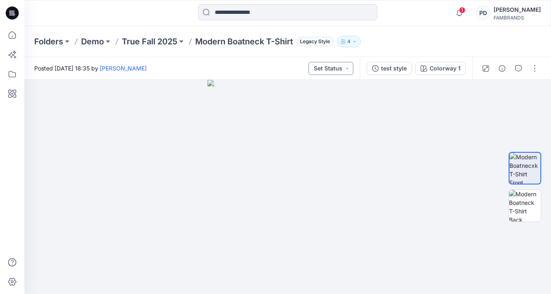
click at [342, 70] on button "Set Status" at bounding box center [330, 68] width 45 height 13
click at [323, 108] on span "Accepted" at bounding box center [309, 106] width 42 height 11
click at [158, 42] on p "True Fall 2025" at bounding box center [149, 41] width 55 height 11
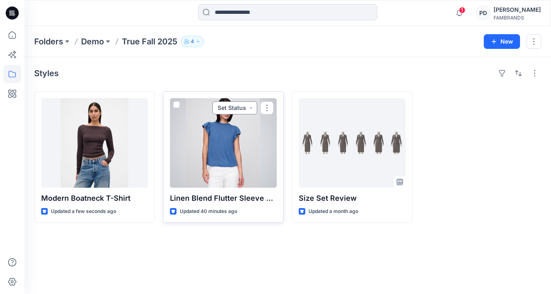
click at [251, 106] on button "Set Status" at bounding box center [234, 107] width 45 height 13
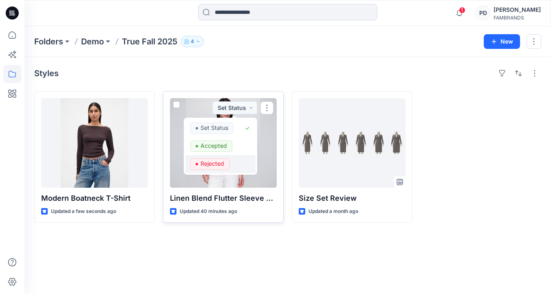
click at [220, 163] on p "Rejected" at bounding box center [212, 163] width 24 height 11
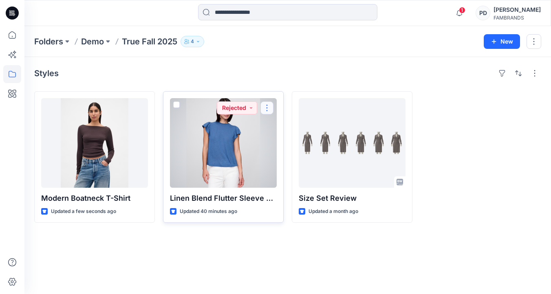
click at [266, 108] on button "button" at bounding box center [266, 107] width 13 height 13
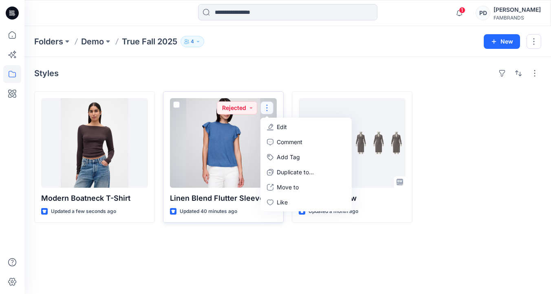
click at [230, 152] on div at bounding box center [223, 143] width 107 height 90
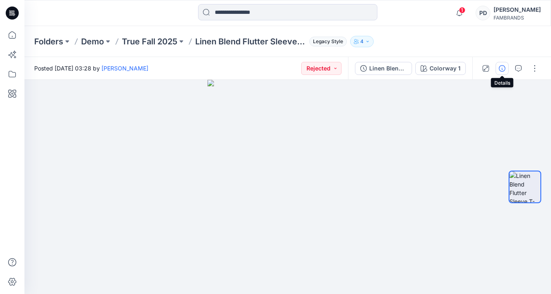
click at [503, 68] on icon "button" at bounding box center [501, 68] width 7 height 7
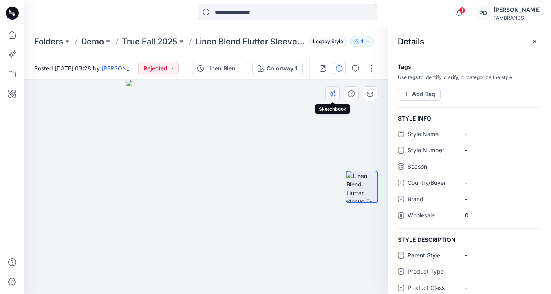
click at [333, 93] on icon "button" at bounding box center [332, 93] width 7 height 7
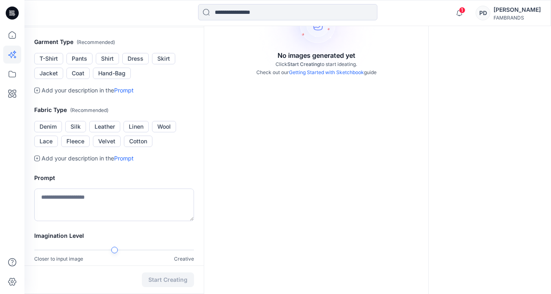
scroll to position [149, 0]
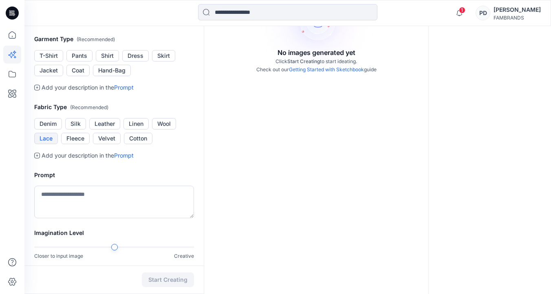
click at [50, 144] on button "Lace" at bounding box center [46, 138] width 24 height 11
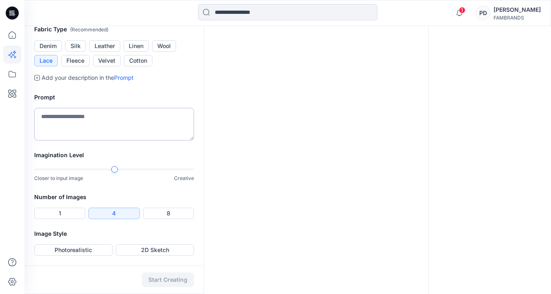
scroll to position [248, 0]
click at [91, 140] on textarea at bounding box center [114, 124] width 160 height 33
type textarea "**********"
click at [83, 250] on button "Photorealistic" at bounding box center [73, 249] width 78 height 11
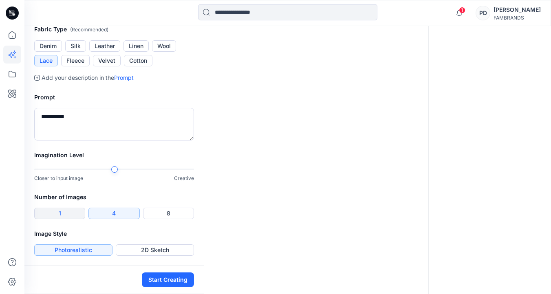
click at [79, 213] on button "1" at bounding box center [59, 213] width 51 height 11
click at [164, 279] on button "Start Creating" at bounding box center [168, 279] width 52 height 15
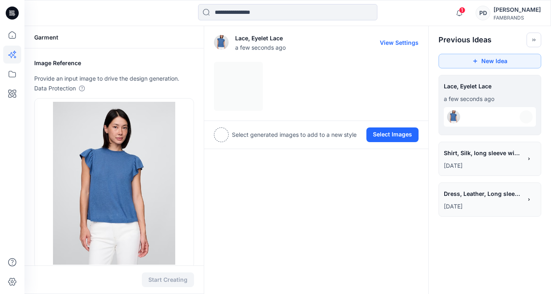
click at [248, 86] on div at bounding box center [316, 86] width 204 height 49
click at [355, 75] on div "Lace, Eyelet Lace a few seconds ago Add Variation View Settings Select generate…" at bounding box center [316, 87] width 224 height 123
click at [237, 92] on img at bounding box center [238, 86] width 48 height 48
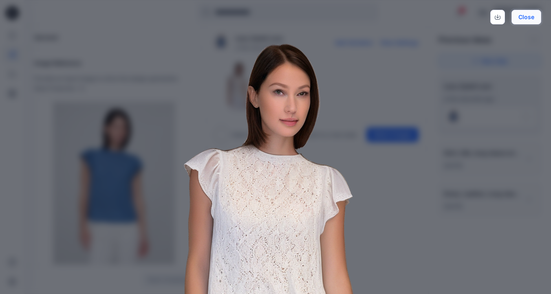
click at [531, 19] on button "Close" at bounding box center [526, 17] width 30 height 15
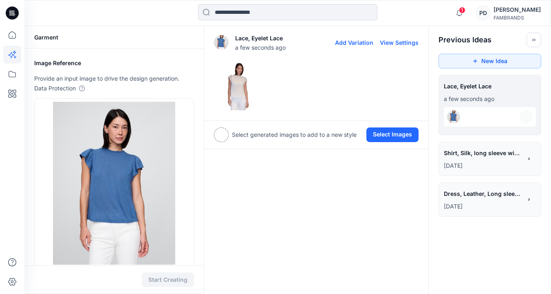
click at [242, 97] on img at bounding box center [238, 86] width 48 height 48
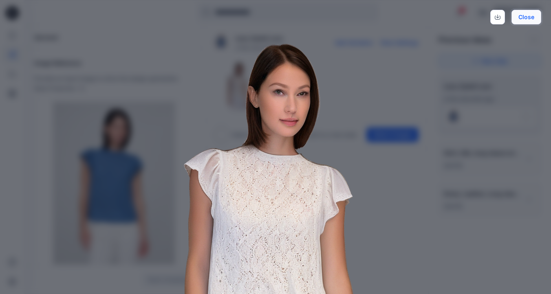
click at [527, 16] on button "Close" at bounding box center [526, 17] width 30 height 15
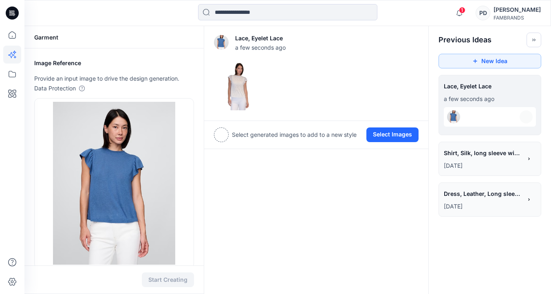
click at [221, 138] on div at bounding box center [221, 134] width 15 height 15
click at [252, 141] on div "Select generated images to add to a new style" at bounding box center [285, 134] width 143 height 15
click at [384, 133] on button "Select Images" at bounding box center [392, 134] width 52 height 15
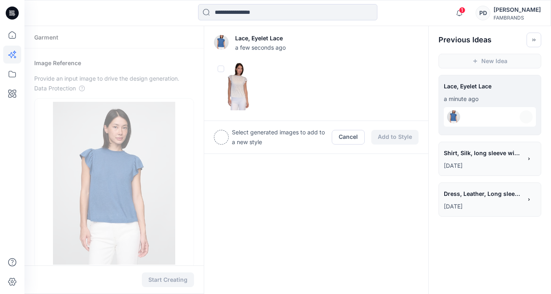
click at [296, 93] on div at bounding box center [316, 86] width 204 height 49
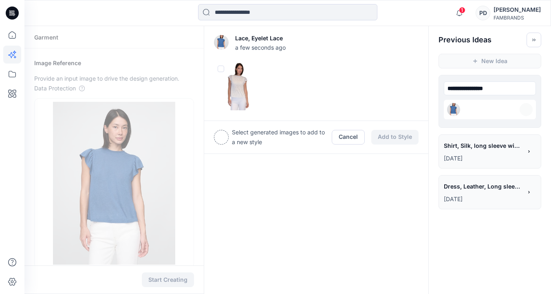
click at [477, 91] on div "**********" at bounding box center [489, 88] width 92 height 16
click at [479, 108] on div at bounding box center [489, 110] width 92 height 20
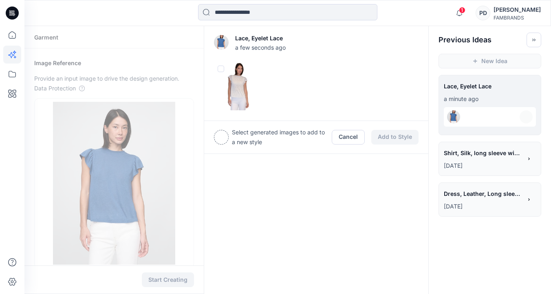
scroll to position [3, 0]
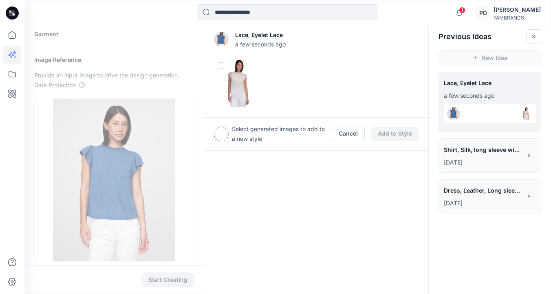
click at [222, 133] on div at bounding box center [221, 134] width 15 height 15
click at [221, 66] on span at bounding box center [220, 65] width 7 height 7
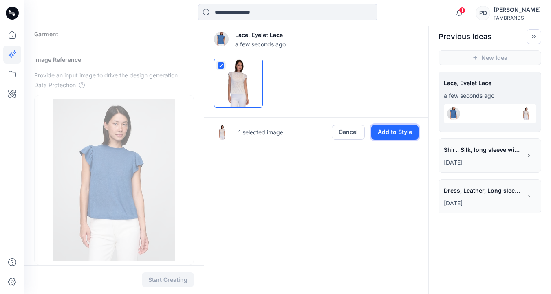
click at [399, 130] on button "Add to Style" at bounding box center [394, 132] width 47 height 15
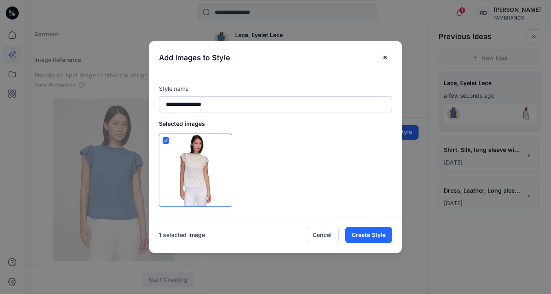
click at [239, 103] on input "**********" at bounding box center [275, 104] width 233 height 16
click at [384, 58] on icon "Close" at bounding box center [385, 57] width 7 height 7
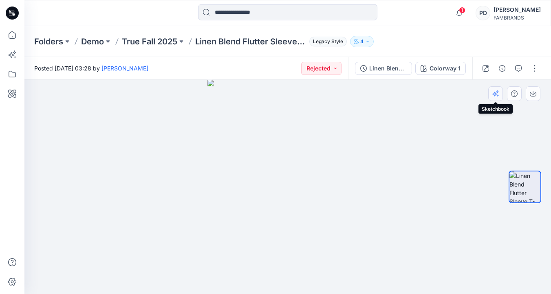
click at [496, 94] on icon "button" at bounding box center [495, 93] width 7 height 7
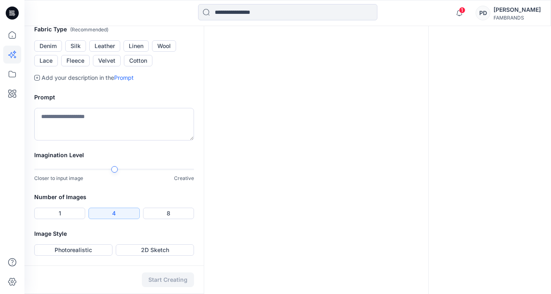
scroll to position [291, 0]
click at [49, 66] on button "Lace" at bounding box center [46, 60] width 24 height 11
click at [58, 140] on textarea at bounding box center [114, 124] width 160 height 33
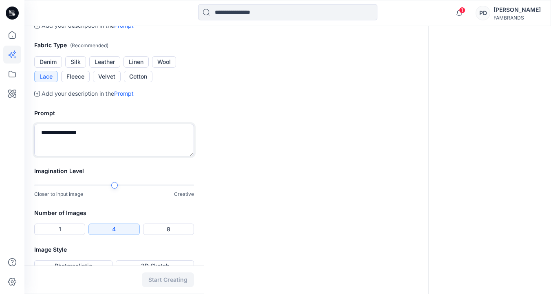
scroll to position [332, 0]
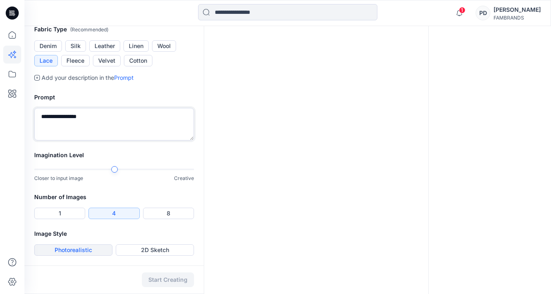
type textarea "**********"
click at [92, 248] on button "Photorealistic" at bounding box center [73, 249] width 78 height 11
click at [178, 279] on button "Start Creating" at bounding box center [168, 279] width 52 height 15
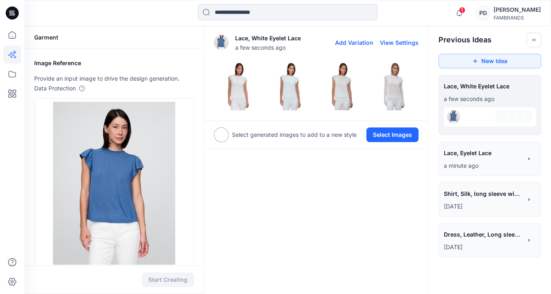
click at [242, 92] on img at bounding box center [238, 86] width 48 height 48
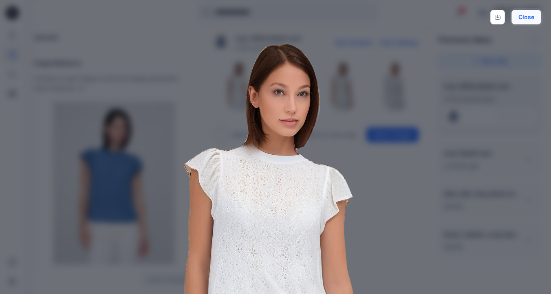
click at [529, 17] on button "Close" at bounding box center [526, 17] width 30 height 15
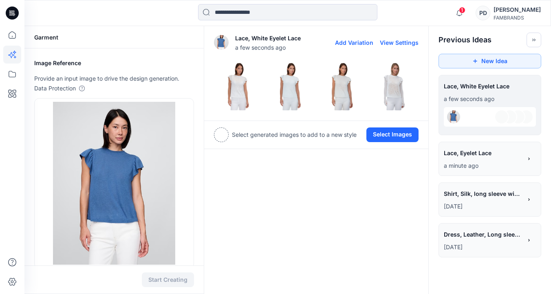
click at [289, 94] on img at bounding box center [290, 86] width 48 height 48
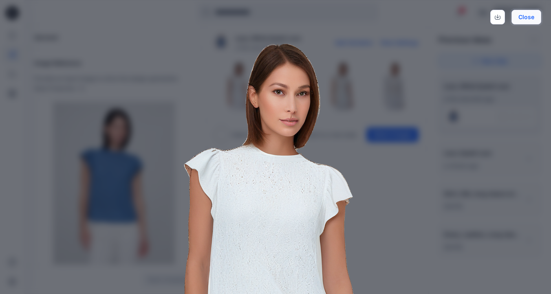
click at [529, 18] on button "Close" at bounding box center [526, 17] width 30 height 15
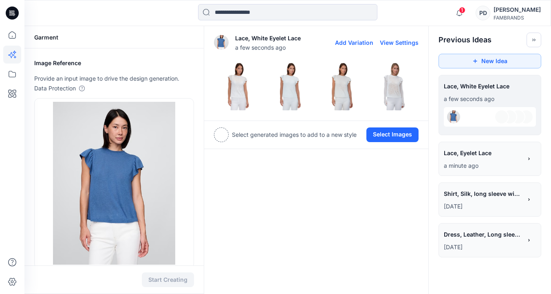
click at [340, 97] on img at bounding box center [342, 86] width 48 height 48
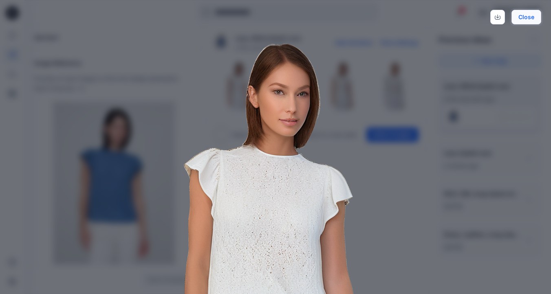
click at [522, 18] on button "Close" at bounding box center [526, 17] width 30 height 15
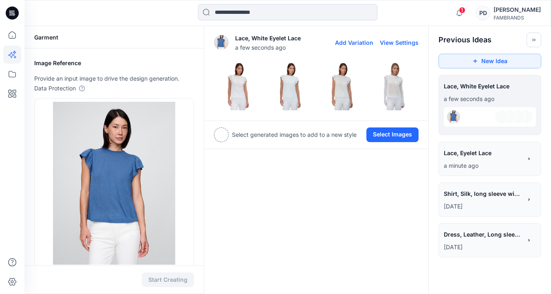
click at [389, 99] on img at bounding box center [394, 86] width 48 height 48
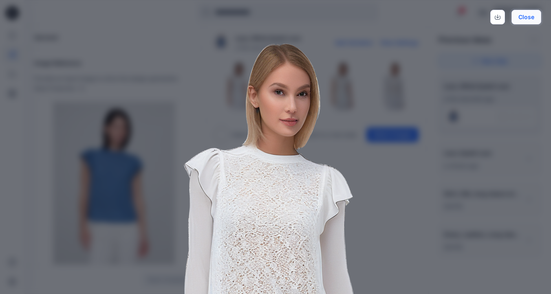
click at [530, 15] on button "Close" at bounding box center [526, 17] width 30 height 15
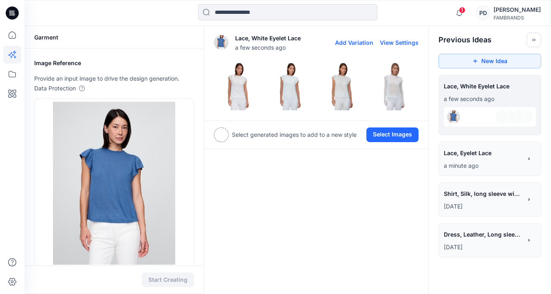
click at [339, 86] on img at bounding box center [342, 86] width 48 height 48
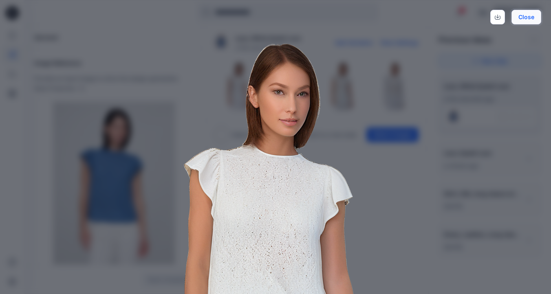
click at [530, 18] on button "Close" at bounding box center [526, 17] width 30 height 15
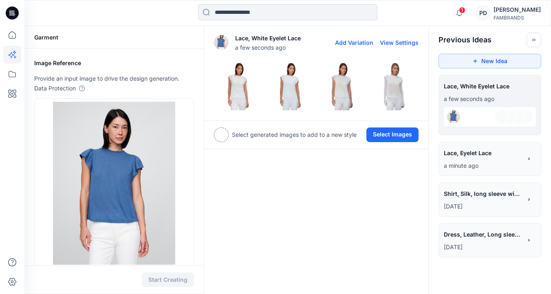
click at [239, 86] on img at bounding box center [238, 86] width 48 height 48
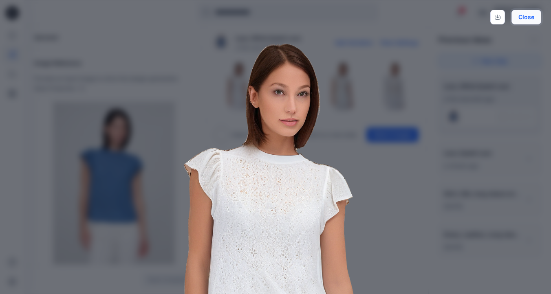
click at [527, 17] on button "Close" at bounding box center [526, 17] width 30 height 15
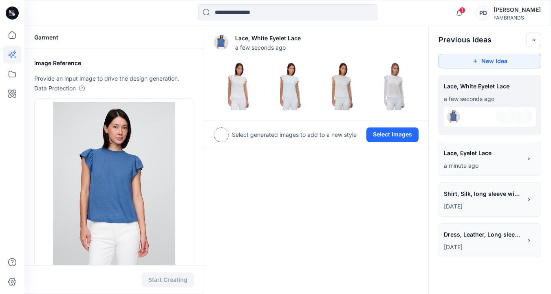
click at [220, 135] on div at bounding box center [221, 134] width 15 height 15
click at [409, 135] on button "Select Images" at bounding box center [392, 134] width 52 height 15
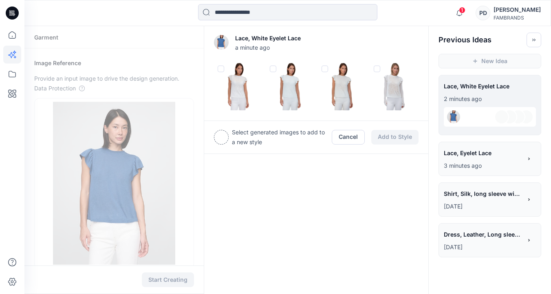
click at [220, 71] on span at bounding box center [220, 69] width 7 height 7
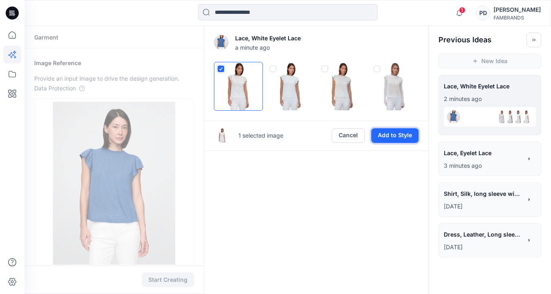
click at [395, 136] on button "Add to Style" at bounding box center [394, 135] width 47 height 15
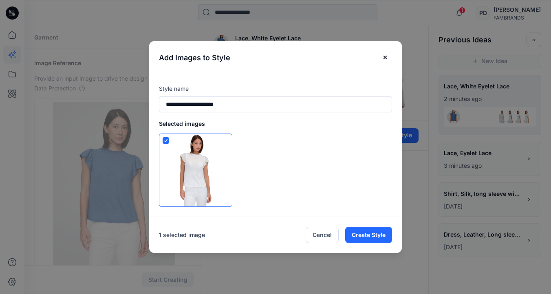
click at [305, 165] on div at bounding box center [275, 170] width 233 height 73
click at [365, 235] on button "Create Style" at bounding box center [368, 235] width 47 height 16
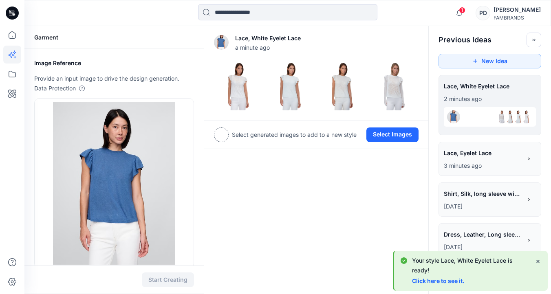
click at [429, 281] on link "Click here to see it." at bounding box center [438, 280] width 53 height 7
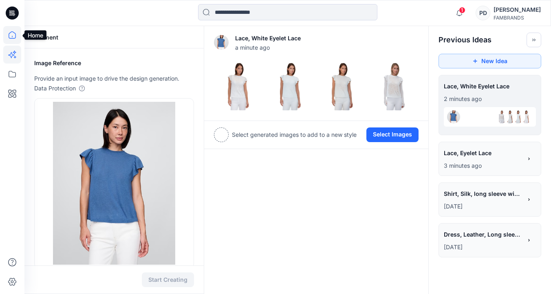
click at [11, 35] on icon at bounding box center [12, 35] width 18 height 18
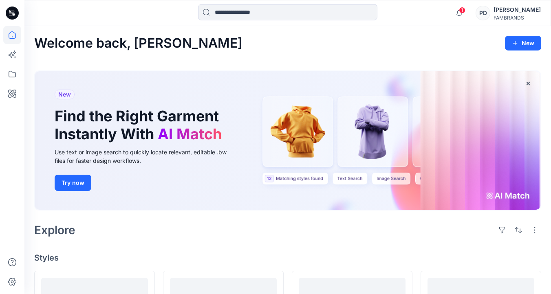
click at [11, 13] on icon at bounding box center [10, 13] width 2 height 0
click at [509, 15] on div "FAMBRANDS" at bounding box center [516, 18] width 47 height 6
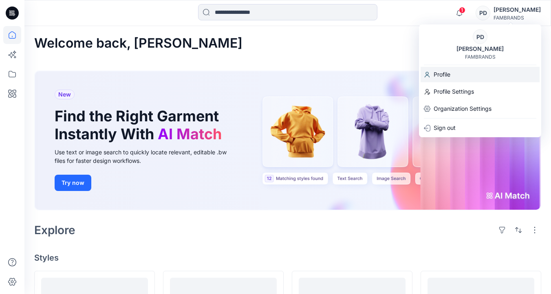
click at [445, 75] on p "Profile" at bounding box center [441, 74] width 17 height 15
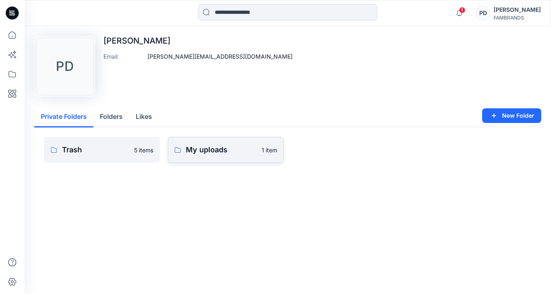
click at [210, 151] on p "My uploads" at bounding box center [221, 149] width 71 height 11
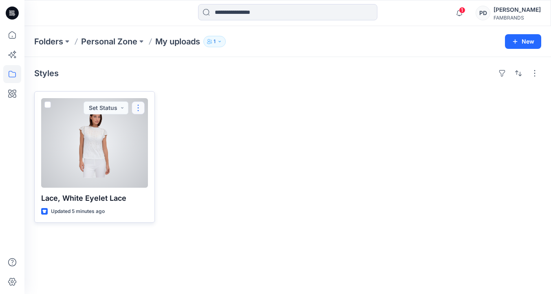
click at [139, 110] on button "button" at bounding box center [138, 107] width 13 height 13
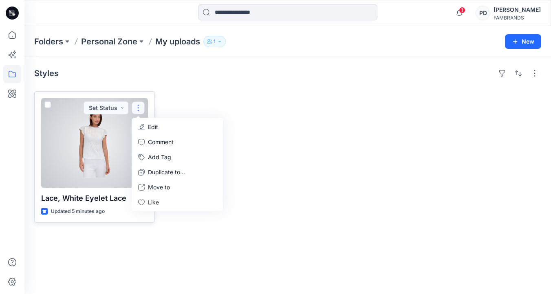
click at [103, 152] on div at bounding box center [94, 143] width 107 height 90
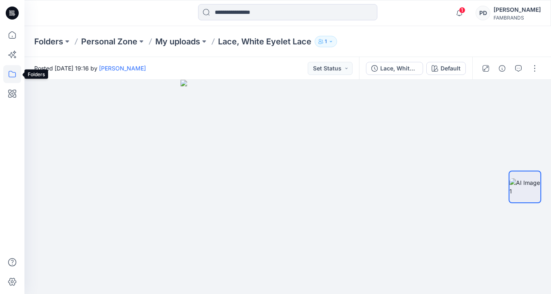
click at [13, 76] on icon at bounding box center [12, 74] width 18 height 18
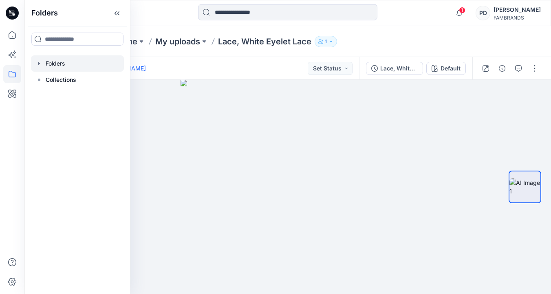
click at [56, 63] on div at bounding box center [77, 63] width 93 height 16
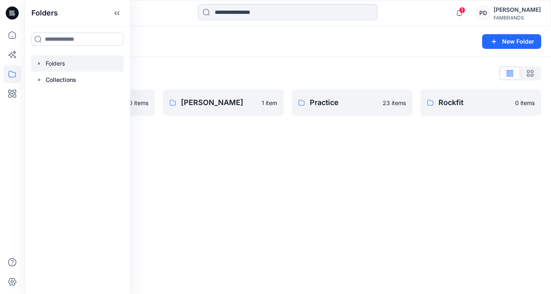
click at [191, 150] on div "Folders New Folder Folders List Demo 0 items Paige 1 item Practice 23 items Roc…" at bounding box center [287, 160] width 526 height 268
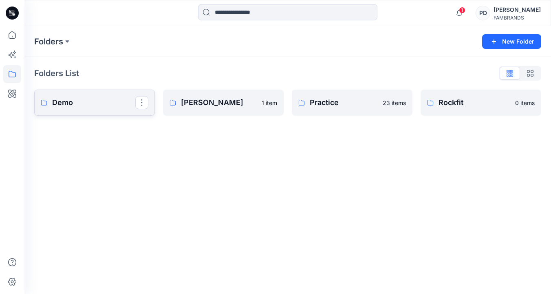
click at [97, 105] on p "Demo" at bounding box center [93, 102] width 83 height 11
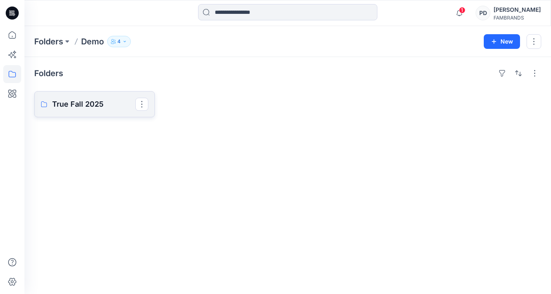
click at [100, 108] on p "True Fall 2025" at bounding box center [93, 104] width 83 height 11
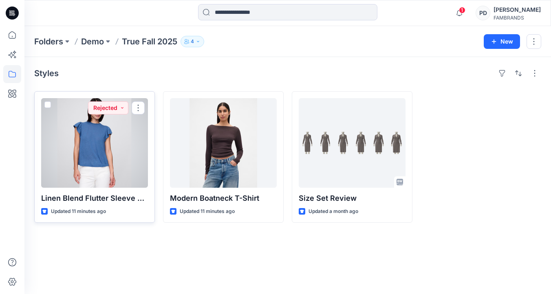
click at [106, 160] on div at bounding box center [94, 143] width 107 height 90
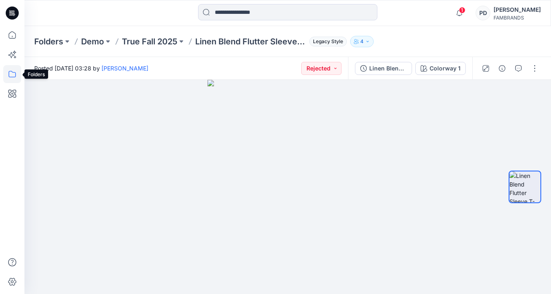
click at [13, 74] on icon at bounding box center [12, 74] width 18 height 18
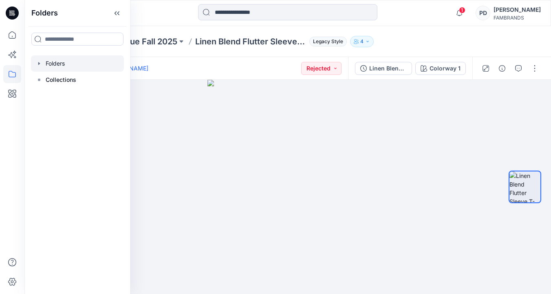
click at [59, 64] on div at bounding box center [77, 63] width 93 height 16
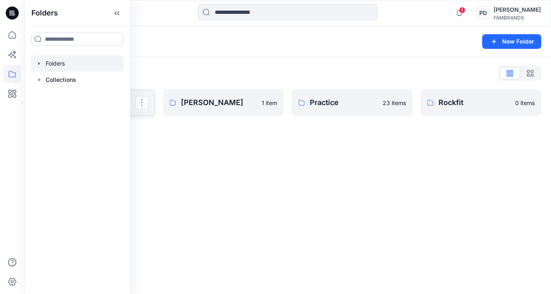
click at [134, 94] on link "Demo" at bounding box center [94, 103] width 121 height 26
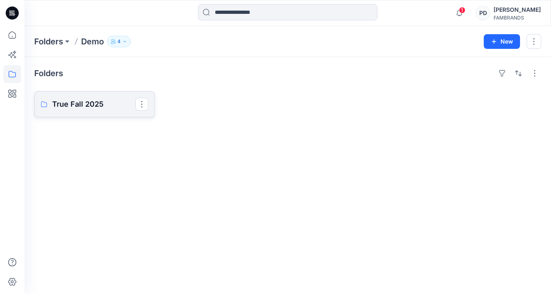
click at [83, 101] on p "True Fall 2025" at bounding box center [93, 104] width 83 height 11
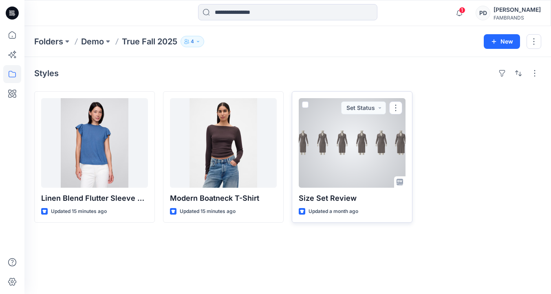
click at [344, 169] on div at bounding box center [352, 143] width 107 height 90
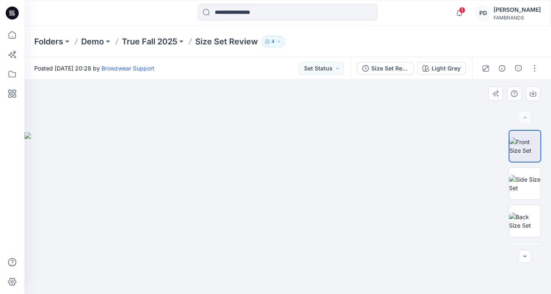
click at [245, 182] on img at bounding box center [287, 213] width 526 height 162
click at [497, 94] on icon "button" at bounding box center [495, 93] width 7 height 7
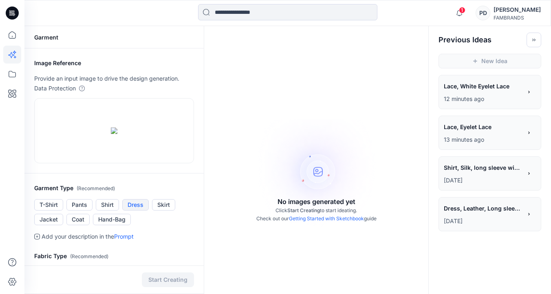
click at [134, 205] on button "Dress" at bounding box center [135, 204] width 26 height 11
click at [242, 168] on div "No images generated yet Click Start Creating to start ideating. Check out our G…" at bounding box center [316, 173] width 224 height 294
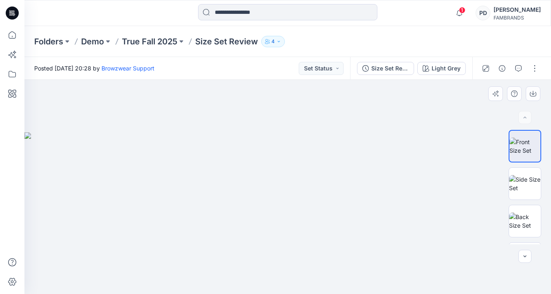
click at [235, 173] on img at bounding box center [287, 213] width 526 height 162
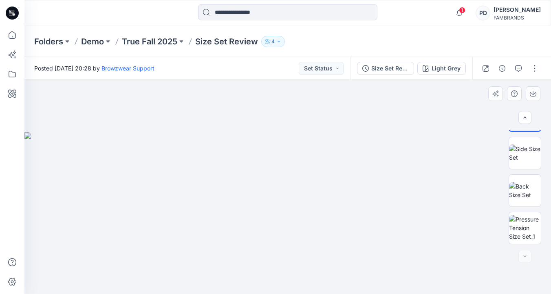
click at [419, 108] on div at bounding box center [287, 187] width 526 height 214
click at [502, 67] on icon "button" at bounding box center [501, 68] width 7 height 7
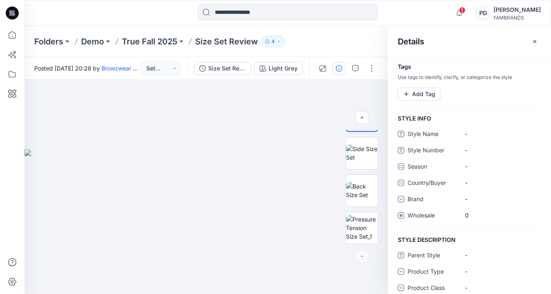
click at [502, 67] on h4 "Tags" at bounding box center [469, 67] width 163 height 7
click at [289, 98] on div at bounding box center [205, 187] width 363 height 214
click at [535, 43] on icon "button" at bounding box center [534, 41] width 7 height 7
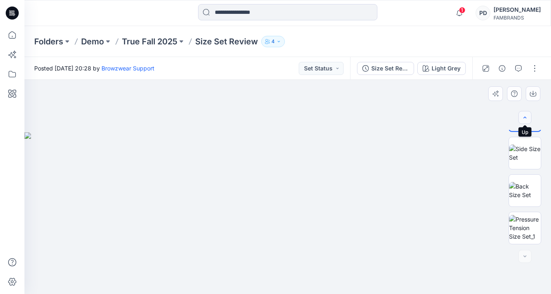
click at [526, 120] on icon "button" at bounding box center [524, 117] width 7 height 7
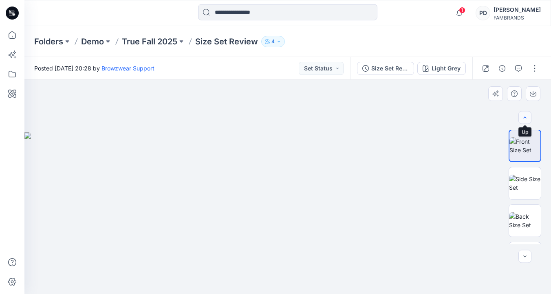
scroll to position [0, 0]
click at [526, 120] on div at bounding box center [524, 117] width 13 height 13
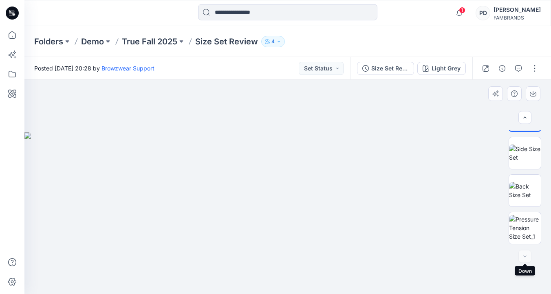
click at [523, 256] on div at bounding box center [524, 256] width 13 height 13
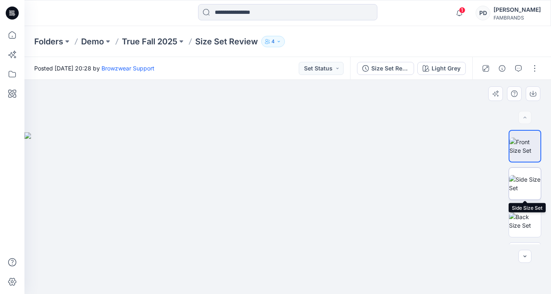
click at [524, 183] on img at bounding box center [525, 183] width 32 height 17
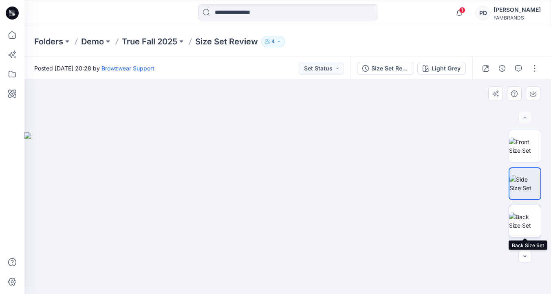
click at [527, 220] on img at bounding box center [525, 221] width 32 height 17
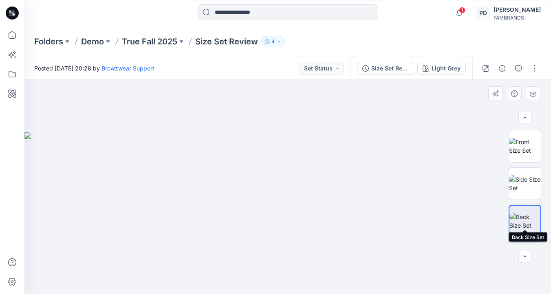
scroll to position [31, 0]
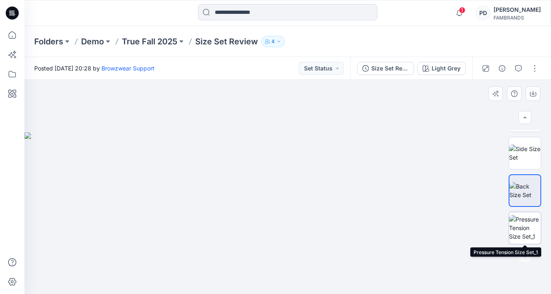
click at [525, 230] on img at bounding box center [525, 228] width 32 height 26
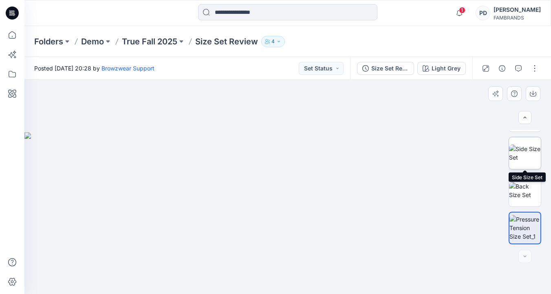
scroll to position [0, 0]
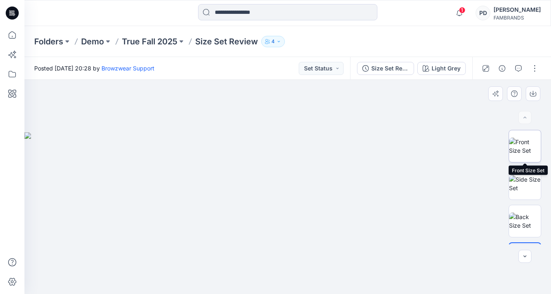
click at [531, 150] on img at bounding box center [525, 146] width 32 height 17
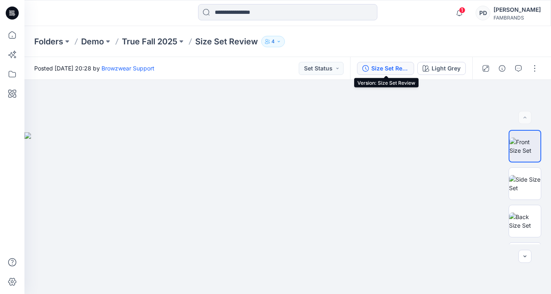
click at [391, 69] on div "Size Set Review" at bounding box center [389, 68] width 37 height 9
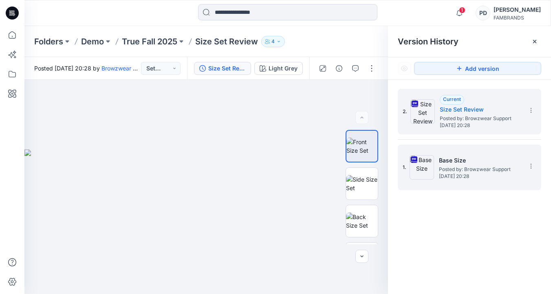
click at [468, 173] on span "Tuesday, September 09, 2025 20:28" at bounding box center [479, 176] width 81 height 6
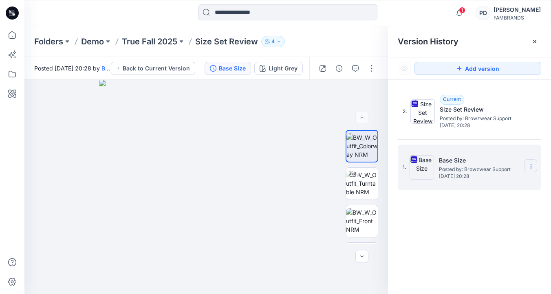
click at [530, 167] on icon at bounding box center [530, 166] width 0 height 0
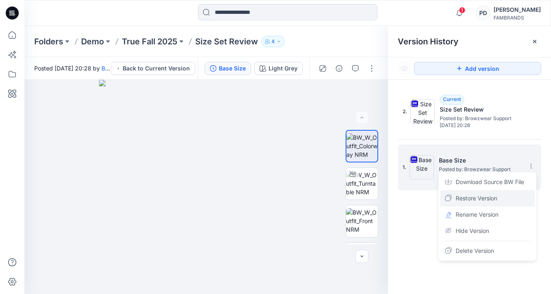
click at [491, 197] on span "Restore Version" at bounding box center [476, 198] width 42 height 10
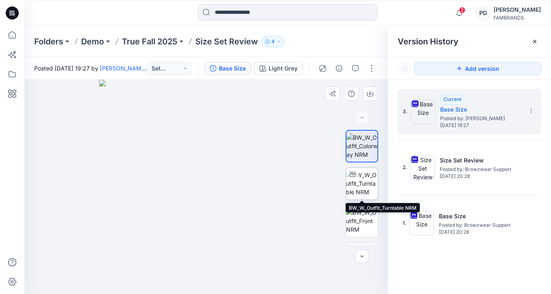
click at [364, 190] on img at bounding box center [362, 184] width 32 height 26
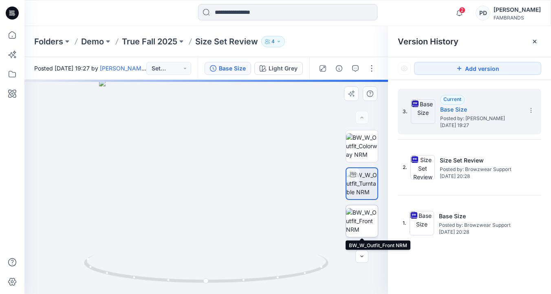
click at [366, 222] on img at bounding box center [362, 221] width 32 height 26
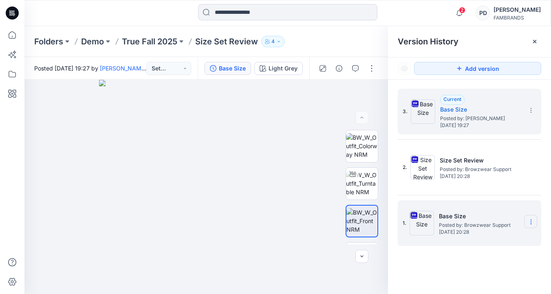
click at [524, 222] on section at bounding box center [530, 221] width 13 height 13
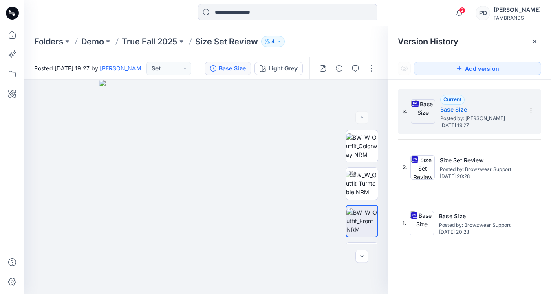
click at [419, 230] on div "3. Current Base Size Posted by: Paige Dommels Monday, October 06, 2025 19:27 2.…" at bounding box center [469, 193] width 163 height 226
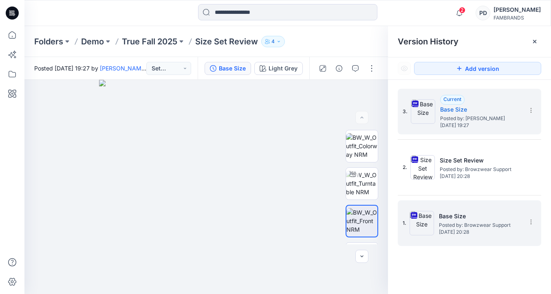
click at [428, 222] on img at bounding box center [421, 223] width 24 height 24
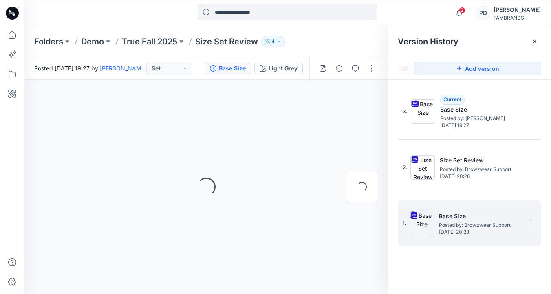
click at [428, 222] on img at bounding box center [421, 223] width 24 height 24
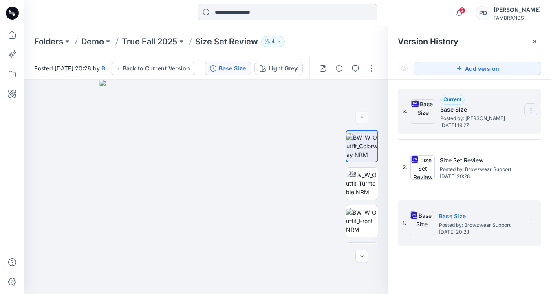
click at [532, 109] on icon at bounding box center [530, 110] width 7 height 7
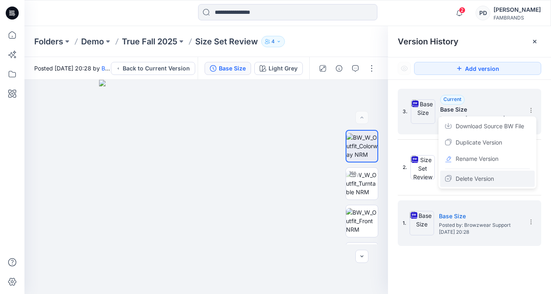
click at [492, 179] on span "Delete Version" at bounding box center [474, 179] width 38 height 10
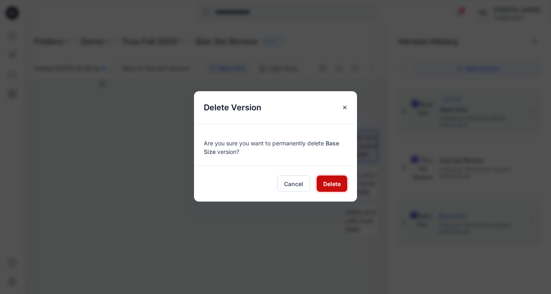
click at [334, 183] on span "Delete" at bounding box center [332, 184] width 18 height 9
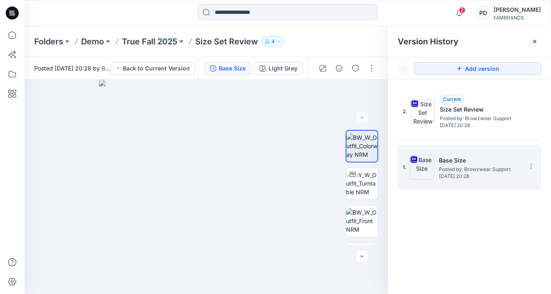
click at [481, 166] on span "Posted by: Browzwear Support" at bounding box center [479, 169] width 81 height 8
click at [491, 156] on h5 "Base Size" at bounding box center [479, 161] width 81 height 10
click at [163, 43] on p "True Fall 2025" at bounding box center [149, 41] width 55 height 11
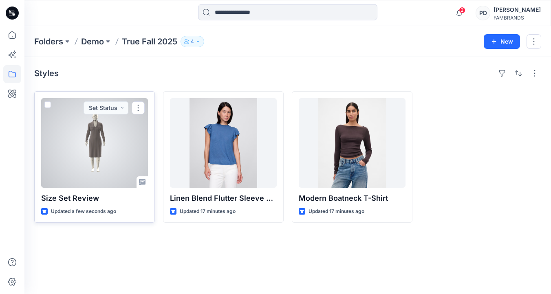
click at [120, 168] on div at bounding box center [94, 143] width 107 height 90
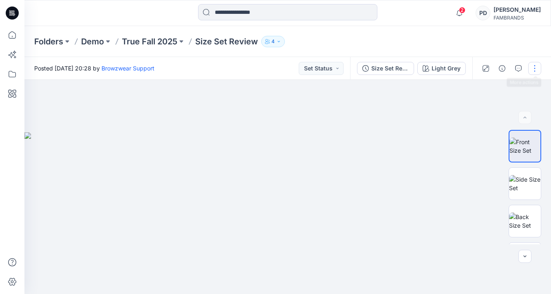
click at [536, 68] on button "button" at bounding box center [534, 68] width 13 height 13
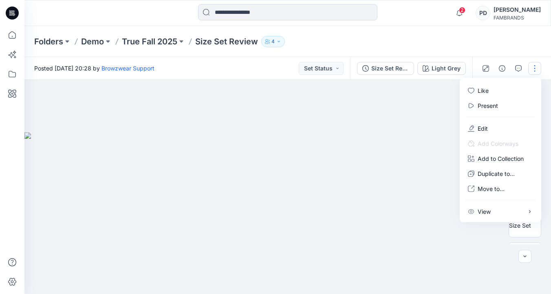
click at [431, 98] on div at bounding box center [287, 187] width 526 height 214
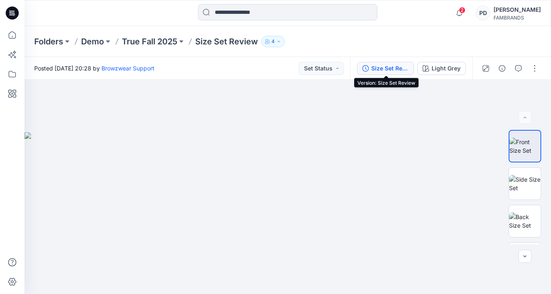
click at [393, 70] on div "Size Set Review" at bounding box center [389, 68] width 37 height 9
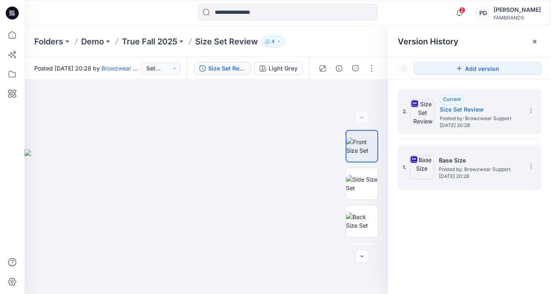
click at [460, 169] on span "Posted by: Browzwear Support" at bounding box center [479, 169] width 81 height 8
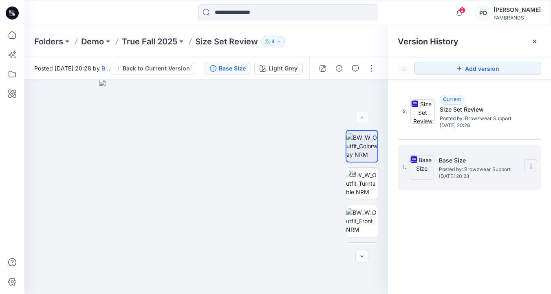
click at [533, 167] on icon at bounding box center [530, 166] width 7 height 7
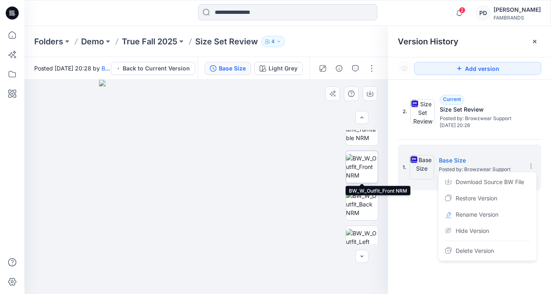
scroll to position [55, 0]
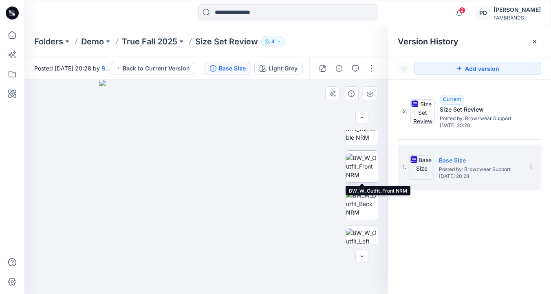
click at [368, 168] on img at bounding box center [362, 167] width 32 height 26
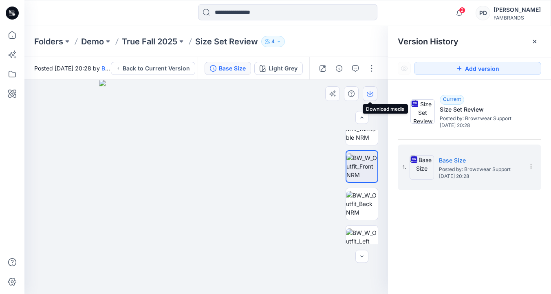
click at [369, 94] on icon "button" at bounding box center [370, 93] width 7 height 7
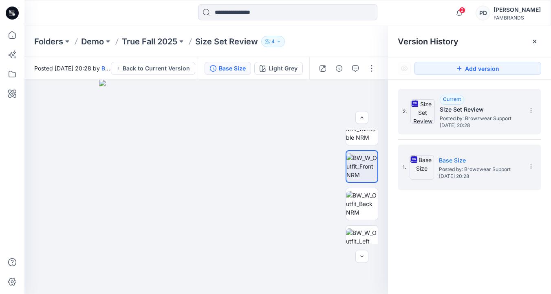
click at [517, 108] on h5 "Size Set Review" at bounding box center [479, 110] width 81 height 10
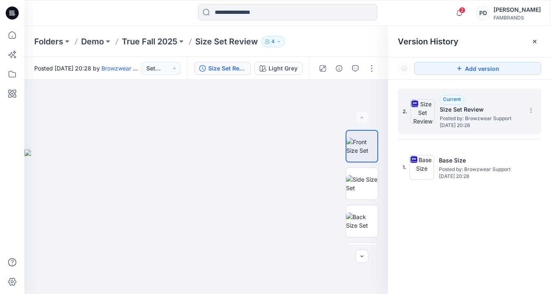
click at [502, 105] on h5 "Size Set Review" at bounding box center [479, 110] width 81 height 10
click at [534, 43] on icon at bounding box center [534, 41] width 7 height 7
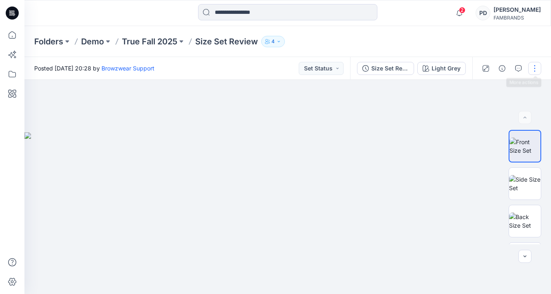
click at [534, 72] on button "button" at bounding box center [534, 68] width 13 height 13
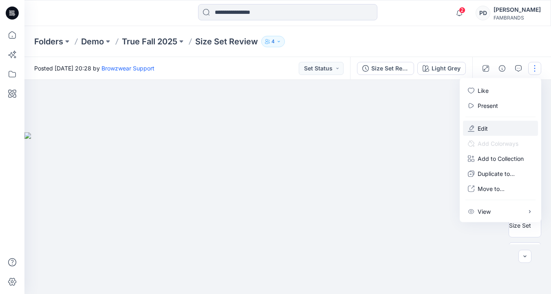
click at [495, 129] on button "Edit" at bounding box center [500, 128] width 75 height 15
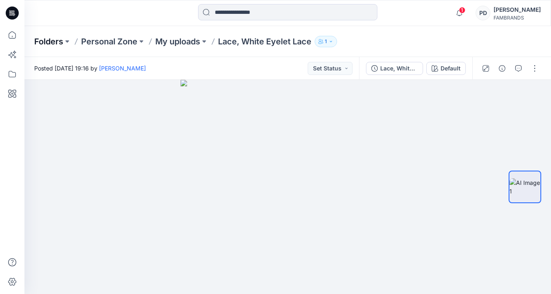
click at [44, 41] on p "Folders" at bounding box center [48, 41] width 29 height 11
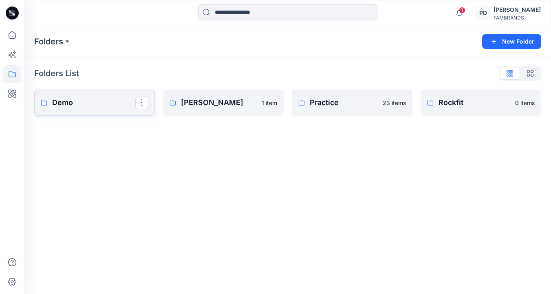
click at [90, 104] on p "Demo" at bounding box center [93, 102] width 83 height 11
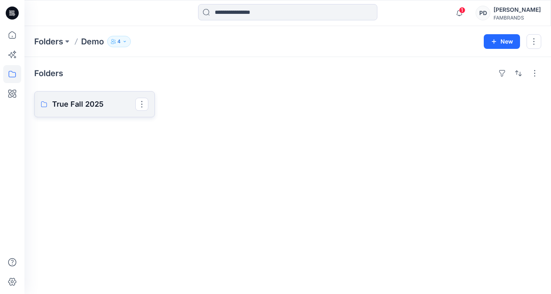
click at [109, 105] on p "True Fall 2025" at bounding box center [93, 104] width 83 height 11
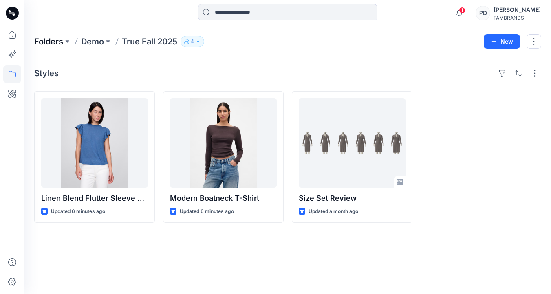
click at [57, 42] on p "Folders" at bounding box center [48, 41] width 29 height 11
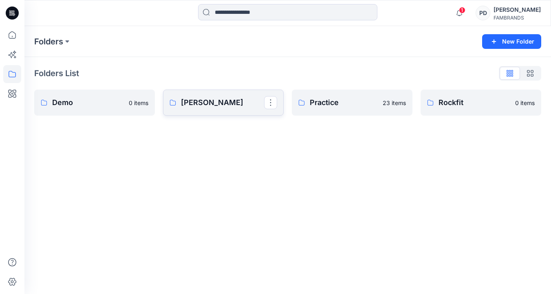
click at [211, 101] on p "[PERSON_NAME]" at bounding box center [222, 102] width 83 height 11
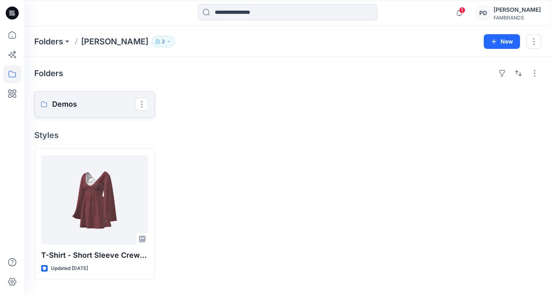
click at [112, 106] on p "Demos" at bounding box center [93, 104] width 83 height 11
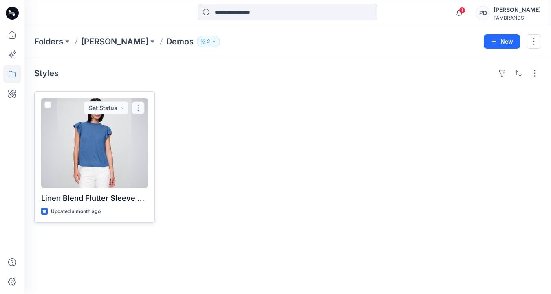
click at [141, 108] on button "button" at bounding box center [138, 107] width 13 height 13
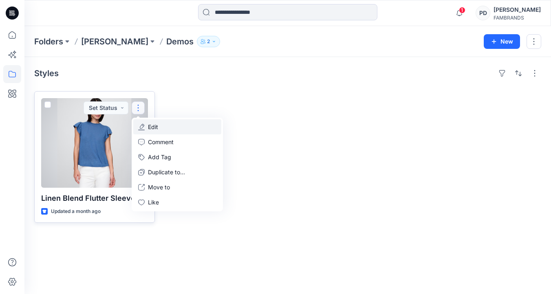
click at [158, 127] on p "Edit" at bounding box center [153, 127] width 10 height 9
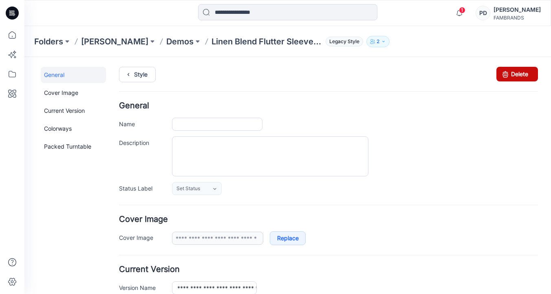
type input "**********"
click at [521, 74] on link "Delete" at bounding box center [517, 74] width 42 height 15
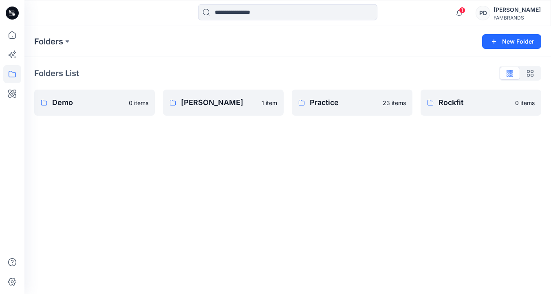
click at [100, 147] on div "Folders New Folder Folders List Demo 0 items [PERSON_NAME] 1 item Practice 23 i…" at bounding box center [287, 160] width 526 height 268
click at [15, 75] on icon at bounding box center [12, 74] width 7 height 7
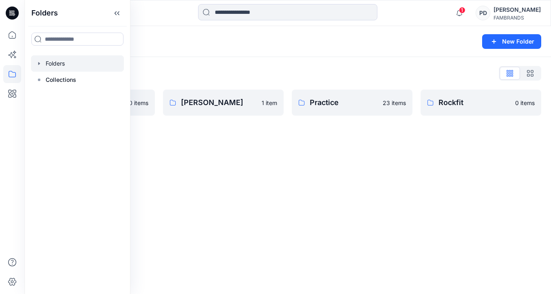
click at [46, 63] on div at bounding box center [77, 63] width 93 height 16
click at [159, 68] on div "Folders List" at bounding box center [287, 73] width 507 height 13
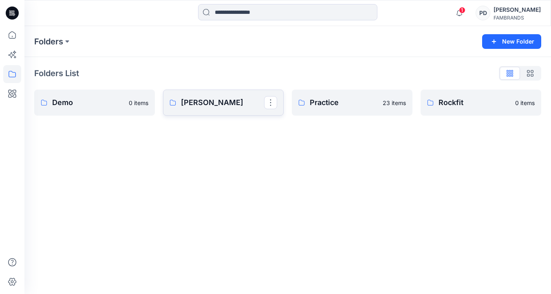
click at [213, 101] on p "[PERSON_NAME]" at bounding box center [222, 102] width 83 height 11
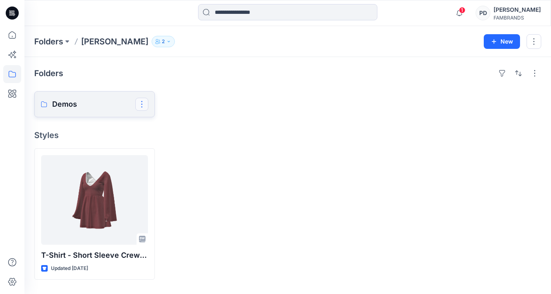
click at [144, 104] on button "button" at bounding box center [141, 104] width 13 height 13
click at [167, 157] on p "[PERSON_NAME]" at bounding box center [174, 157] width 47 height 9
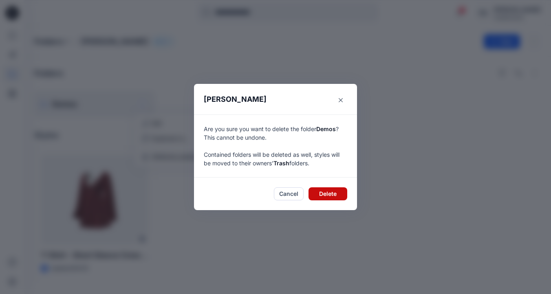
click at [320, 194] on button "Delete" at bounding box center [327, 193] width 39 height 13
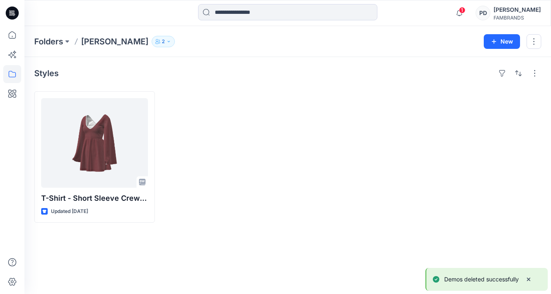
click at [222, 170] on div at bounding box center [223, 157] width 121 height 132
click at [151, 43] on button "2" at bounding box center [162, 41] width 23 height 11
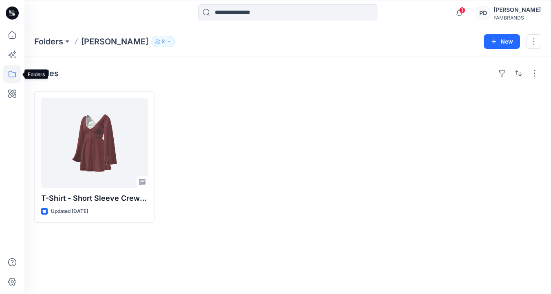
click at [14, 73] on icon at bounding box center [12, 74] width 18 height 18
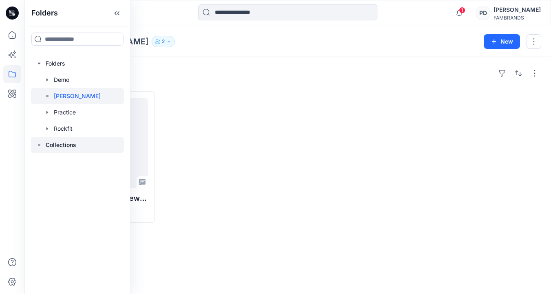
click at [55, 145] on p "Collections" at bounding box center [61, 145] width 31 height 10
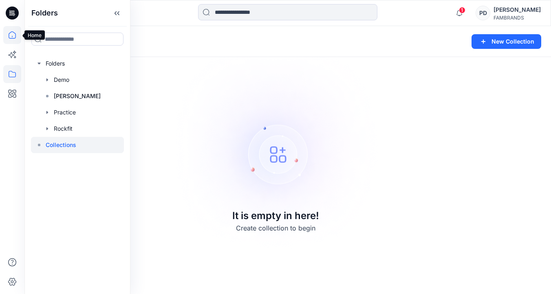
click at [13, 37] on icon at bounding box center [12, 35] width 18 height 18
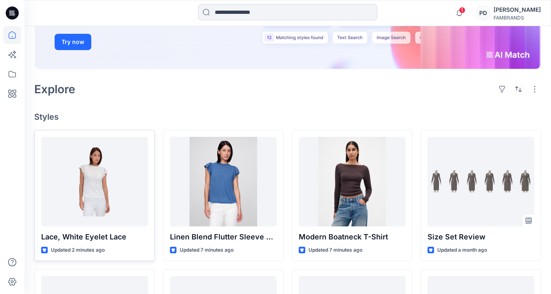
scroll to position [143, 0]
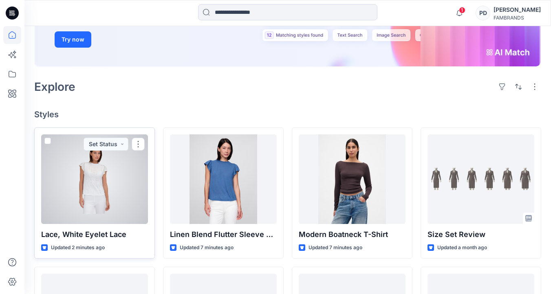
click at [129, 198] on div at bounding box center [94, 179] width 107 height 90
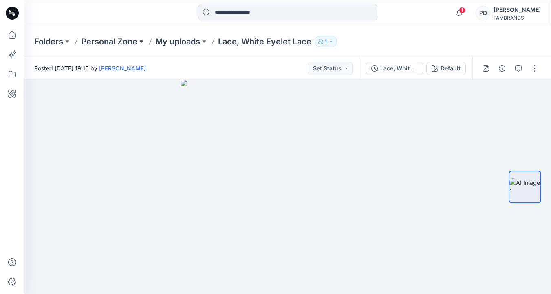
click at [138, 39] on button at bounding box center [141, 41] width 8 height 11
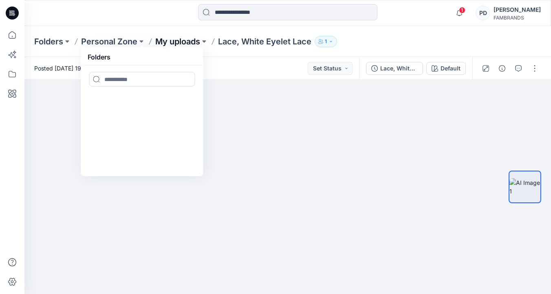
click at [181, 43] on p "My uploads" at bounding box center [177, 41] width 45 height 11
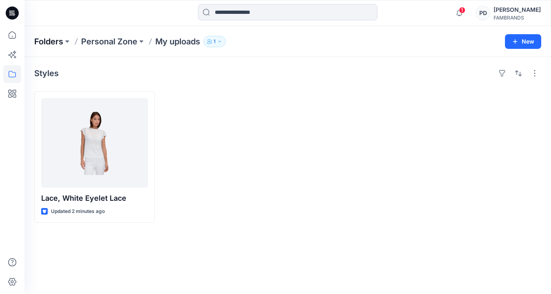
click at [50, 42] on p "Folders" at bounding box center [48, 41] width 29 height 11
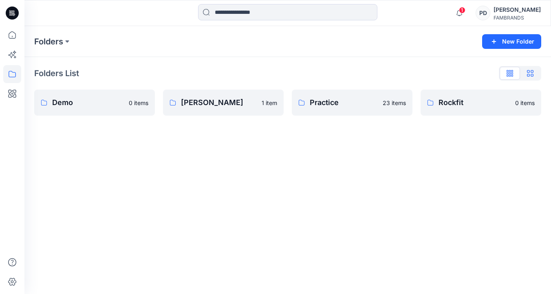
click at [529, 71] on icon "button" at bounding box center [530, 73] width 7 height 7
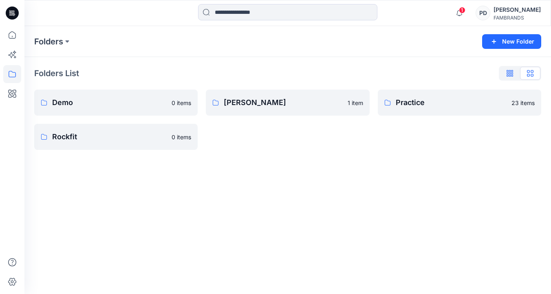
click at [507, 71] on icon "button" at bounding box center [507, 71] width 2 height 2
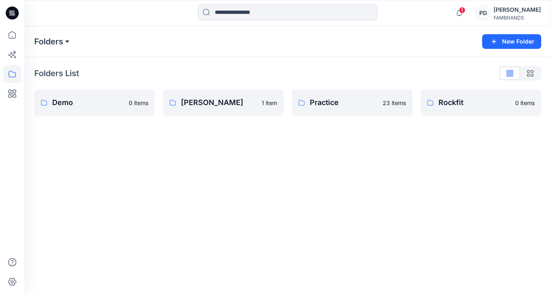
click at [68, 42] on button at bounding box center [67, 41] width 8 height 11
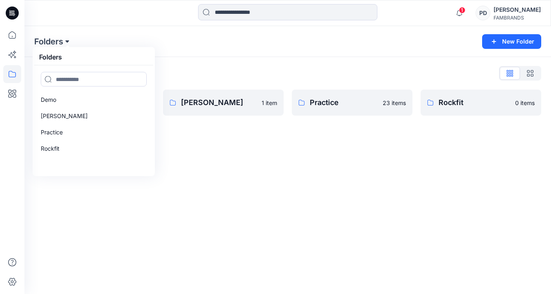
click at [68, 42] on button at bounding box center [67, 41] width 8 height 11
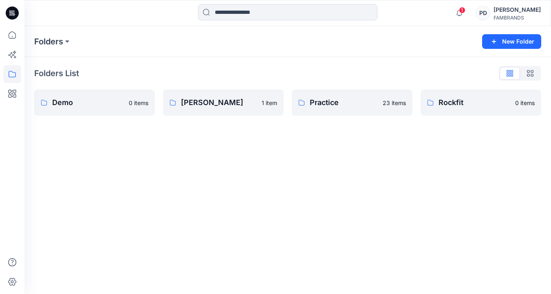
click at [161, 155] on div "Folders New Folder Folders List Demo 0 items [PERSON_NAME] 1 item Practice 23 i…" at bounding box center [287, 160] width 526 height 268
click at [13, 261] on icon at bounding box center [12, 262] width 18 height 18
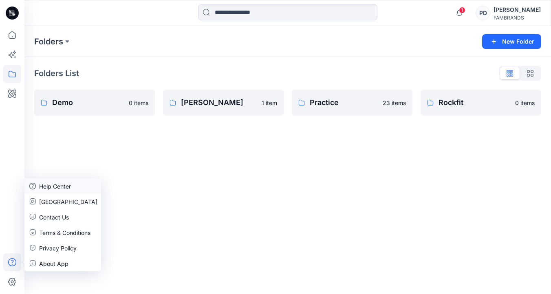
click at [55, 187] on p "Help Center" at bounding box center [55, 186] width 32 height 9
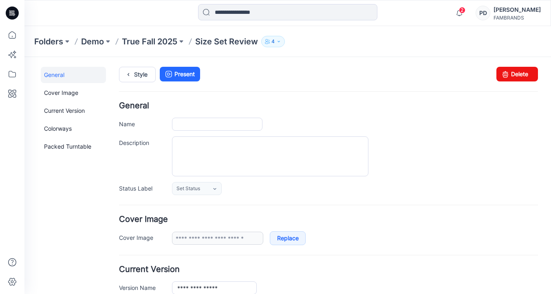
type input "**********"
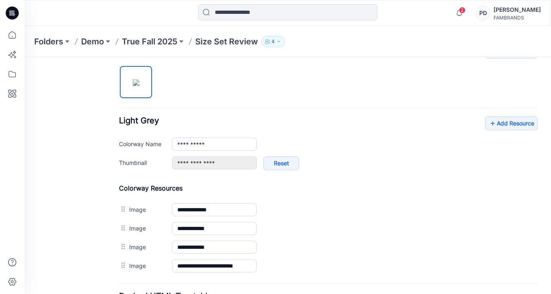
scroll to position [255, 0]
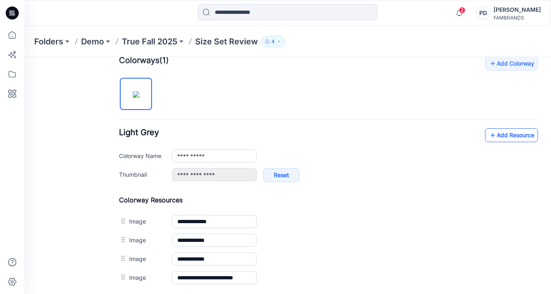
click at [501, 134] on link "Add Resource" at bounding box center [511, 135] width 53 height 14
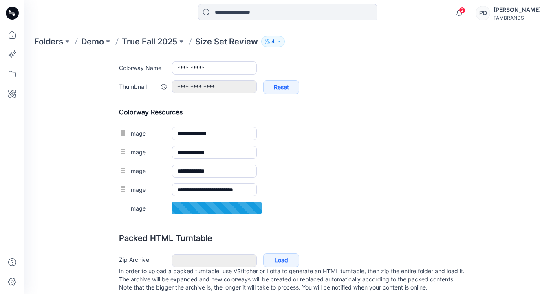
scroll to position [360, 0]
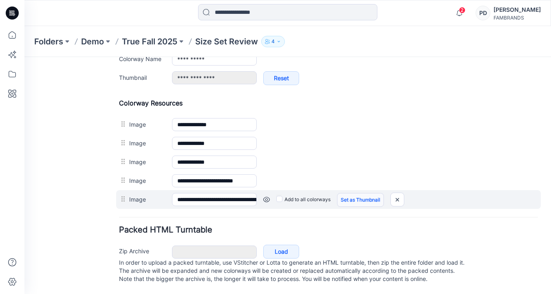
click at [358, 193] on link "Set as Thumbnail" at bounding box center [360, 200] width 47 height 14
type input "**********"
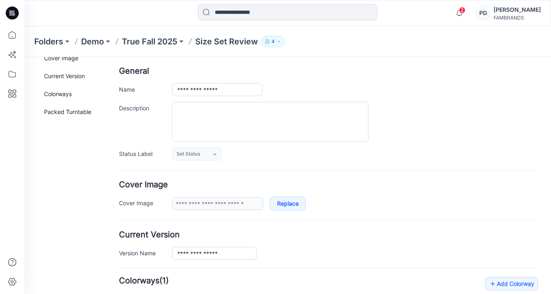
scroll to position [0, 0]
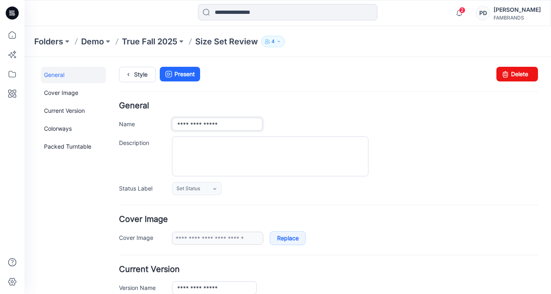
click at [234, 126] on input "**********" at bounding box center [217, 124] width 90 height 13
type input "**********"
click at [440, 147] on div at bounding box center [355, 156] width 366 height 40
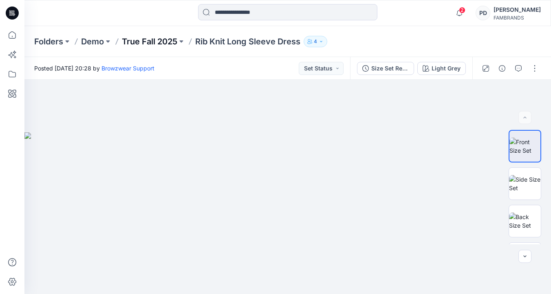
click at [151, 40] on p "True Fall 2025" at bounding box center [149, 41] width 55 height 11
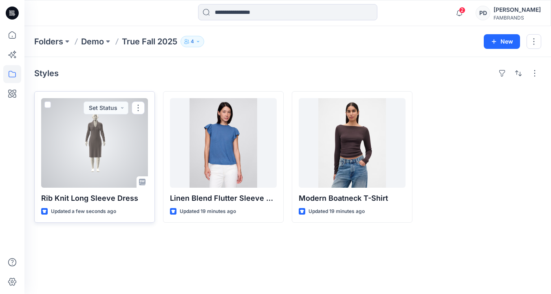
click at [118, 154] on div at bounding box center [94, 143] width 107 height 90
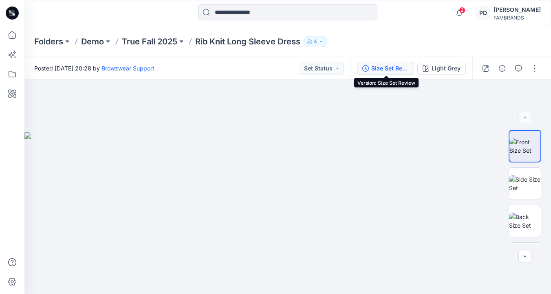
click at [380, 68] on div "Size Set Review" at bounding box center [389, 68] width 37 height 9
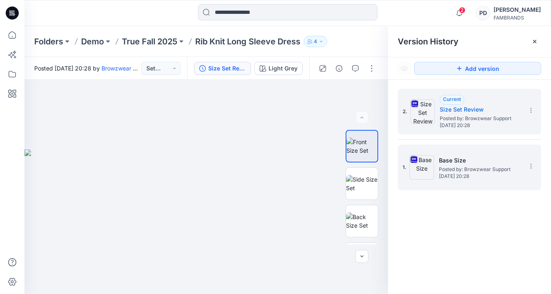
click at [467, 159] on h5 "Base Size" at bounding box center [479, 161] width 81 height 10
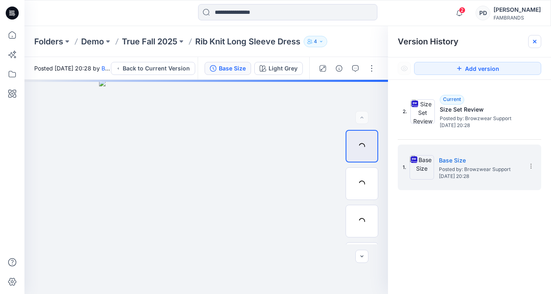
click at [537, 40] on icon at bounding box center [534, 41] width 7 height 7
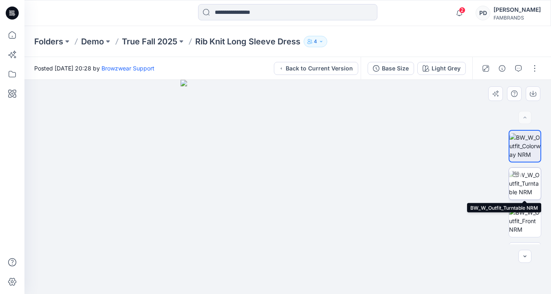
click at [526, 187] on img at bounding box center [525, 184] width 32 height 26
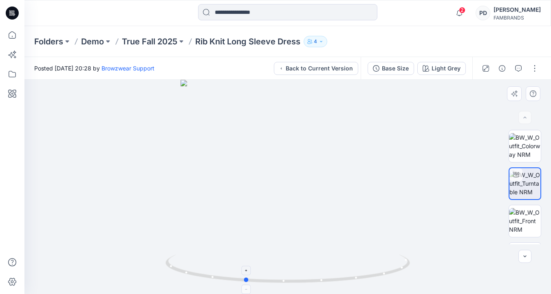
drag, startPoint x: 287, startPoint y: 282, endPoint x: 244, endPoint y: 290, distance: 43.5
click at [244, 285] on icon at bounding box center [288, 270] width 246 height 31
drag, startPoint x: 247, startPoint y: 282, endPoint x: 322, endPoint y: 277, distance: 75.1
click at [323, 277] on icon at bounding box center [288, 270] width 246 height 31
drag, startPoint x: 297, startPoint y: 160, endPoint x: 296, endPoint y: 281, distance: 121.0
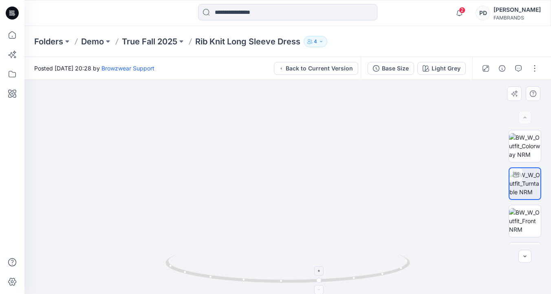
click at [296, 281] on div at bounding box center [287, 187] width 526 height 214
drag, startPoint x: 296, startPoint y: 178, endPoint x: 296, endPoint y: 277, distance: 99.8
click at [296, 277] on div at bounding box center [287, 187] width 526 height 214
drag, startPoint x: 293, startPoint y: 248, endPoint x: 295, endPoint y: 215, distance: 32.2
click at [295, 215] on img at bounding box center [286, 140] width 825 height 307
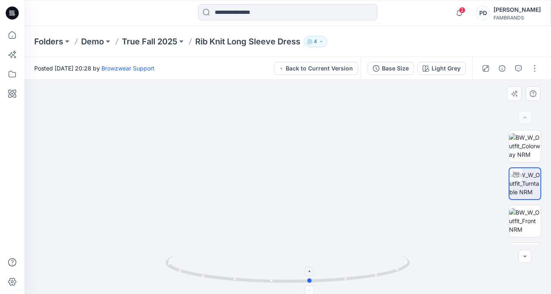
drag, startPoint x: 315, startPoint y: 282, endPoint x: 305, endPoint y: 285, distance: 9.8
click at [305, 285] on icon at bounding box center [288, 270] width 246 height 31
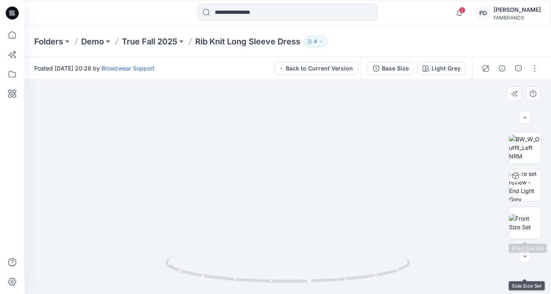
scroll to position [147, 0]
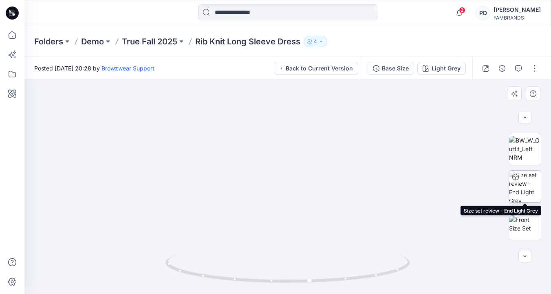
click at [530, 187] on img at bounding box center [525, 187] width 32 height 32
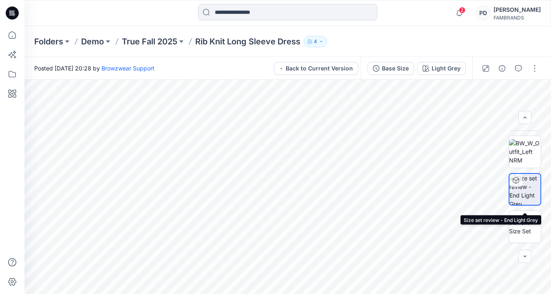
scroll to position [147, 0]
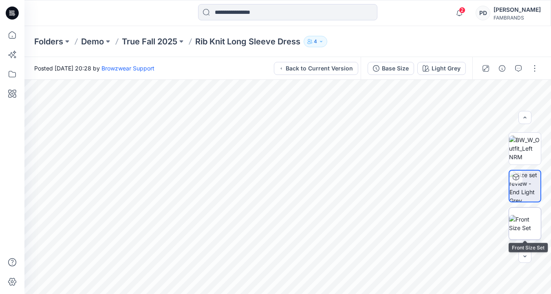
click at [529, 230] on img at bounding box center [525, 223] width 32 height 17
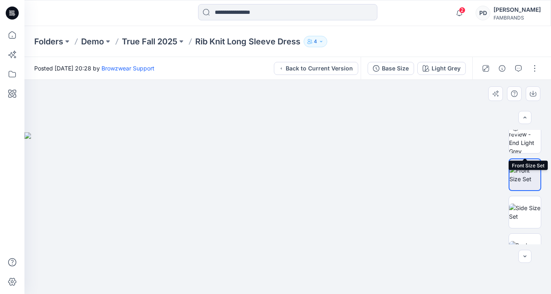
scroll to position [255, 0]
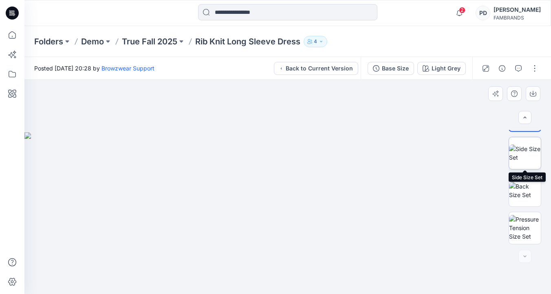
click at [531, 155] on img at bounding box center [525, 153] width 32 height 17
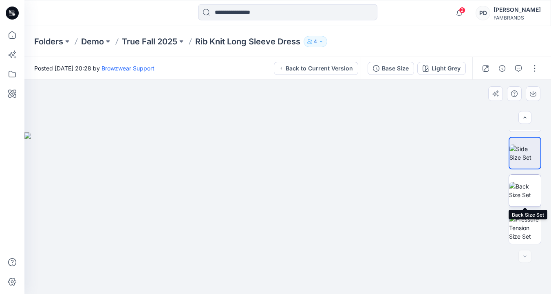
click at [533, 191] on img at bounding box center [525, 190] width 32 height 17
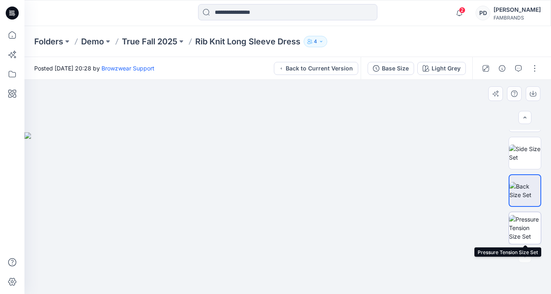
click at [530, 228] on img at bounding box center [525, 228] width 32 height 26
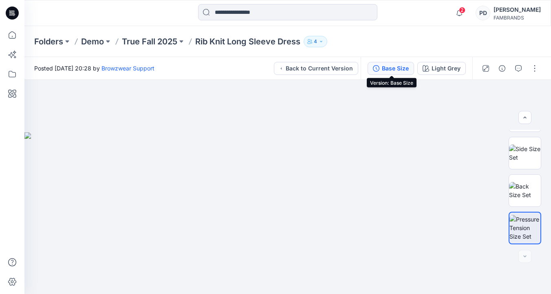
click at [393, 68] on div "Base Size" at bounding box center [395, 68] width 27 height 9
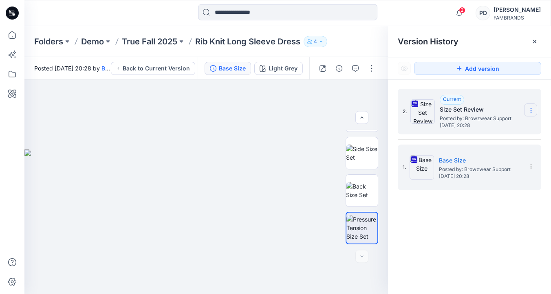
click at [530, 112] on icon at bounding box center [530, 110] width 7 height 7
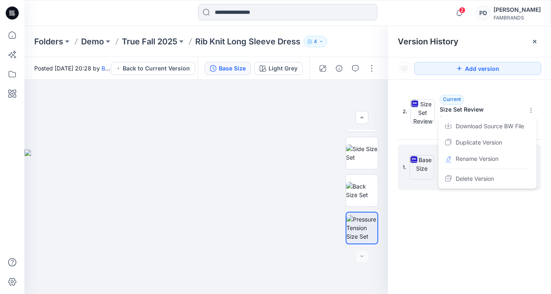
click at [432, 188] on div "1. Base Size Posted by: Browzwear Support Tuesday, September 09, 2025 20:28" at bounding box center [468, 168] width 143 height 46
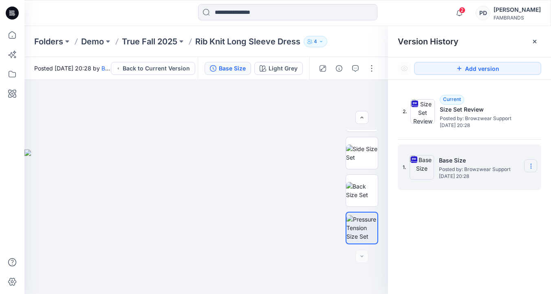
click at [531, 165] on icon at bounding box center [530, 166] width 7 height 7
click at [418, 228] on div "2. Current Size Set Review Posted by: Browzwear Support Tuesday, September 09, …" at bounding box center [469, 193] width 163 height 226
click at [326, 105] on div at bounding box center [205, 187] width 363 height 214
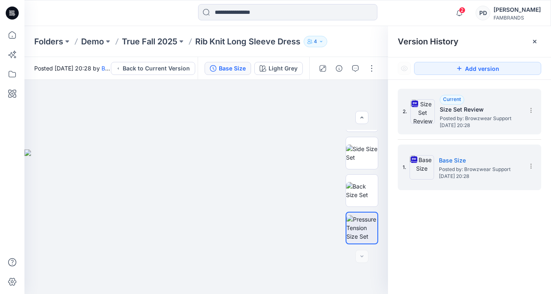
click at [458, 130] on div "2. Current Size Set Review Posted by: Browzwear Support Tuesday, September 09, …" at bounding box center [463, 111] width 122 height 39
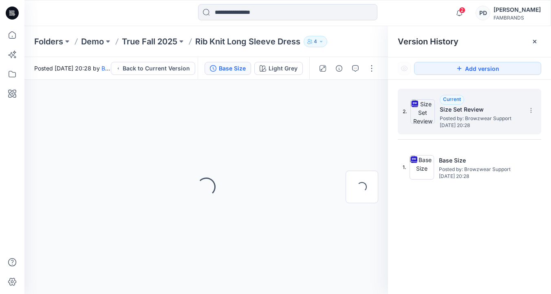
scroll to position [0, 0]
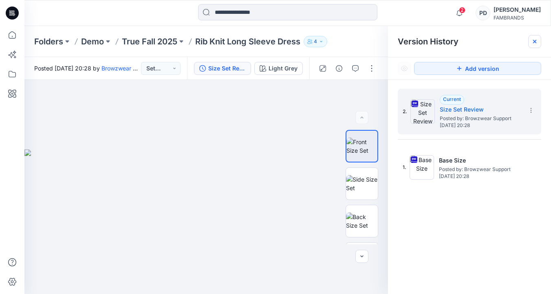
click at [535, 40] on icon at bounding box center [534, 41] width 7 height 7
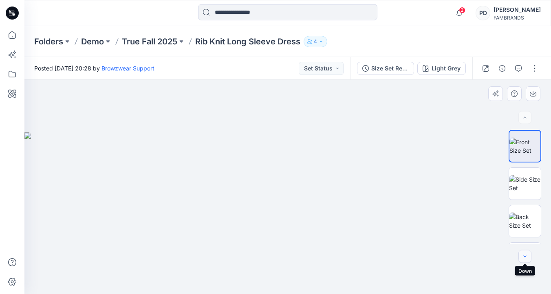
click at [526, 261] on button "button" at bounding box center [524, 256] width 13 height 13
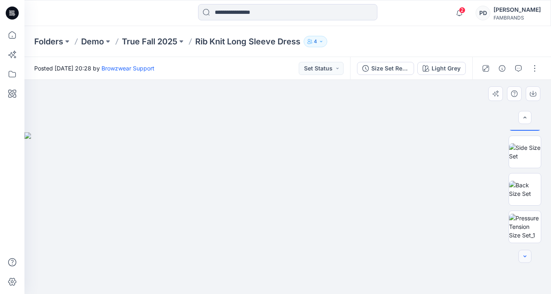
click at [526, 261] on button "button" at bounding box center [524, 256] width 13 height 13
click at [526, 261] on div at bounding box center [524, 256] width 13 height 13
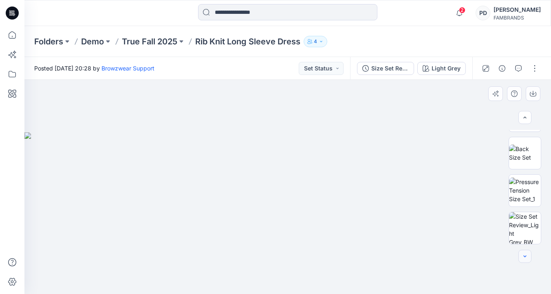
click at [526, 261] on div at bounding box center [524, 256] width 13 height 13
click at [534, 66] on button "button" at bounding box center [534, 68] width 13 height 13
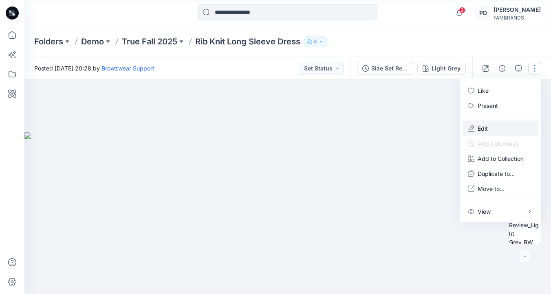
click at [490, 125] on button "Edit" at bounding box center [500, 128] width 75 height 15
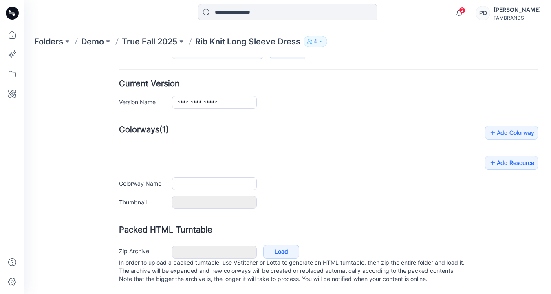
type input "**********"
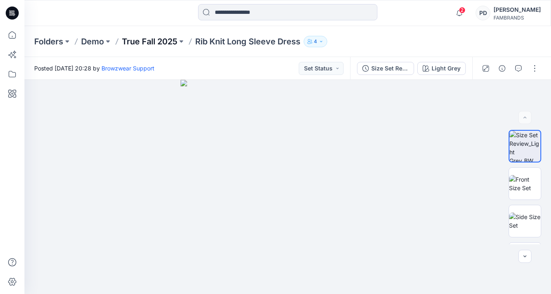
click at [147, 36] on p "True Fall 2025" at bounding box center [149, 41] width 55 height 11
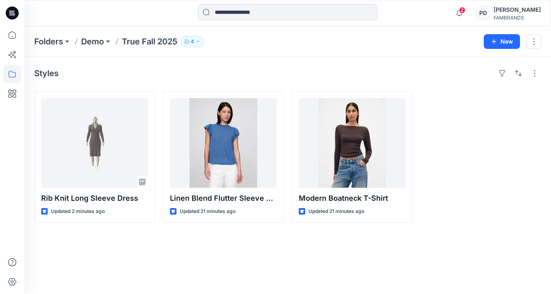
click at [519, 14] on div "[PERSON_NAME]" at bounding box center [516, 10] width 47 height 10
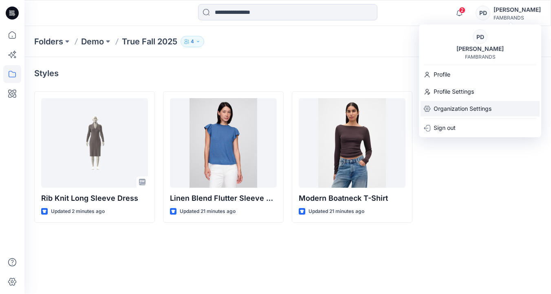
click at [474, 110] on p "Organization Settings" at bounding box center [462, 108] width 58 height 15
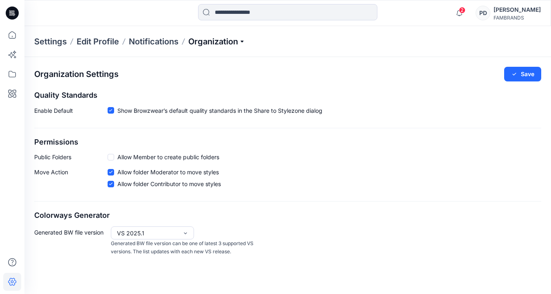
click at [234, 41] on p "Organization" at bounding box center [216, 41] width 57 height 11
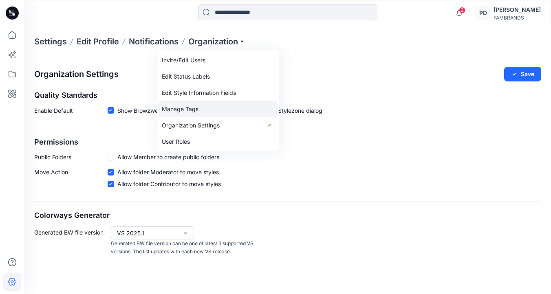
click at [202, 109] on link "Manage Tags" at bounding box center [217, 109] width 119 height 16
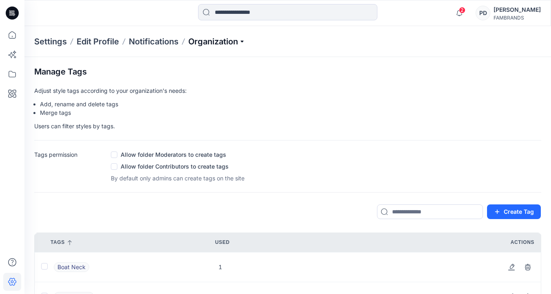
click at [224, 41] on p "Organization" at bounding box center [216, 41] width 57 height 11
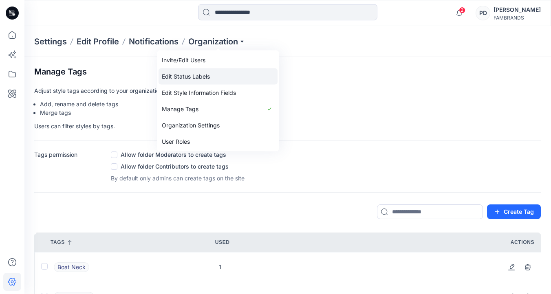
click at [206, 77] on link "Edit Status Labels" at bounding box center [217, 76] width 119 height 16
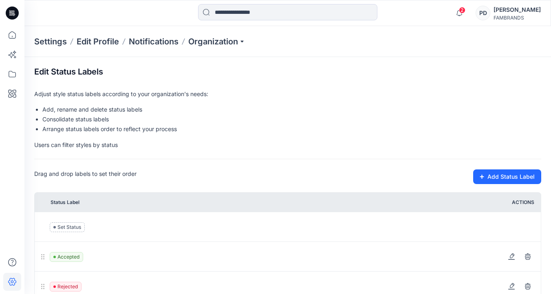
scroll to position [17, 0]
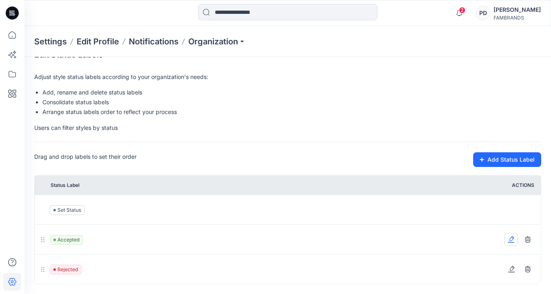
click at [513, 243] on button at bounding box center [511, 239] width 14 height 13
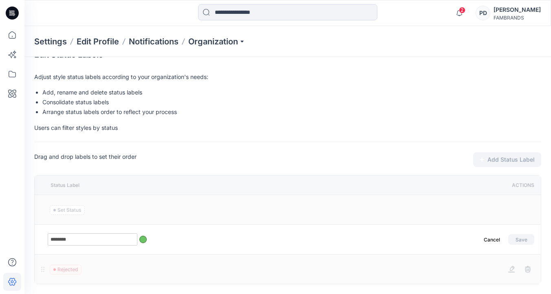
click at [51, 240] on input "********" at bounding box center [93, 239] width 90 height 12
type input "**********"
click at [523, 243] on button "Save" at bounding box center [521, 239] width 26 height 11
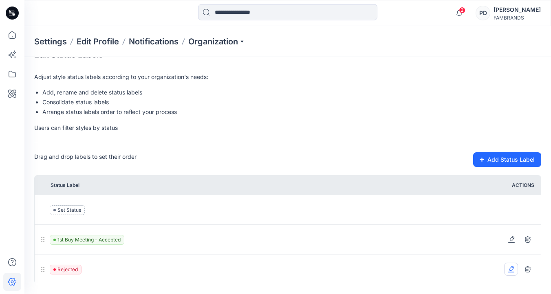
click at [511, 268] on icon at bounding box center [510, 269] width 7 height 7
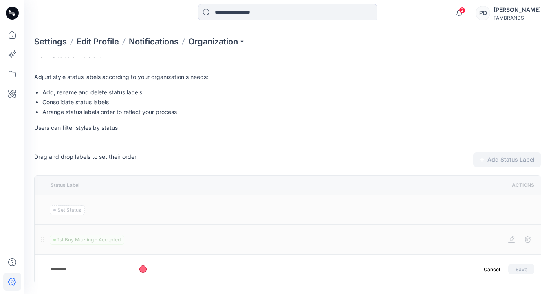
click at [51, 268] on input "********" at bounding box center [93, 269] width 90 height 12
type input "**********"
click at [524, 269] on button "Save" at bounding box center [521, 269] width 26 height 11
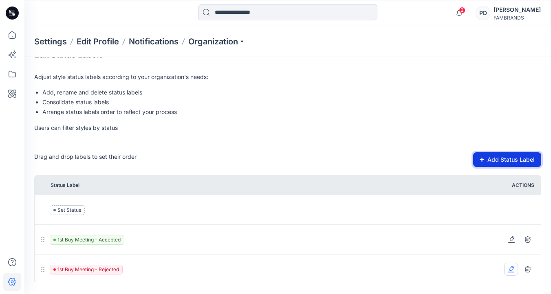
click at [503, 159] on button "Add Status Label" at bounding box center [507, 159] width 68 height 15
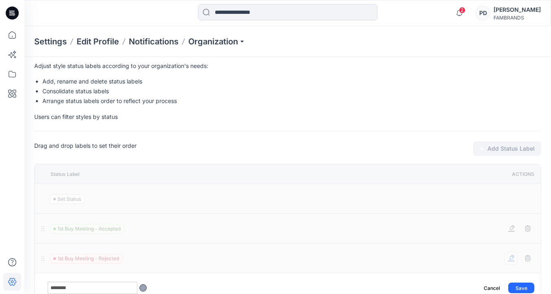
scroll to position [47, 0]
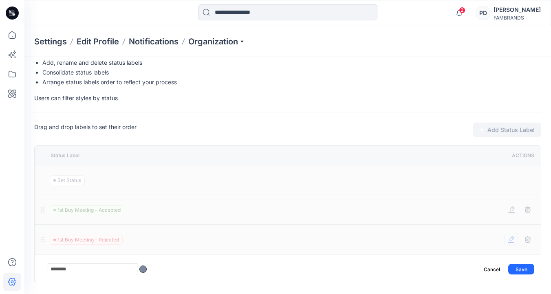
type input "********"
click at [145, 270] on div at bounding box center [142, 269] width 7 height 7
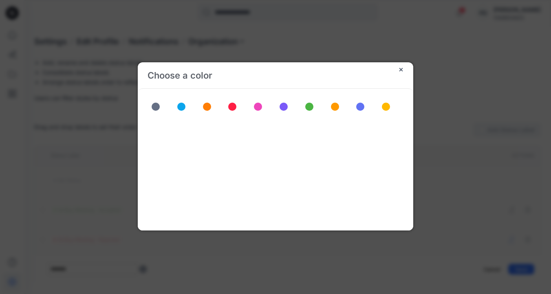
click at [309, 106] on span at bounding box center [309, 107] width 8 height 8
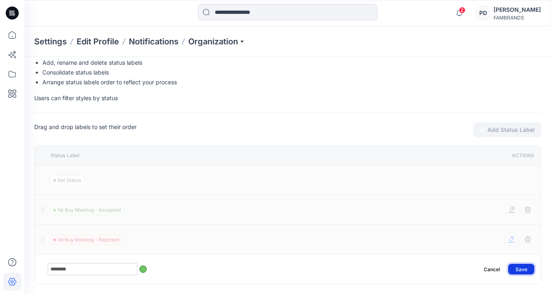
click at [525, 269] on button "Save" at bounding box center [521, 269] width 26 height 11
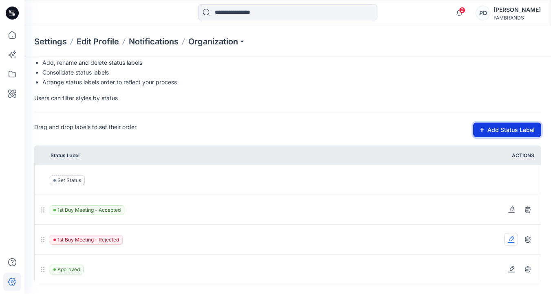
click at [498, 130] on button "Add Status Label" at bounding box center [507, 130] width 68 height 15
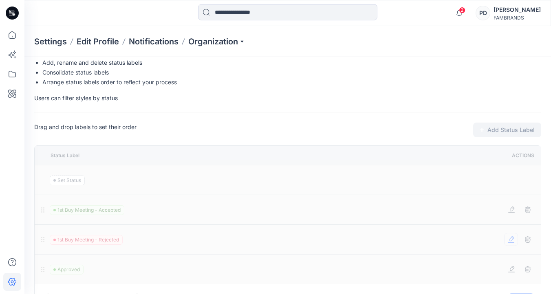
scroll to position [58, 0]
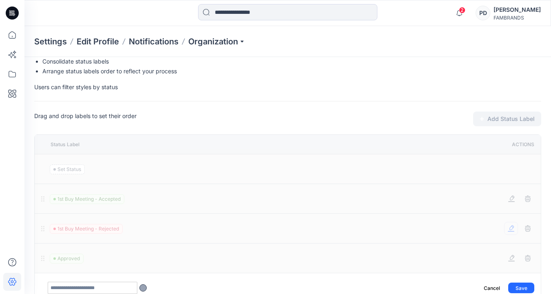
click at [68, 288] on input "text" at bounding box center [93, 288] width 90 height 12
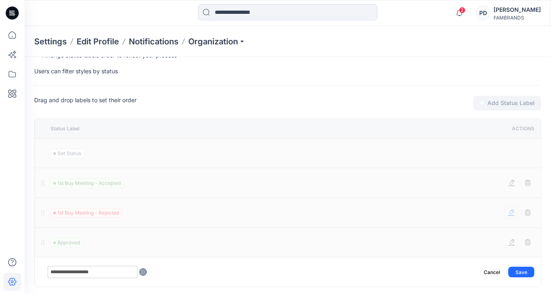
scroll to position [77, 0]
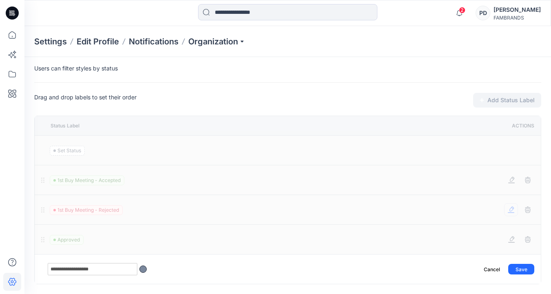
type input "**********"
click at [143, 270] on div at bounding box center [142, 269] width 7 height 7
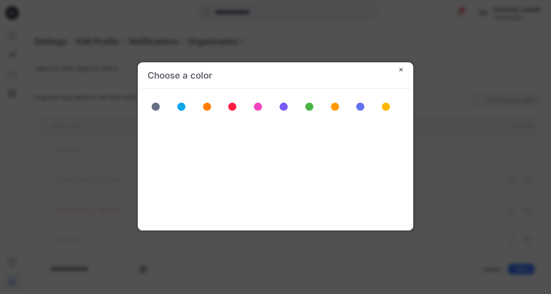
click at [386, 106] on span at bounding box center [386, 107] width 8 height 8
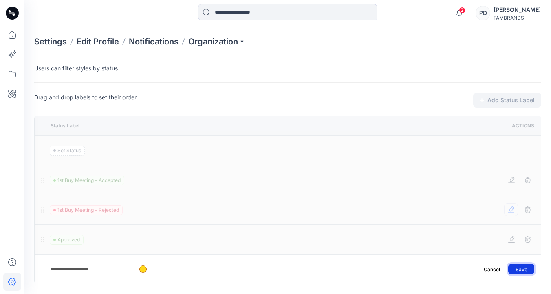
click at [520, 270] on button "Save" at bounding box center [521, 269] width 26 height 11
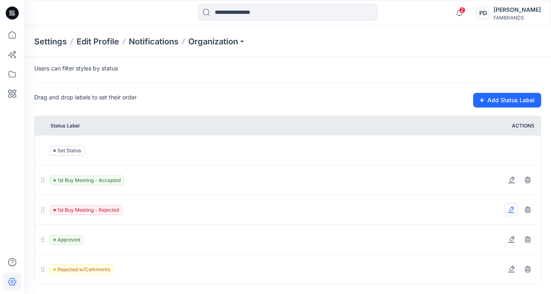
click at [513, 209] on icon at bounding box center [510, 209] width 7 height 7
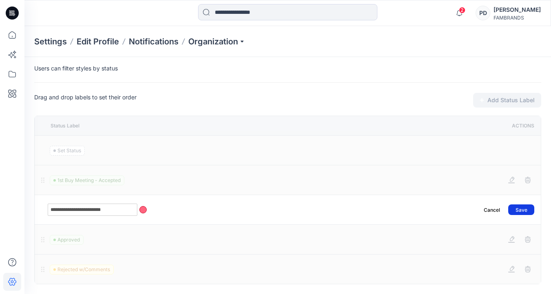
type input "**********"
click at [526, 210] on button "Save" at bounding box center [521, 209] width 26 height 11
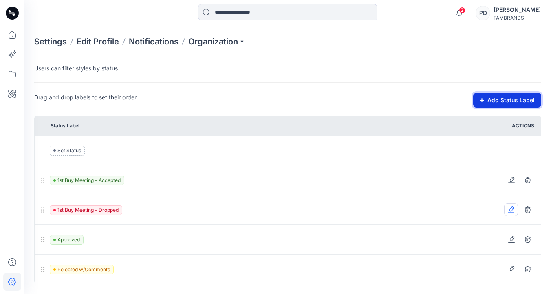
click at [512, 100] on button "Add Status Label" at bounding box center [507, 100] width 68 height 15
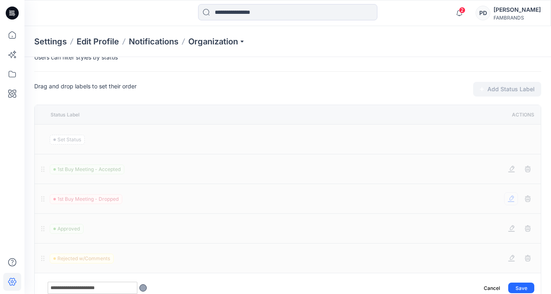
scroll to position [106, 0]
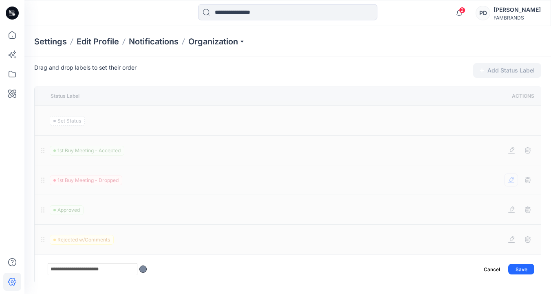
click at [142, 269] on div at bounding box center [142, 269] width 7 height 7
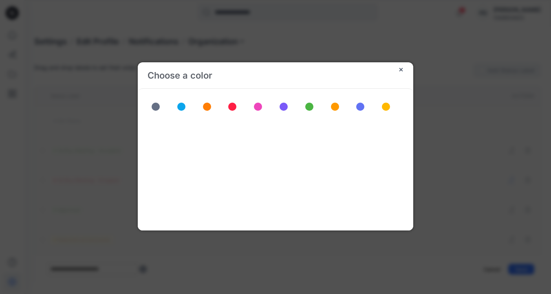
click at [385, 106] on span at bounding box center [386, 107] width 8 height 8
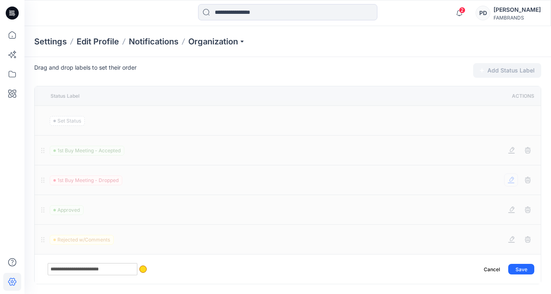
click at [61, 269] on input "**********" at bounding box center [93, 269] width 90 height 12
type input "**********"
click at [525, 268] on button "Save" at bounding box center [521, 269] width 26 height 11
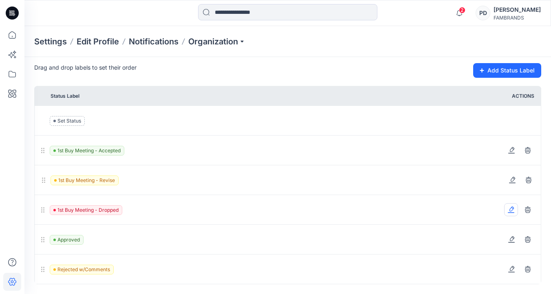
drag, startPoint x: 44, startPoint y: 270, endPoint x: 45, endPoint y: 181, distance: 89.6
click at [45, 181] on icon at bounding box center [44, 180] width 8 height 8
click at [522, 70] on button "Add Status Label" at bounding box center [507, 70] width 68 height 15
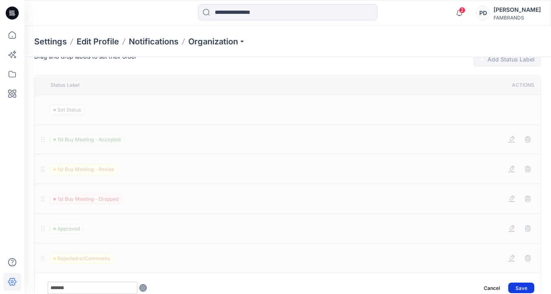
type input "*******"
click at [519, 288] on button "Save" at bounding box center [521, 288] width 26 height 11
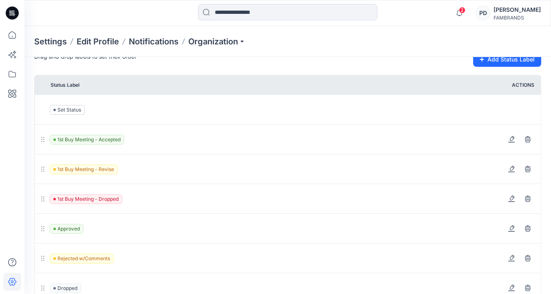
scroll to position [136, 0]
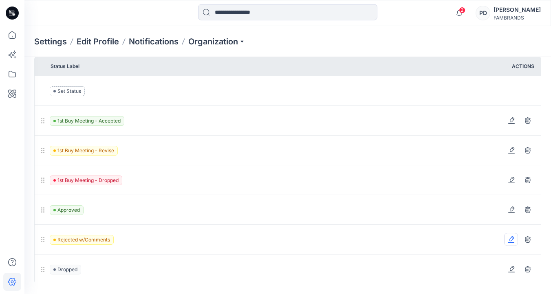
click at [511, 239] on icon at bounding box center [510, 239] width 7 height 7
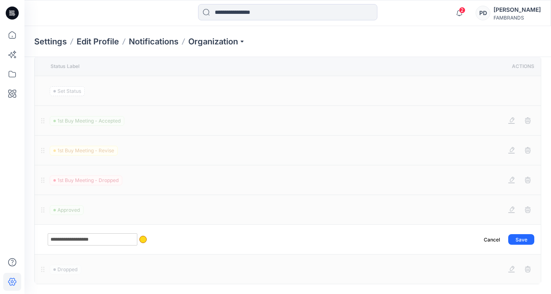
drag, startPoint x: 71, startPoint y: 240, endPoint x: 56, endPoint y: 240, distance: 14.7
click at [56, 240] on input "**********" at bounding box center [93, 239] width 90 height 12
type input "**********"
click at [525, 239] on button "Save" at bounding box center [521, 239] width 26 height 11
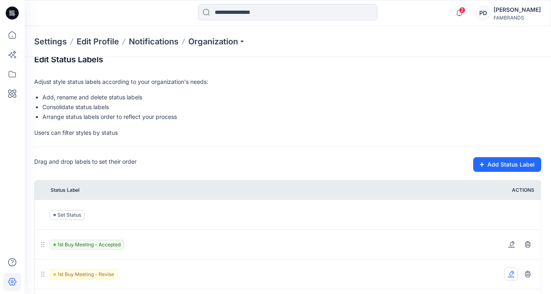
scroll to position [0, 0]
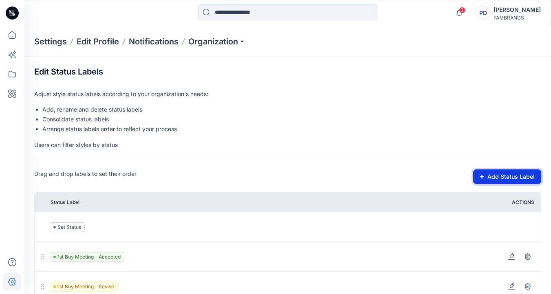
click at [504, 176] on button "Add Status Label" at bounding box center [507, 176] width 68 height 15
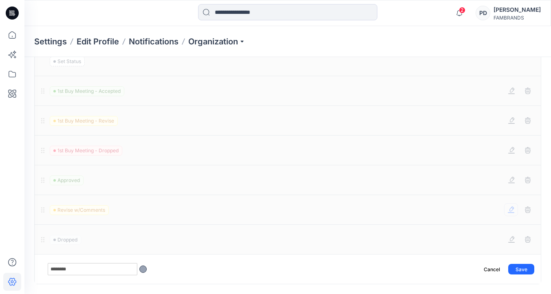
type input "********"
click at [492, 270] on button "Cancel" at bounding box center [492, 269] width 26 height 11
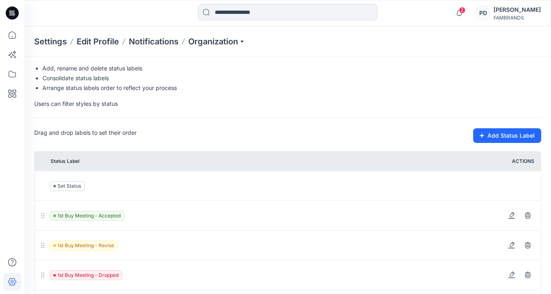
scroll to position [36, 0]
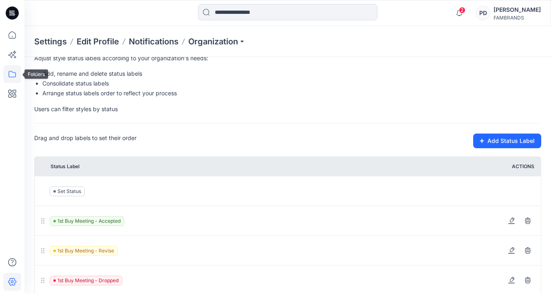
click at [15, 76] on icon at bounding box center [12, 74] width 18 height 18
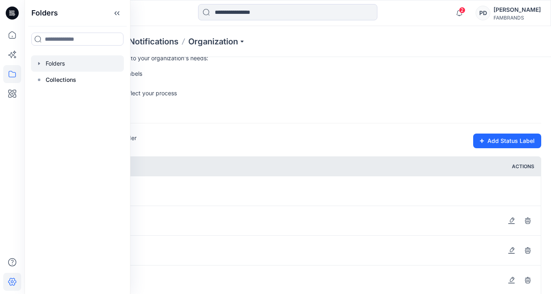
click at [68, 64] on div at bounding box center [77, 63] width 93 height 16
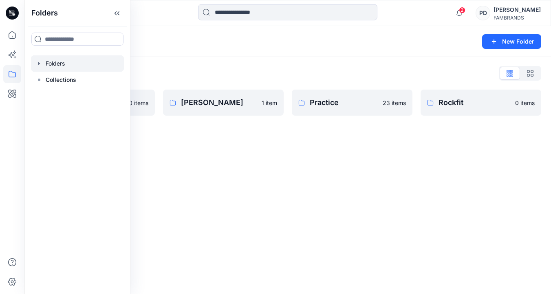
click at [169, 144] on div "Folders New Folder Folders List Demo 0 items Paige 1 item Practice 23 items Roc…" at bounding box center [287, 160] width 526 height 268
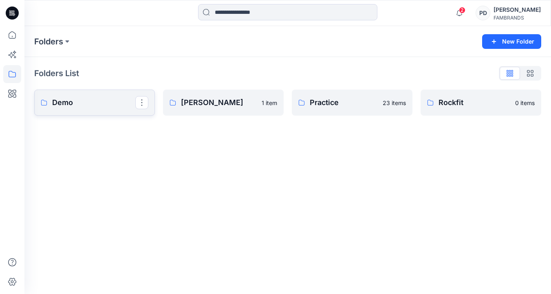
click at [101, 107] on p "Demo" at bounding box center [93, 102] width 83 height 11
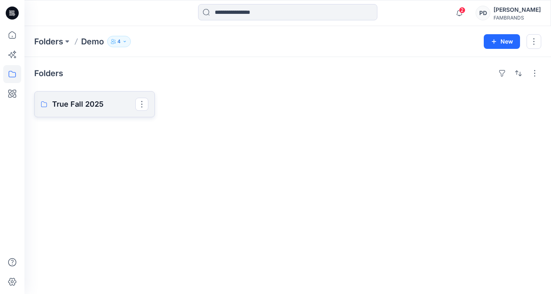
click at [108, 104] on p "True Fall 2025" at bounding box center [93, 104] width 83 height 11
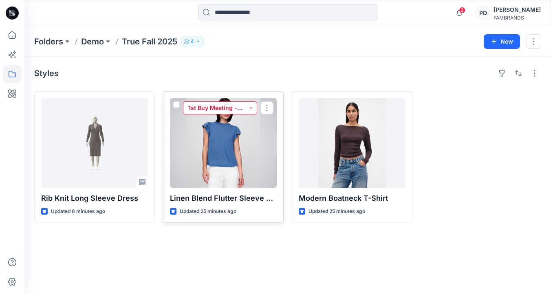
click at [251, 107] on button "1st Buy Meeting - Dropped" at bounding box center [220, 107] width 74 height 13
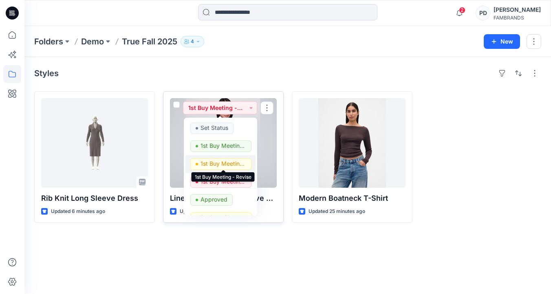
click at [234, 165] on p "1st Buy Meeting - Revise" at bounding box center [223, 163] width 46 height 11
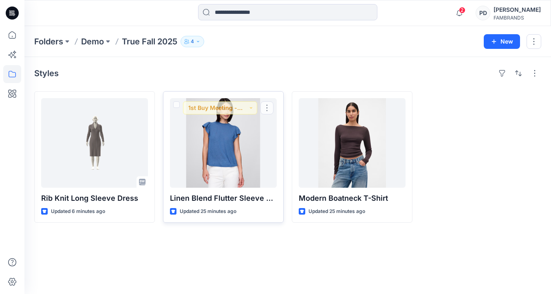
click at [272, 228] on div "Styles Rib Knit Long Sleeve Dress Updated 6 minutes ago Linen Blend Flutter Sle…" at bounding box center [287, 175] width 526 height 237
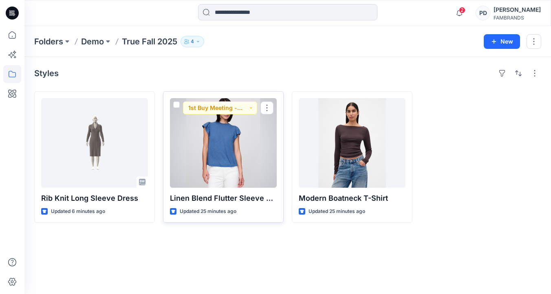
click at [237, 144] on div at bounding box center [223, 143] width 107 height 90
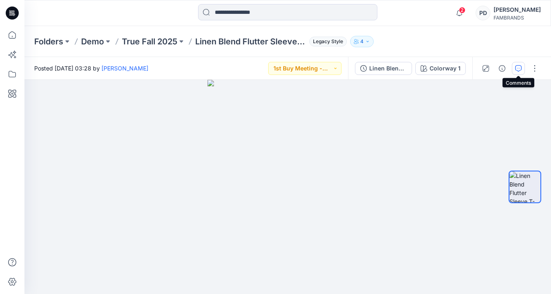
click at [518, 67] on icon "button" at bounding box center [518, 68] width 7 height 7
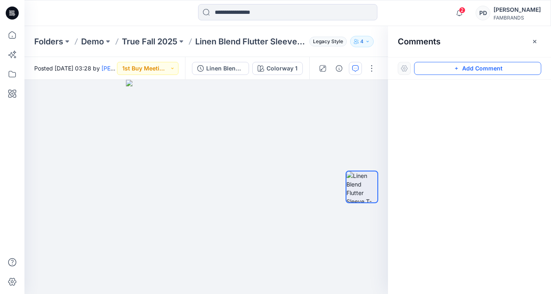
click at [448, 66] on button "Add Comment" at bounding box center [477, 68] width 127 height 13
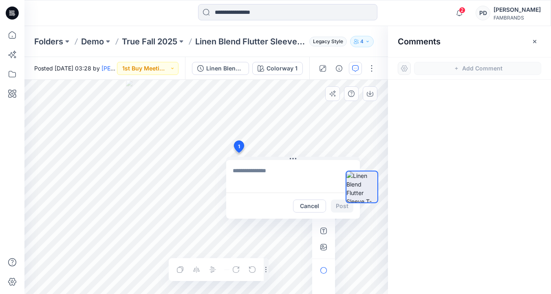
click at [238, 153] on div "1 Cancel Post Layer 1" at bounding box center [205, 187] width 363 height 214
type textarea "**********"
click at [338, 205] on div at bounding box center [362, 187] width 52 height 114
click at [342, 206] on div at bounding box center [362, 187] width 52 height 114
click at [343, 206] on div at bounding box center [362, 187] width 52 height 114
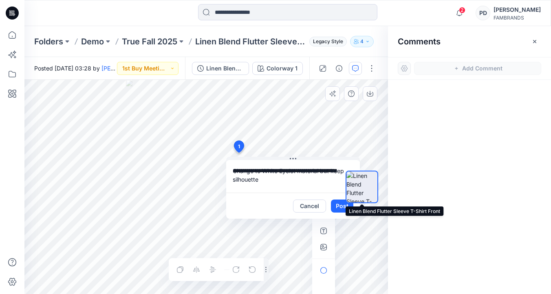
click at [371, 182] on img at bounding box center [361, 186] width 31 height 31
click at [344, 207] on div at bounding box center [362, 187] width 52 height 114
click at [361, 183] on img at bounding box center [361, 186] width 31 height 31
click at [283, 164] on textarea "**********" at bounding box center [293, 176] width 134 height 33
drag, startPoint x: 293, startPoint y: 160, endPoint x: 334, endPoint y: 169, distance: 42.6
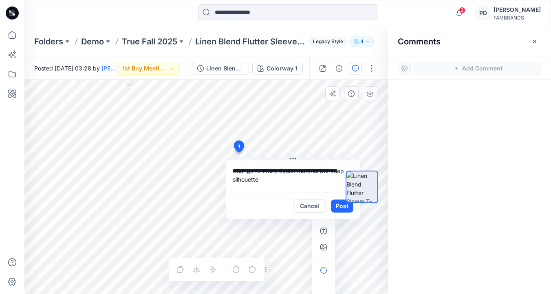
click at [334, 169] on textarea "**********" at bounding box center [293, 176] width 134 height 33
click at [327, 182] on textarea "**********" at bounding box center [293, 176] width 134 height 33
click at [411, 136] on div at bounding box center [469, 172] width 163 height 184
click at [358, 67] on button "button" at bounding box center [355, 68] width 13 height 13
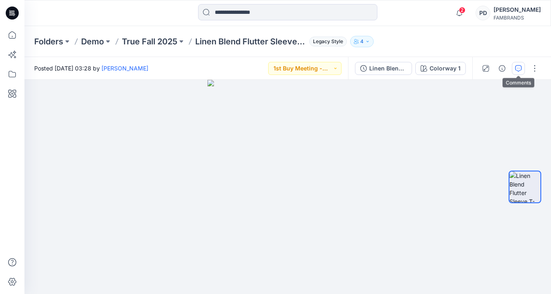
click at [517, 68] on icon "button" at bounding box center [518, 68] width 7 height 7
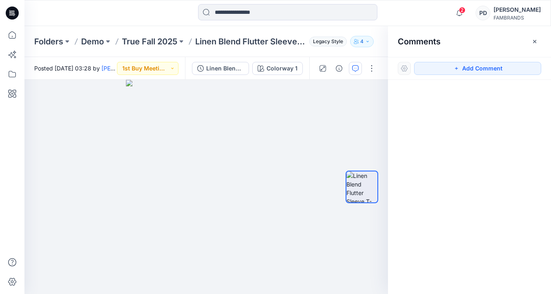
click at [445, 96] on div at bounding box center [469, 172] width 163 height 184
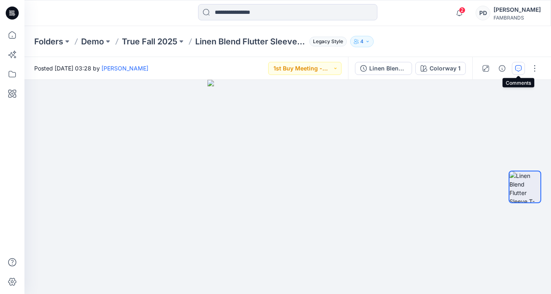
click at [518, 67] on icon "button" at bounding box center [518, 68] width 7 height 7
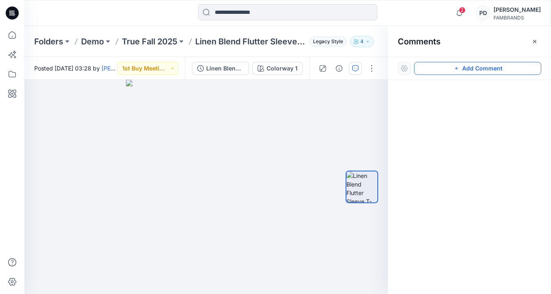
click at [445, 67] on button "Add Comment" at bounding box center [477, 68] width 127 height 13
click at [248, 135] on div "1" at bounding box center [205, 187] width 363 height 214
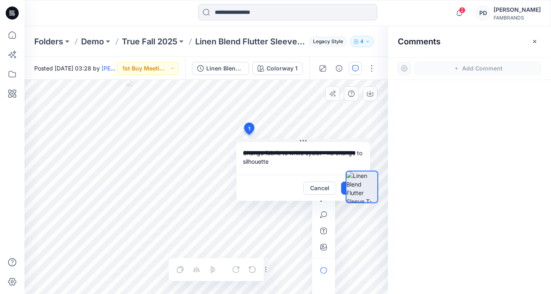
click at [343, 190] on div at bounding box center [362, 187] width 52 height 114
click at [272, 184] on div "Cancel Post" at bounding box center [303, 188] width 134 height 26
click at [358, 189] on img at bounding box center [361, 186] width 31 height 31
click at [344, 188] on div at bounding box center [362, 187] width 52 height 114
click at [354, 191] on img at bounding box center [361, 186] width 31 height 31
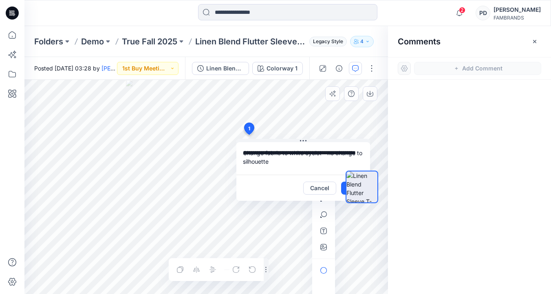
click at [267, 271] on icon "button" at bounding box center [265, 269] width 5 height 7
click at [179, 270] on div at bounding box center [196, 269] width 46 height 13
click at [297, 170] on textarea "**********" at bounding box center [303, 158] width 134 height 33
click at [283, 165] on textarea "**********" at bounding box center [303, 158] width 134 height 33
type textarea "**********"
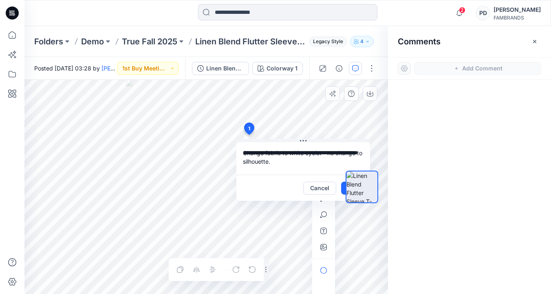
click at [279, 192] on div "Cancel Post" at bounding box center [303, 188] width 134 height 26
click at [301, 140] on icon at bounding box center [303, 140] width 7 height 1
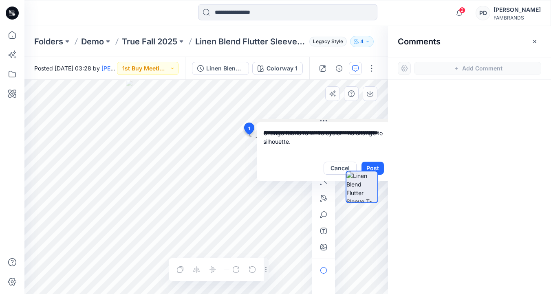
drag, startPoint x: 301, startPoint y: 140, endPoint x: 321, endPoint y: 121, distance: 28.5
click at [321, 121] on icon at bounding box center [323, 121] width 7 height 7
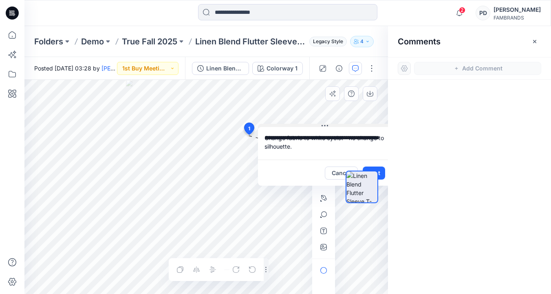
drag, startPoint x: 327, startPoint y: 121, endPoint x: 329, endPoint y: 126, distance: 5.4
click at [329, 126] on button at bounding box center [325, 126] width 134 height 5
click at [380, 173] on div at bounding box center [362, 187] width 52 height 114
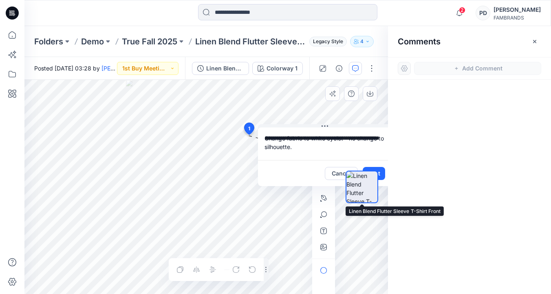
click at [376, 173] on img at bounding box center [361, 186] width 31 height 31
click at [374, 174] on img at bounding box center [361, 186] width 31 height 31
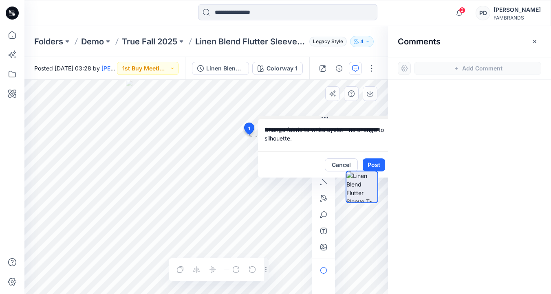
drag, startPoint x: 327, startPoint y: 127, endPoint x: 327, endPoint y: 118, distance: 9.0
click at [327, 118] on div "**********" at bounding box center [325, 147] width 134 height 62
click at [373, 163] on div at bounding box center [361, 187] width 33 height 114
click at [373, 166] on div at bounding box center [361, 187] width 33 height 114
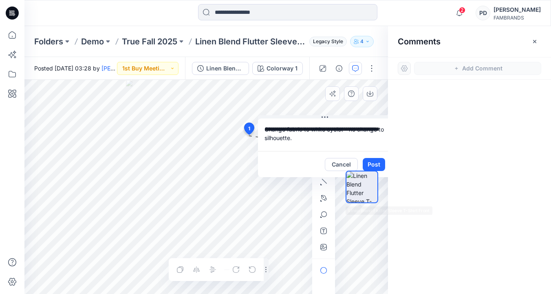
click at [367, 203] on div at bounding box center [361, 187] width 33 height 114
click at [372, 166] on div at bounding box center [361, 187] width 33 height 114
click at [372, 161] on div at bounding box center [361, 187] width 33 height 114
click at [373, 165] on div at bounding box center [361, 187] width 33 height 114
